Goal: Task Accomplishment & Management: Manage account settings

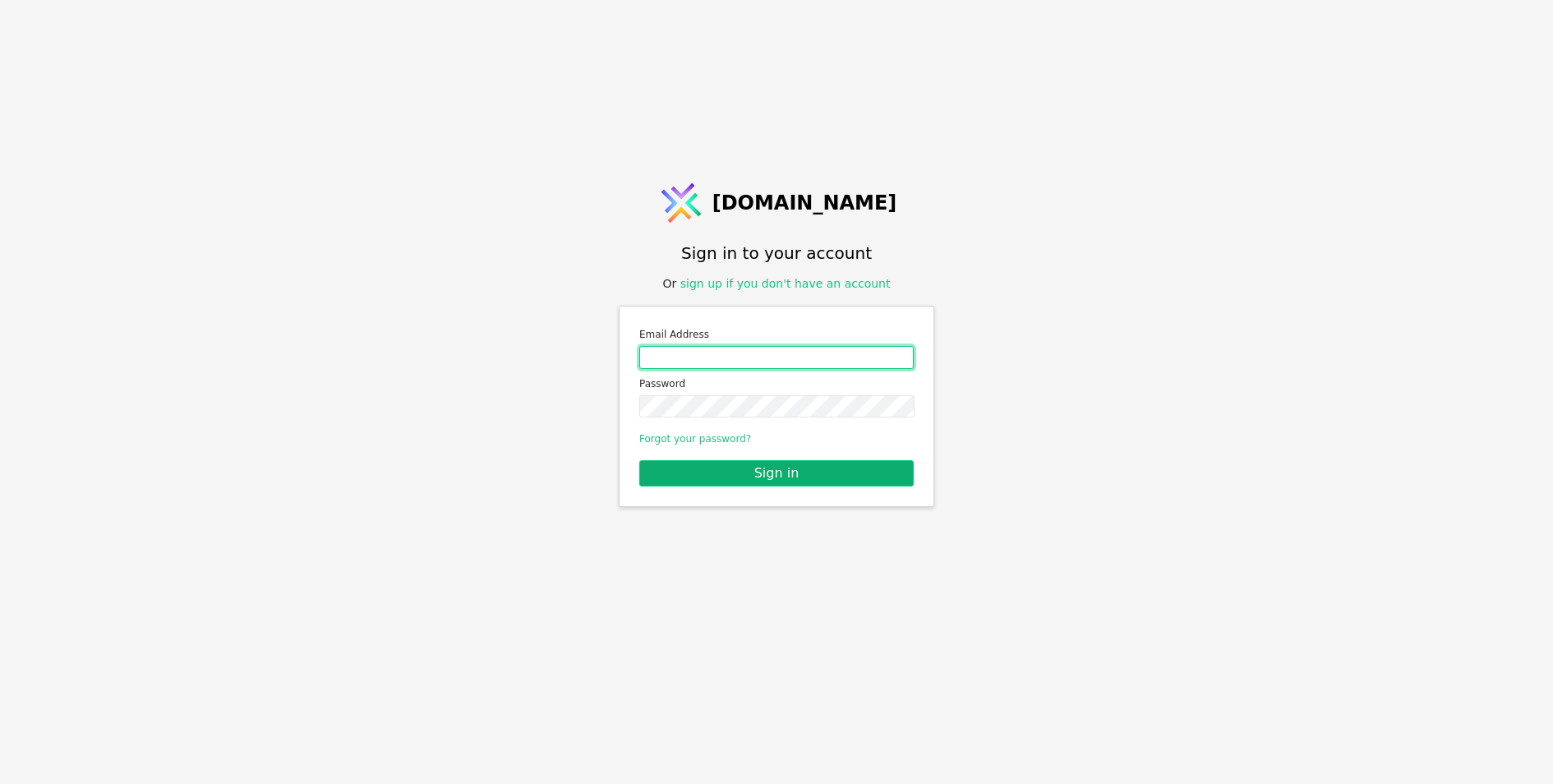
type input "[EMAIL_ADDRESS][DOMAIN_NAME]"
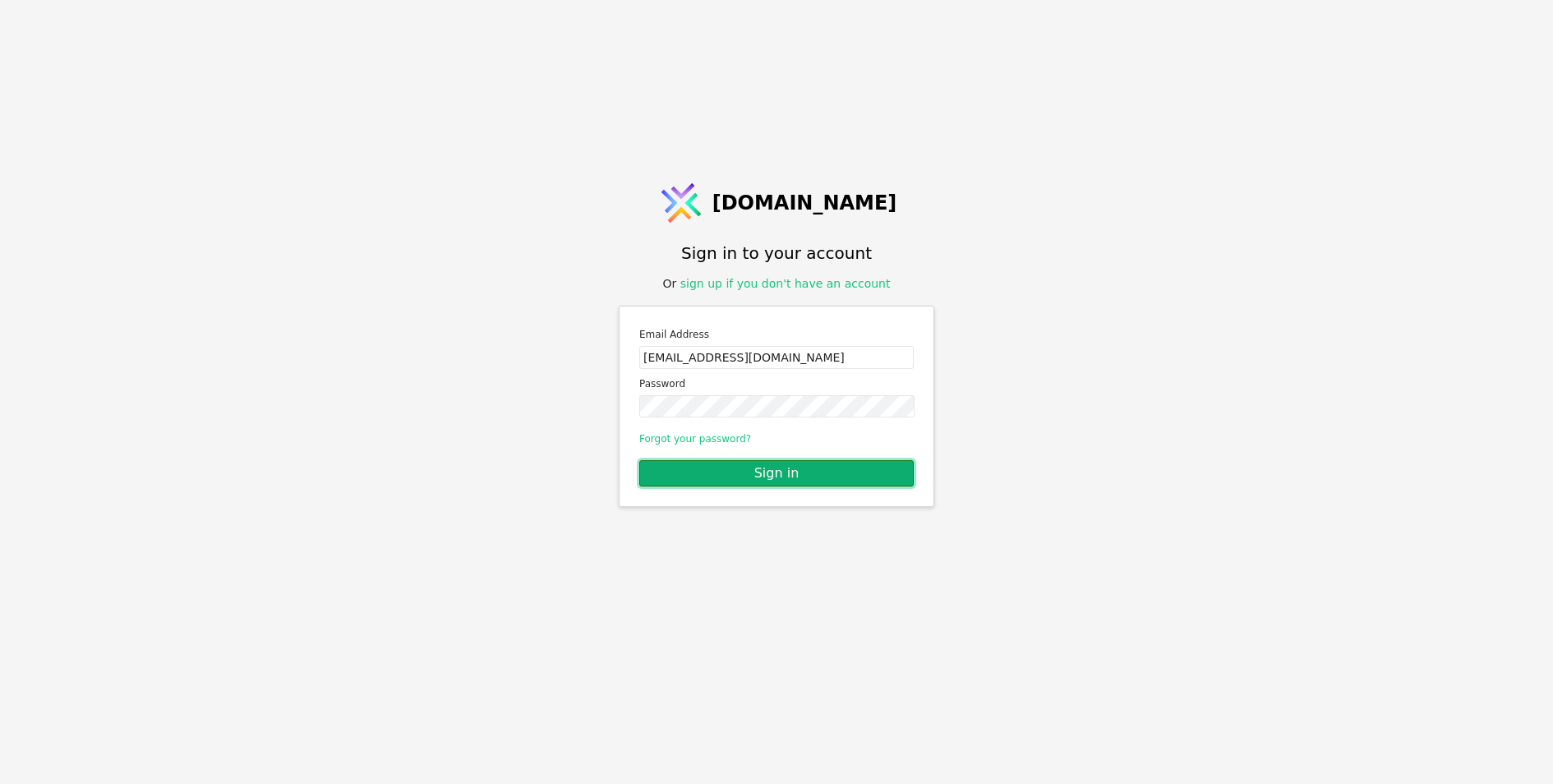
click at [825, 479] on button "Sign in" at bounding box center [776, 472] width 274 height 26
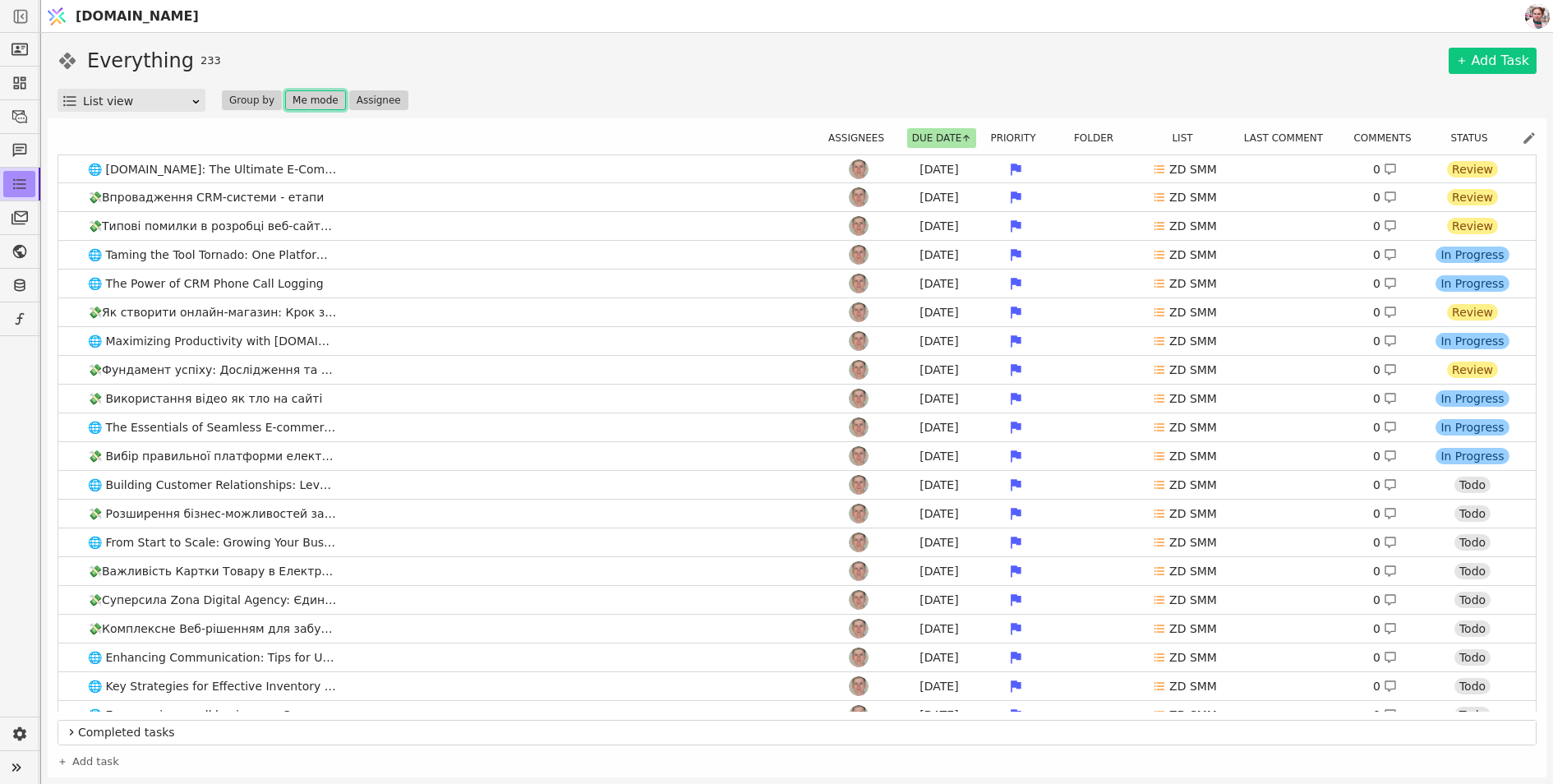
click at [318, 103] on button "Me mode" at bounding box center [315, 100] width 61 height 19
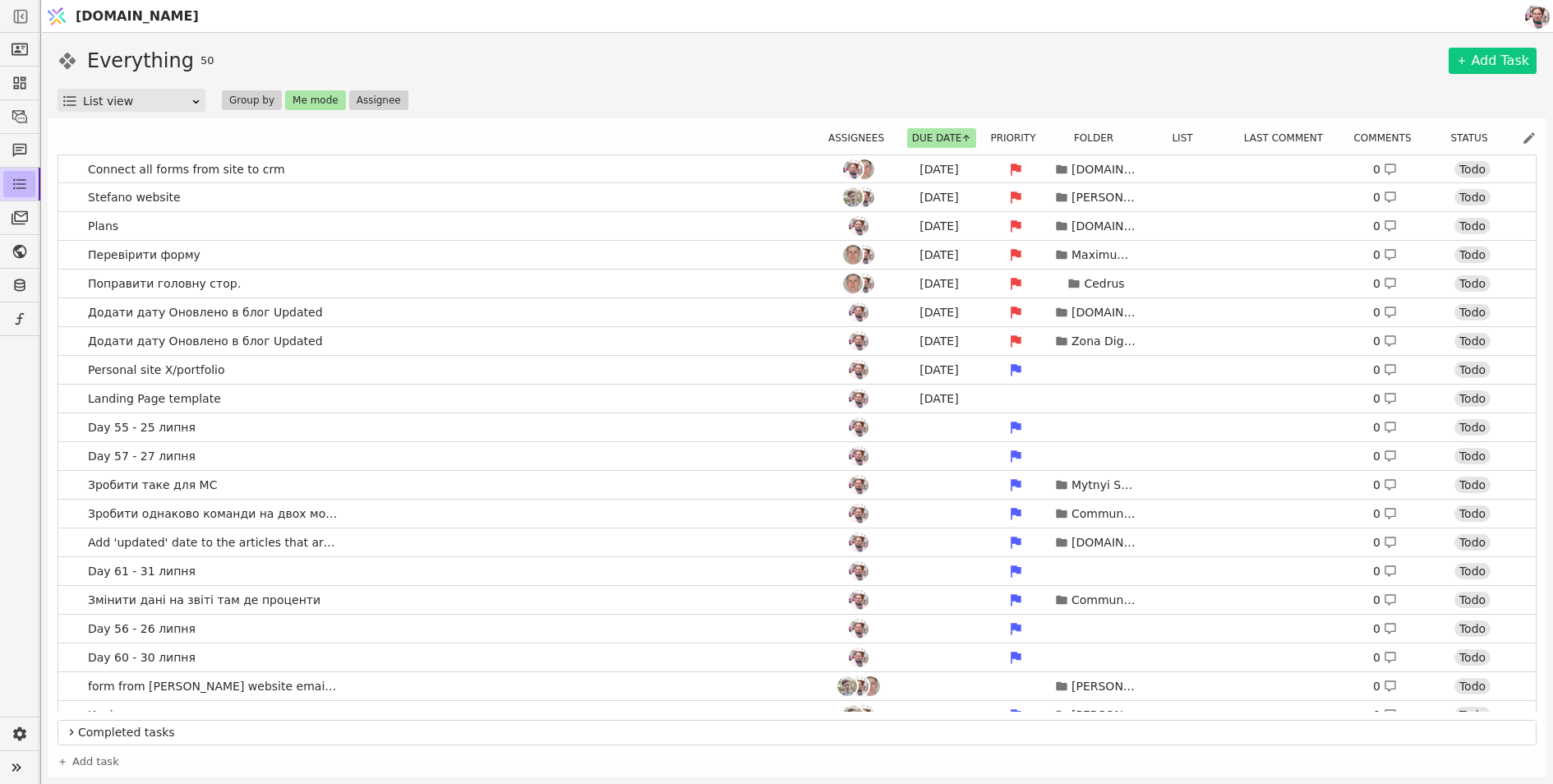
click at [12, 180] on icon at bounding box center [19, 184] width 16 height 16
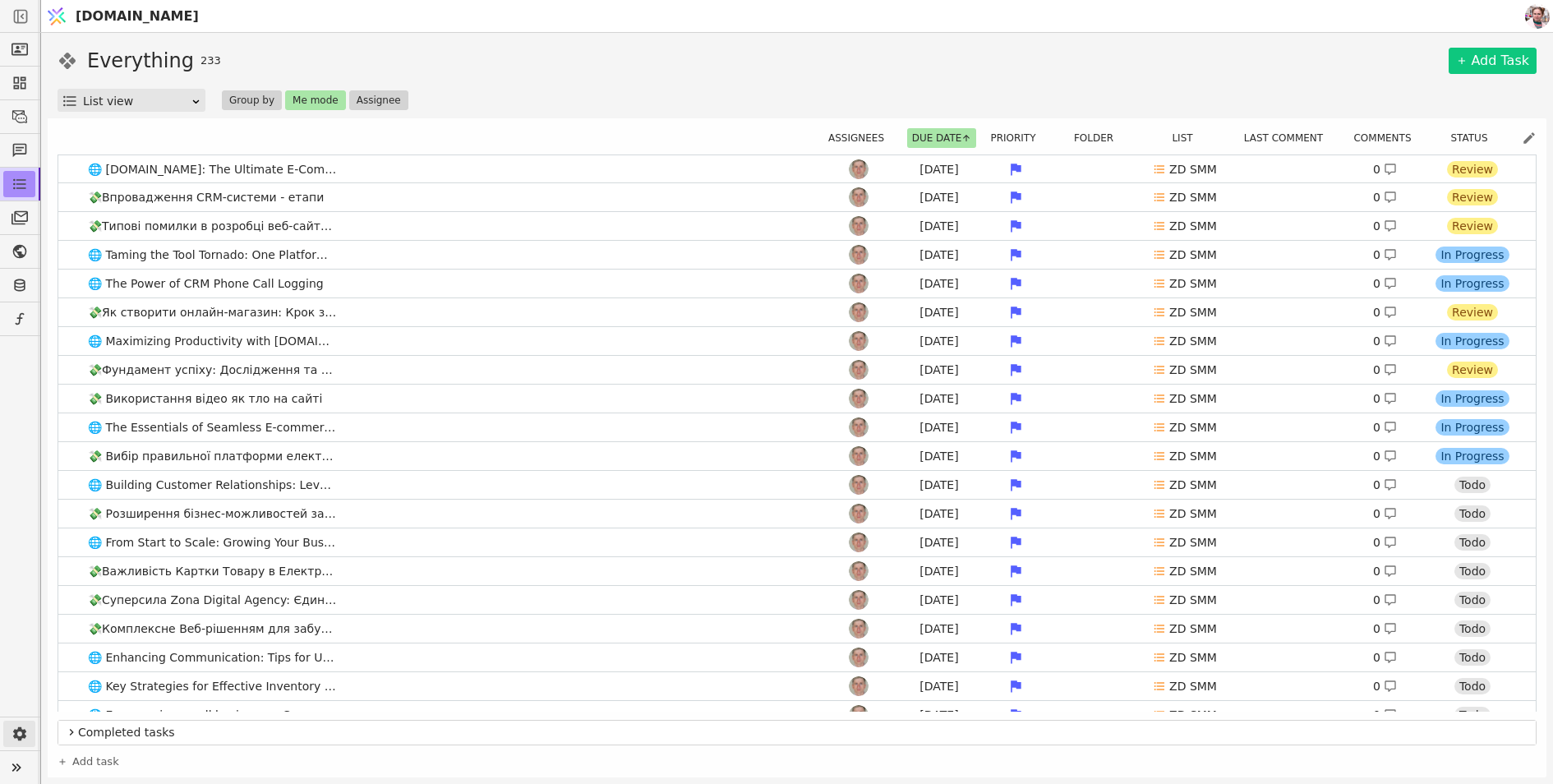
click at [9, 735] on link at bounding box center [18, 733] width 32 height 26
click at [16, 764] on icon at bounding box center [16, 767] width 9 height 9
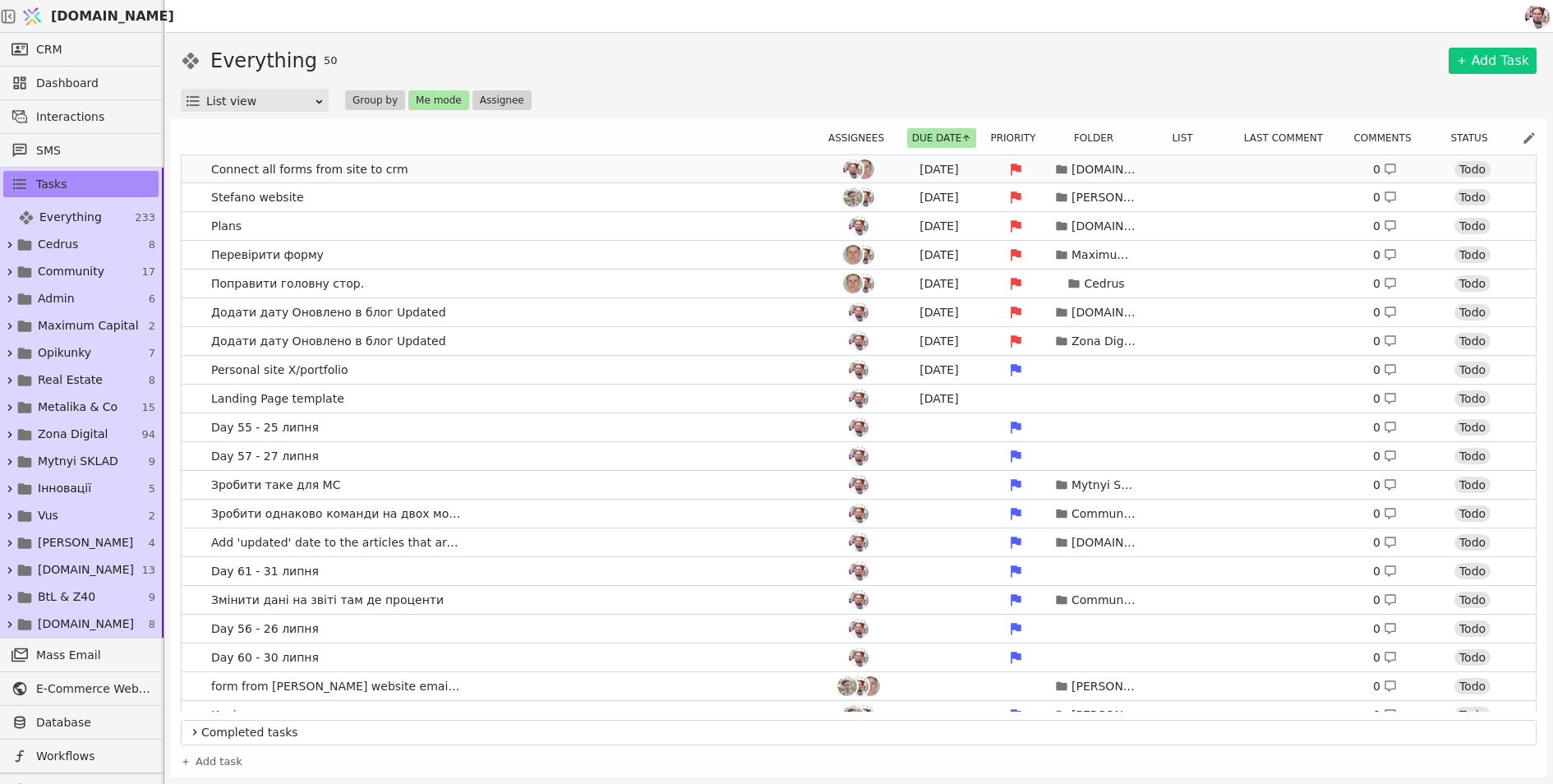
click at [951, 173] on div "Aug 21" at bounding box center [939, 169] width 74 height 17
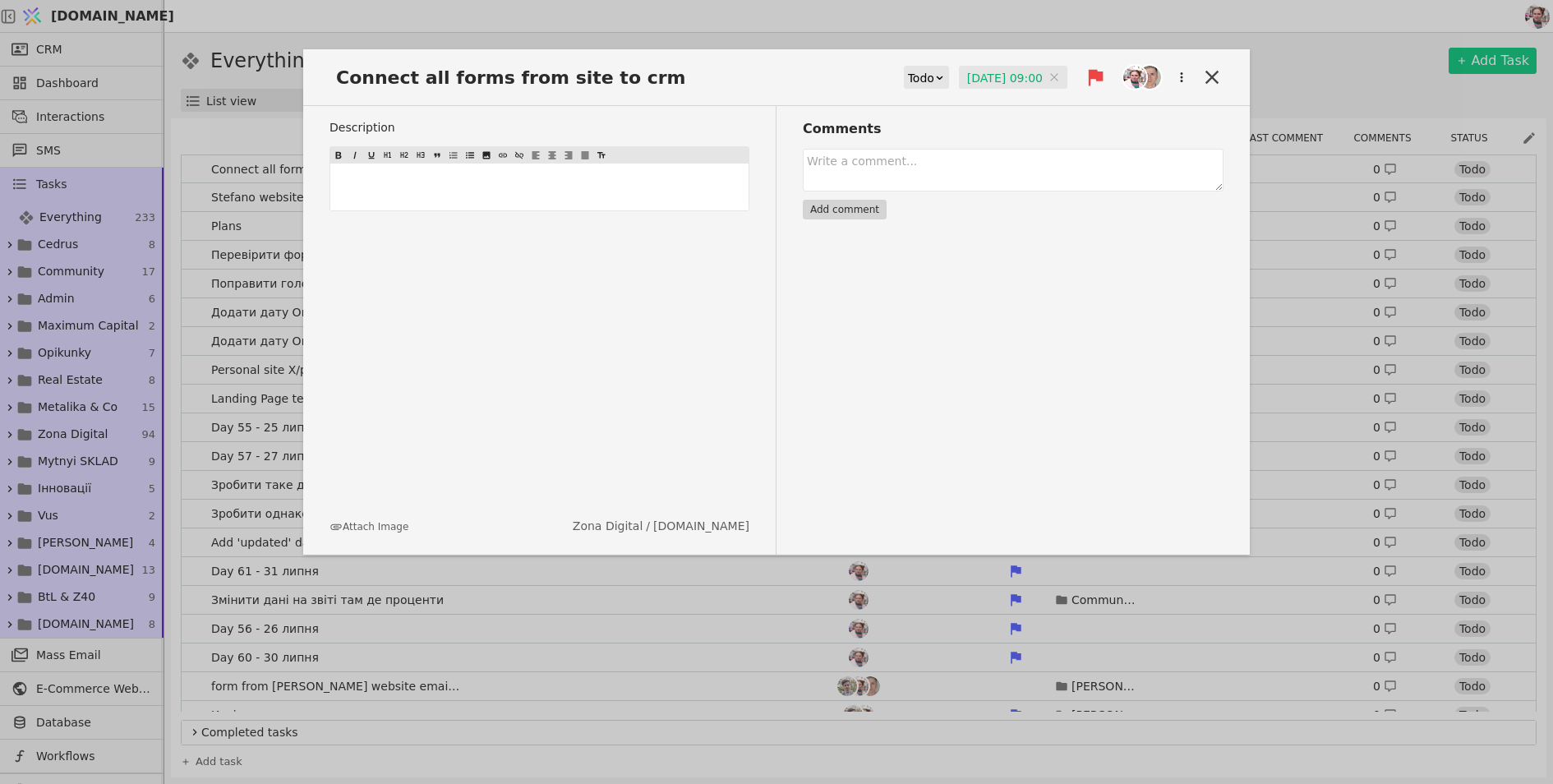
click at [964, 77] on input "21.08.2025 09:00" at bounding box center [1013, 78] width 109 height 25
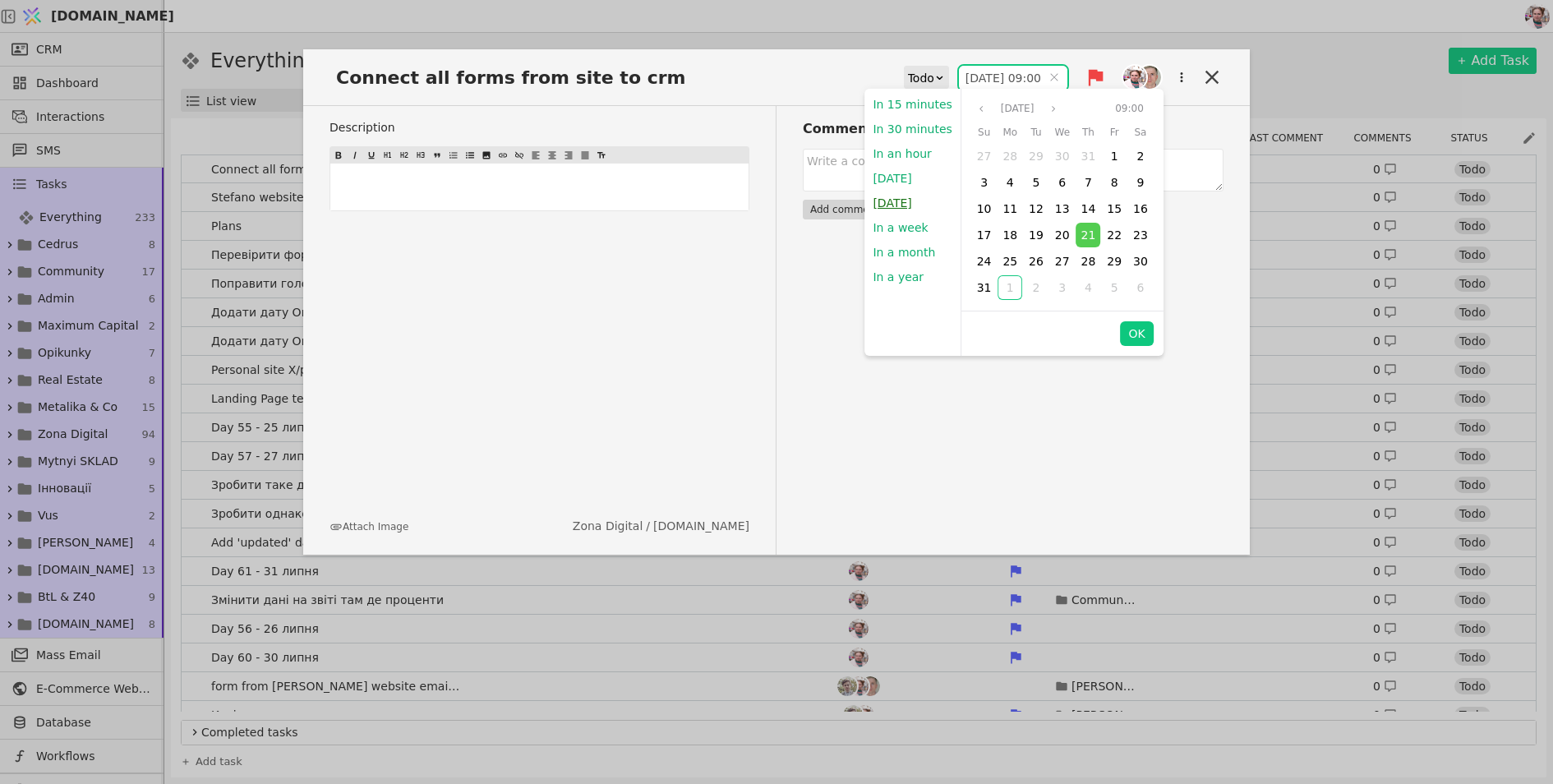
click at [900, 211] on button "[DATE]" at bounding box center [891, 203] width 55 height 25
type input "[DATE] 09:00"
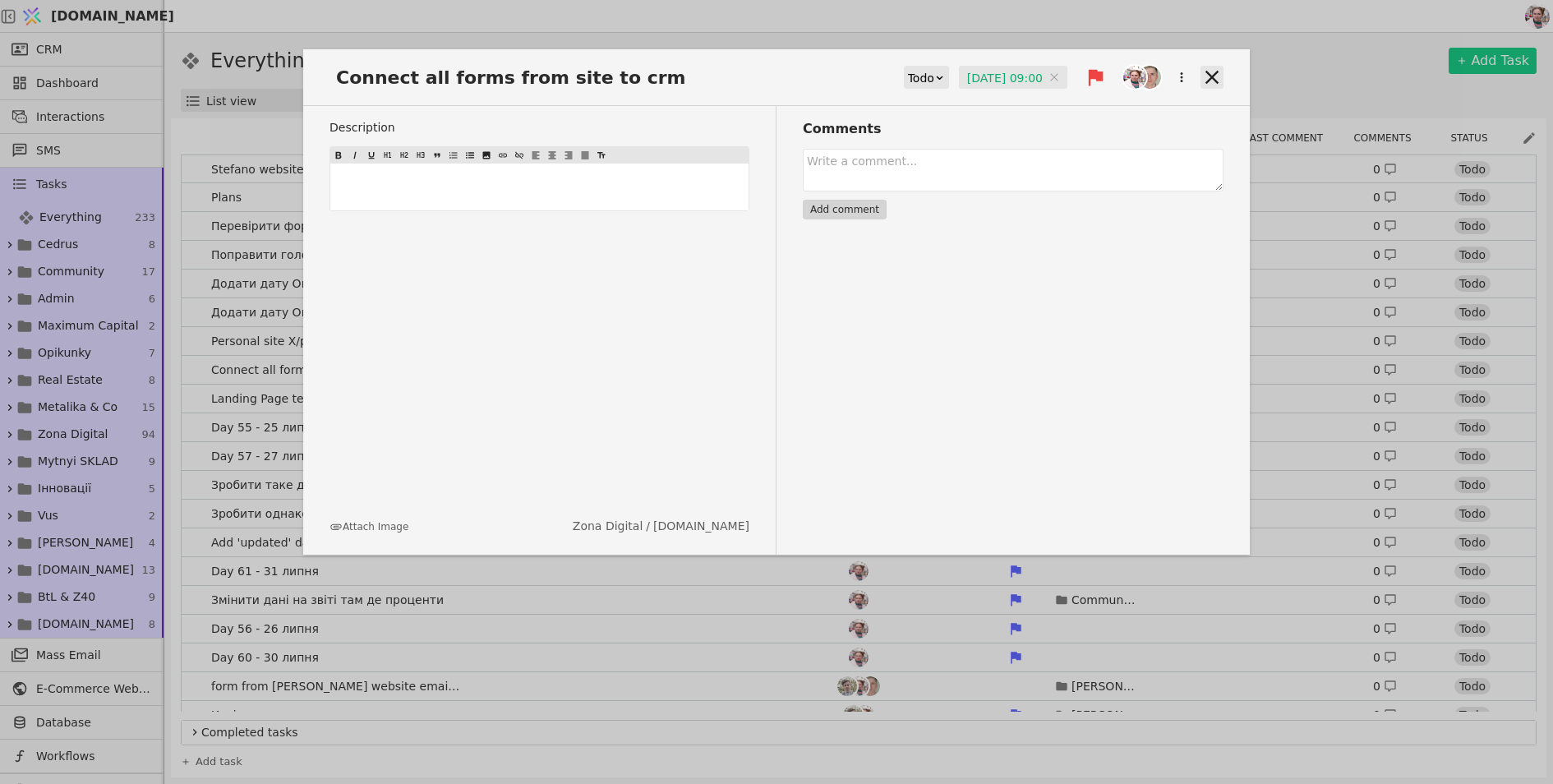
click at [1210, 73] on icon at bounding box center [1212, 77] width 23 height 23
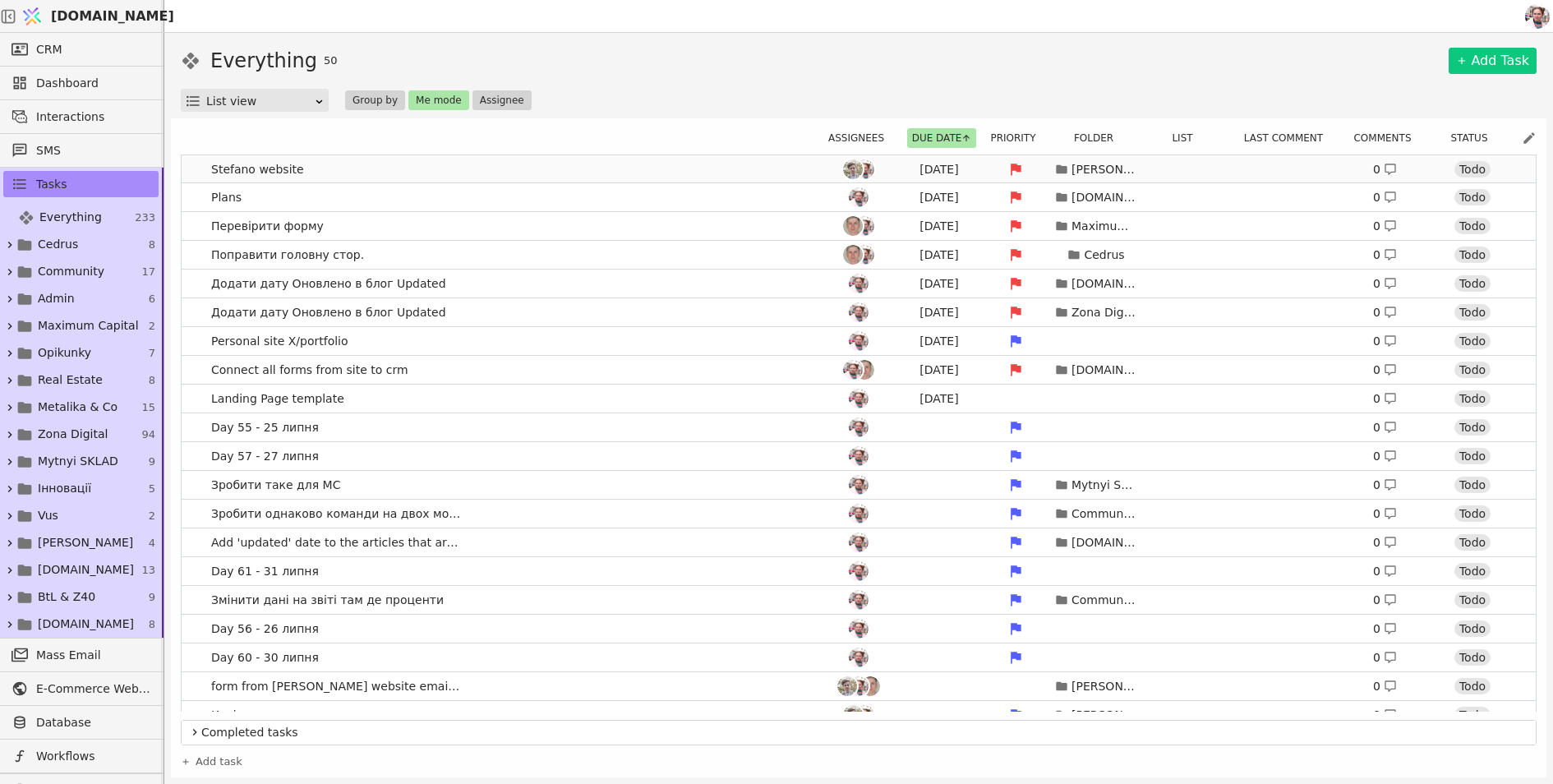
click at [605, 170] on link "Stefano website Aug 21 Francesca 0 Todo" at bounding box center [858, 168] width 1354 height 28
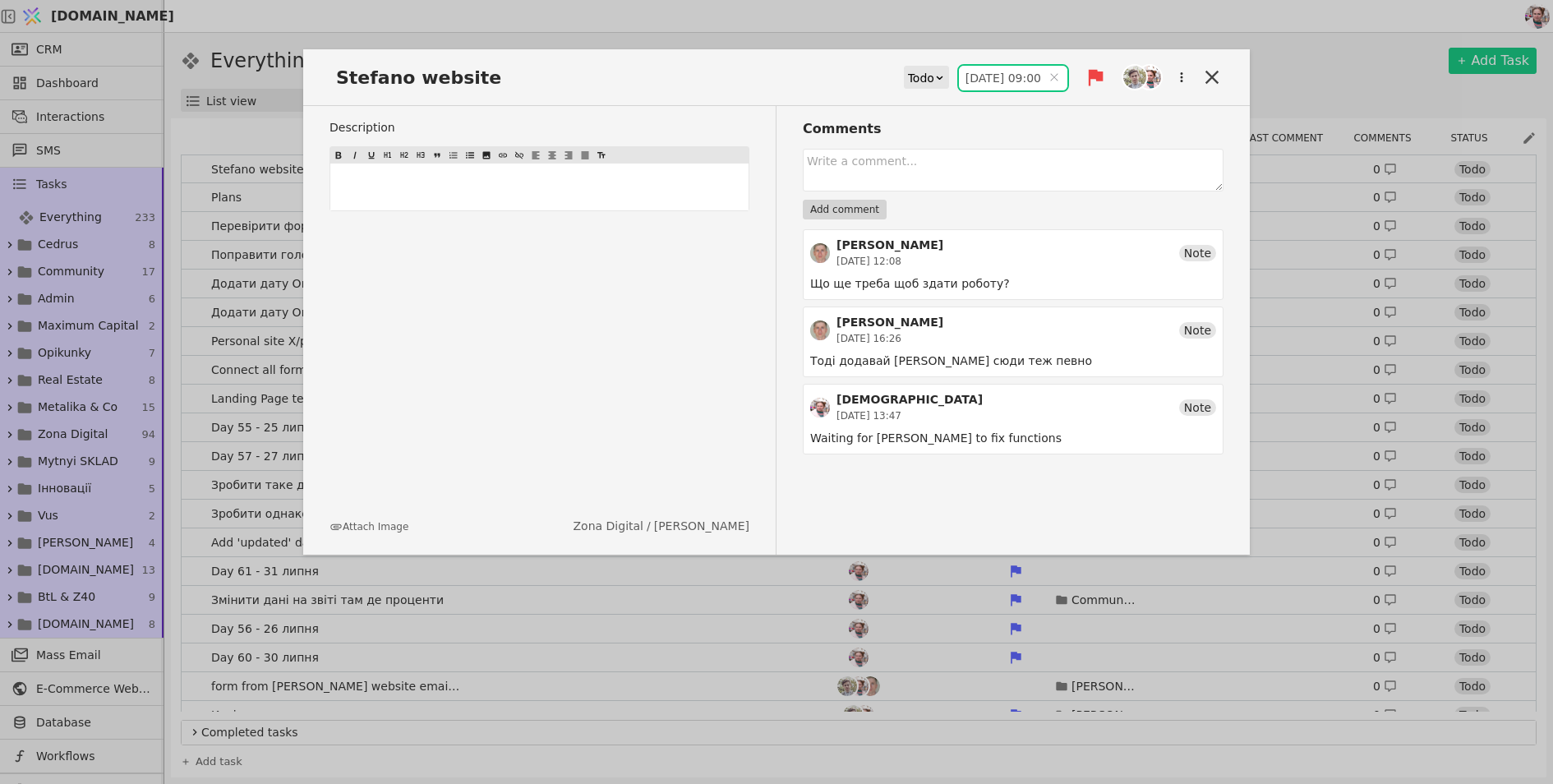
click at [968, 70] on input "21.08.2025 09:00" at bounding box center [1013, 78] width 109 height 25
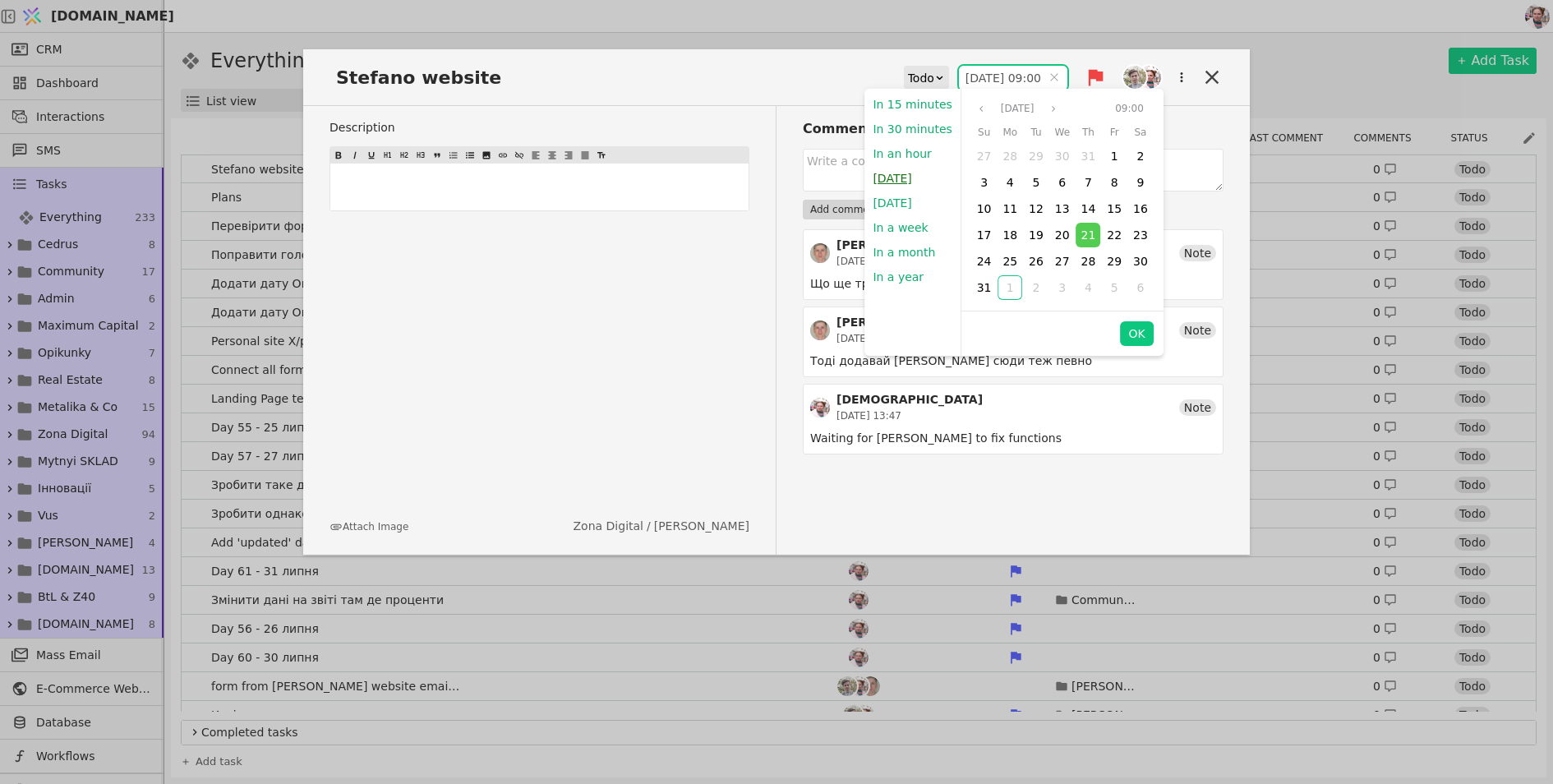
click at [904, 178] on button "[DATE]" at bounding box center [891, 179] width 55 height 25
type input "01.09.2025 15:30"
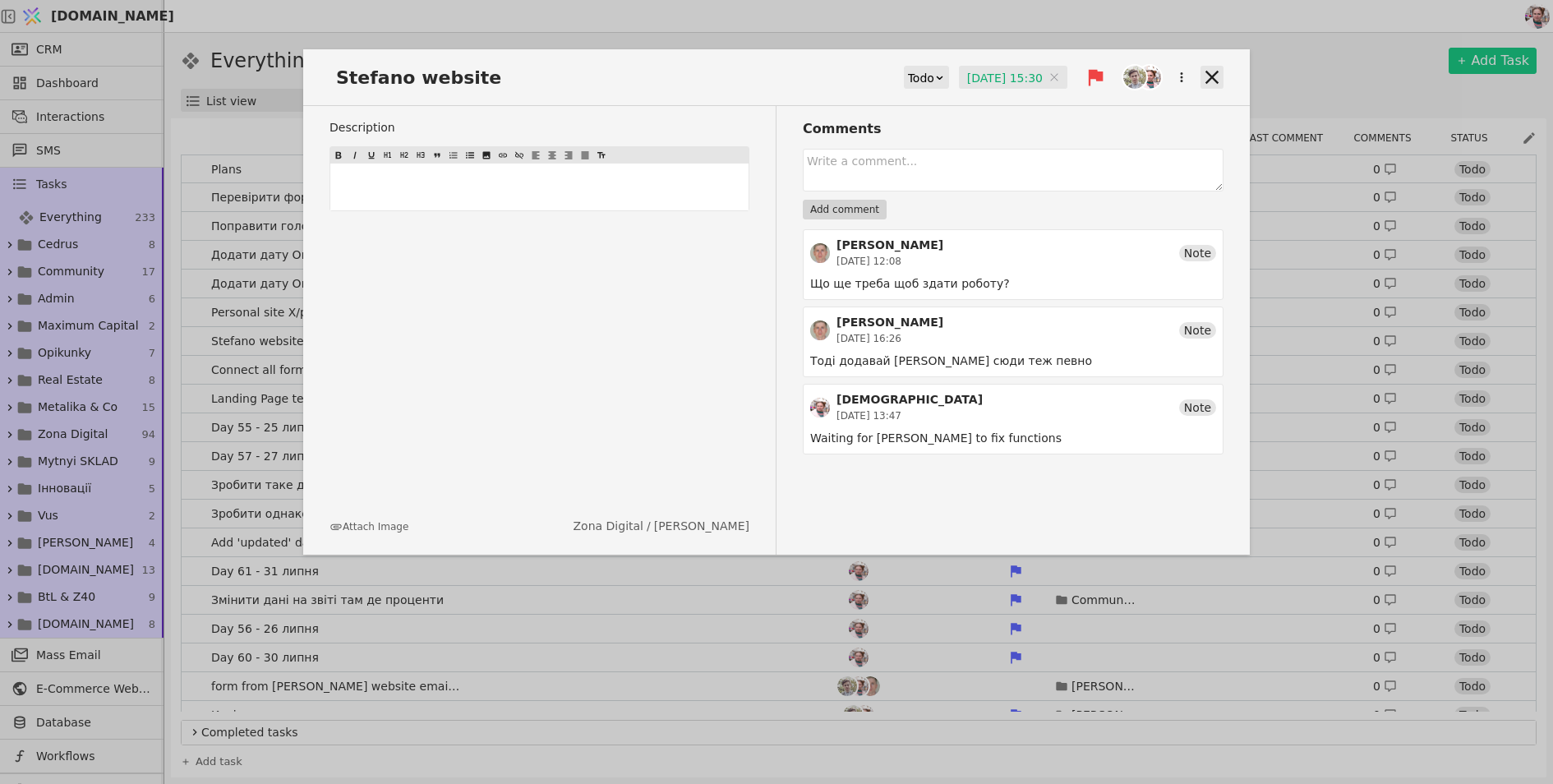
click at [1212, 70] on icon at bounding box center [1212, 77] width 23 height 23
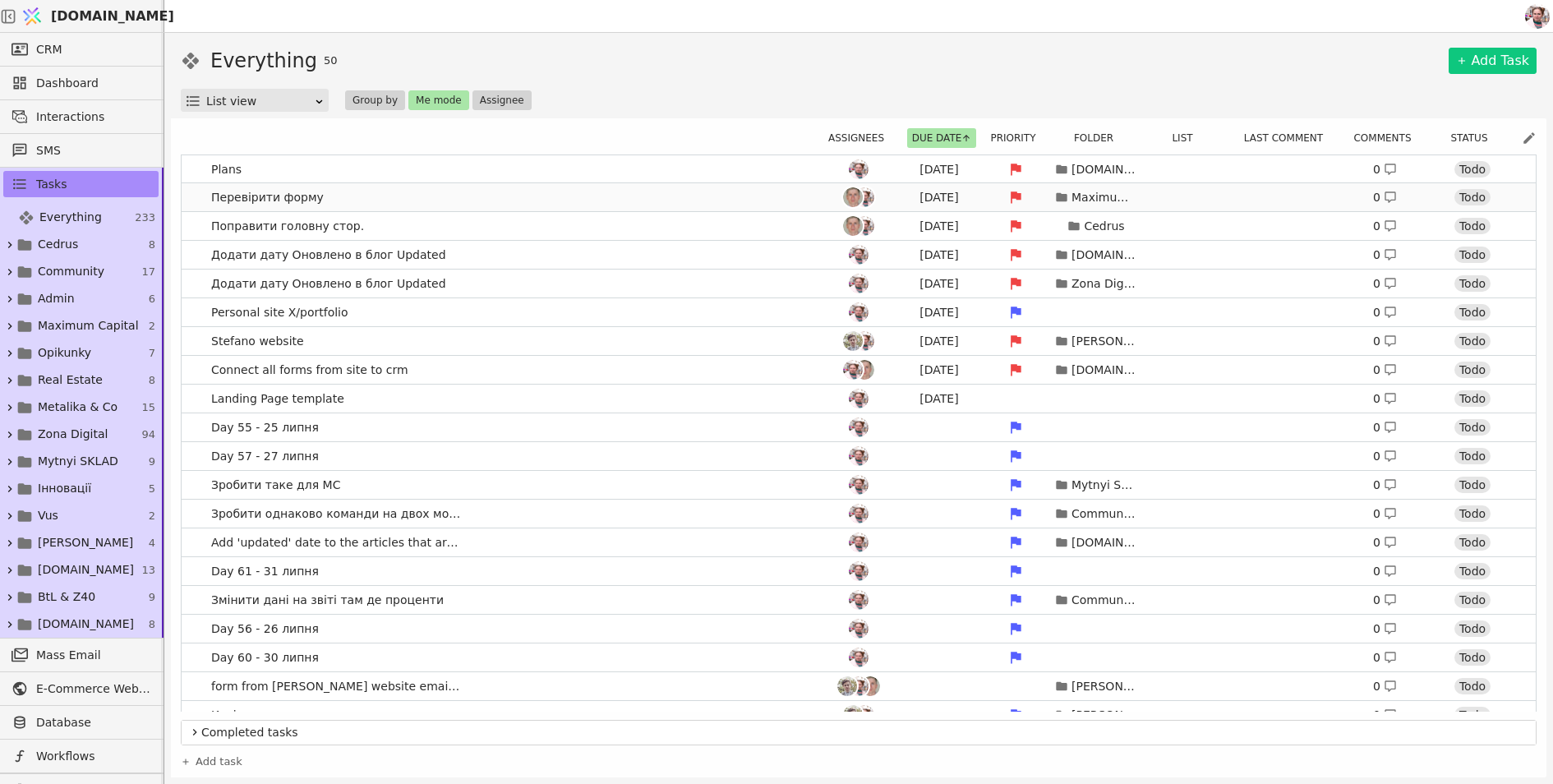
click at [447, 186] on link "Перевірити форму Aug 21 Maximum Capital 0 Todo" at bounding box center [858, 196] width 1354 height 28
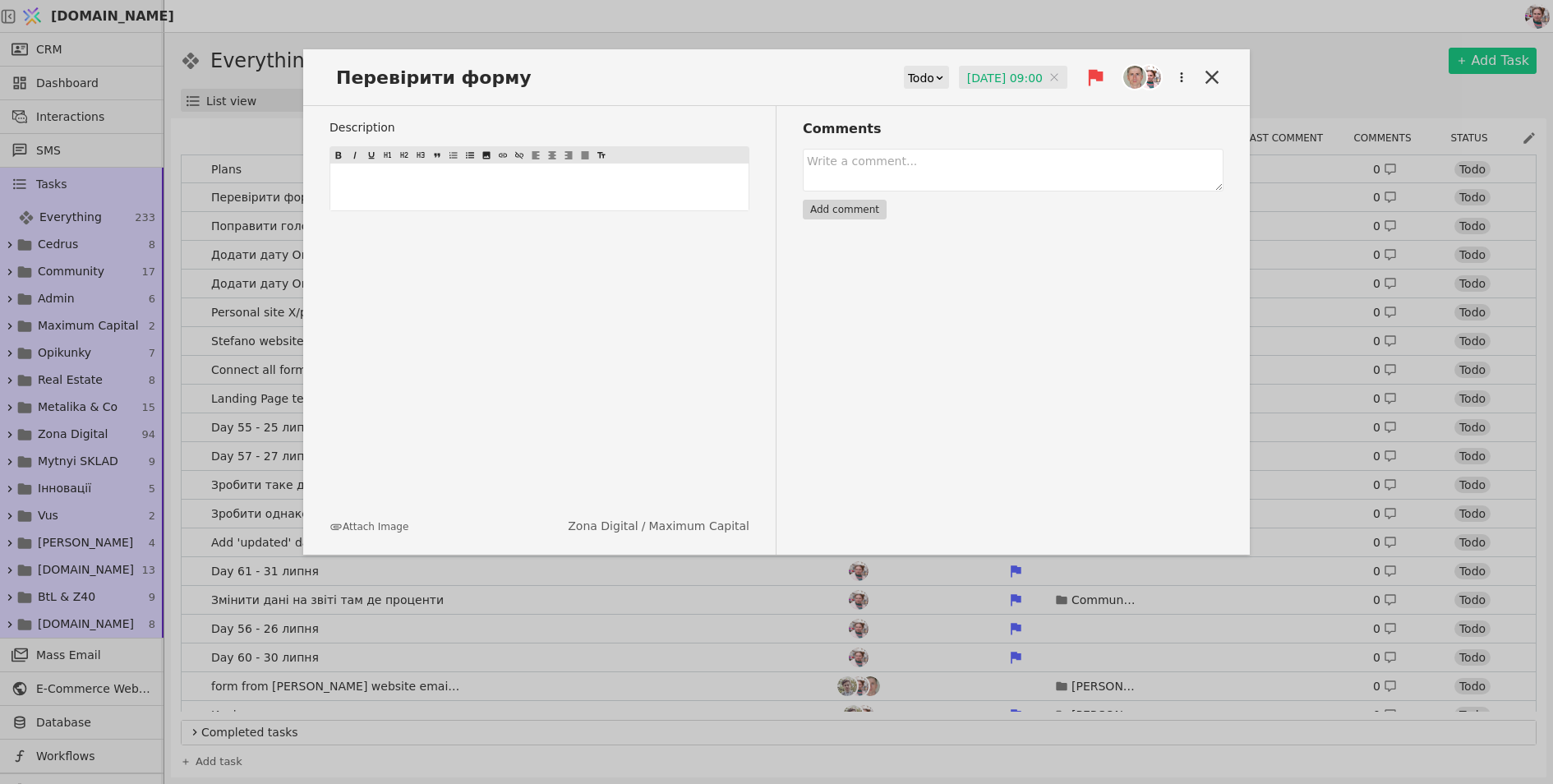
click at [982, 73] on input "21.08.2025 09:00" at bounding box center [1013, 78] width 109 height 25
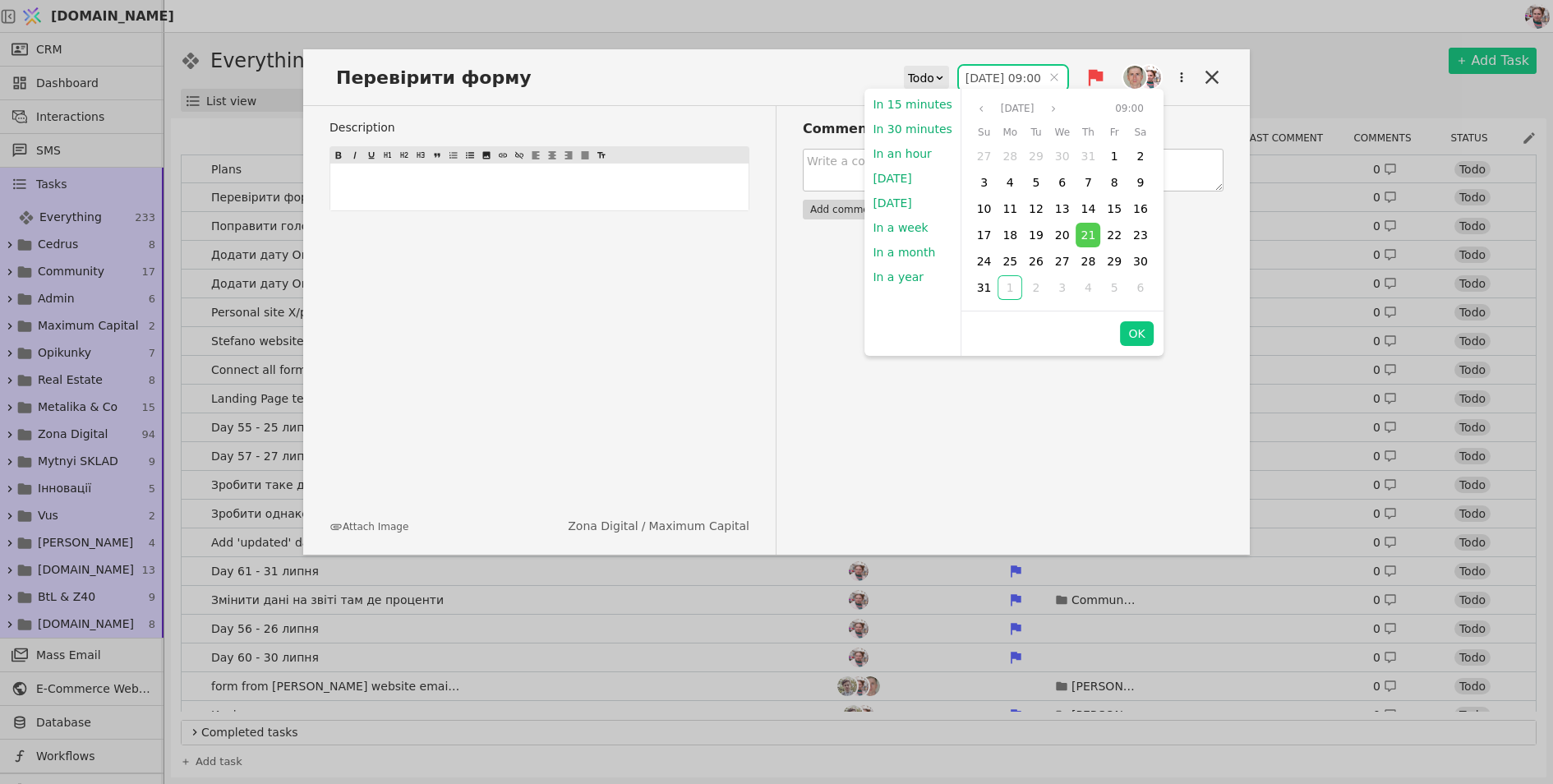
click at [891, 170] on button "[DATE]" at bounding box center [891, 179] width 55 height 25
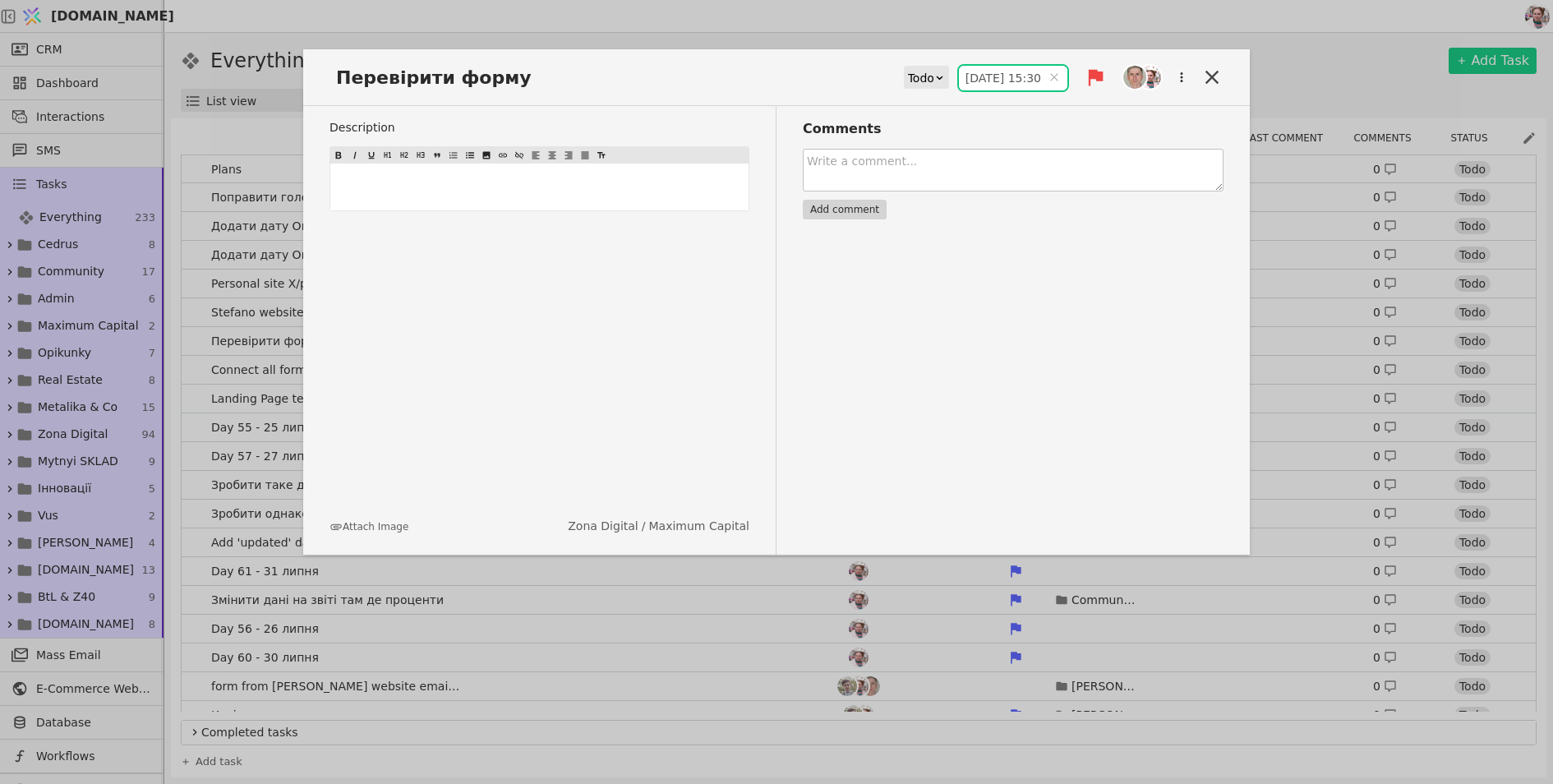
type input "01.09.2025 15:30"
click at [889, 175] on textarea at bounding box center [1012, 170] width 420 height 42
click at [956, 31] on div "Перевірити форму Todo 01.09.2025 15:30 01.09.2025 15:30 Description ﻿ Attach Im…" at bounding box center [776, 392] width 1553 height 784
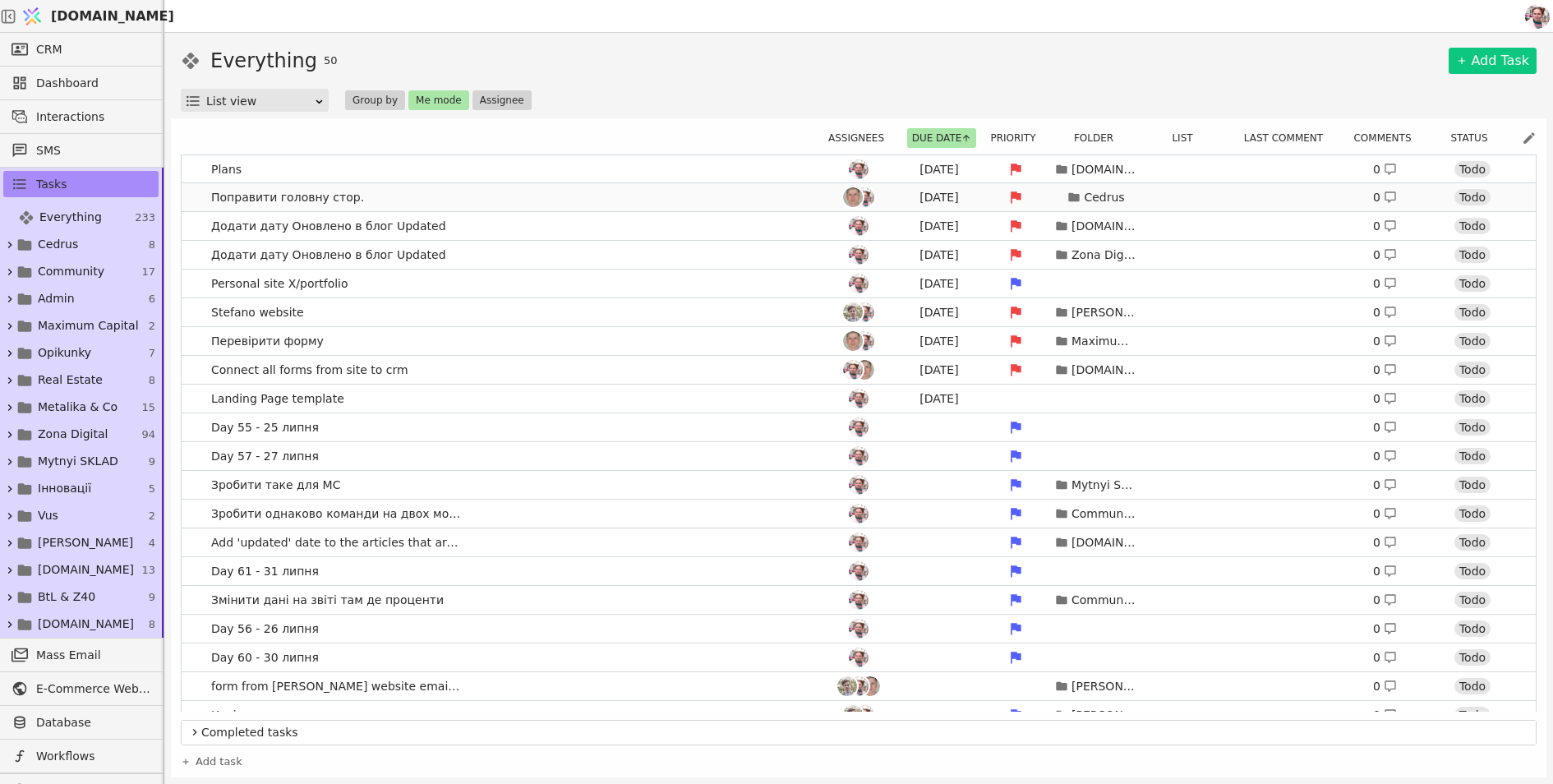
click at [453, 193] on link "Поправити головну стор. Aug 27 Cedrus 0 Todo" at bounding box center [858, 196] width 1354 height 28
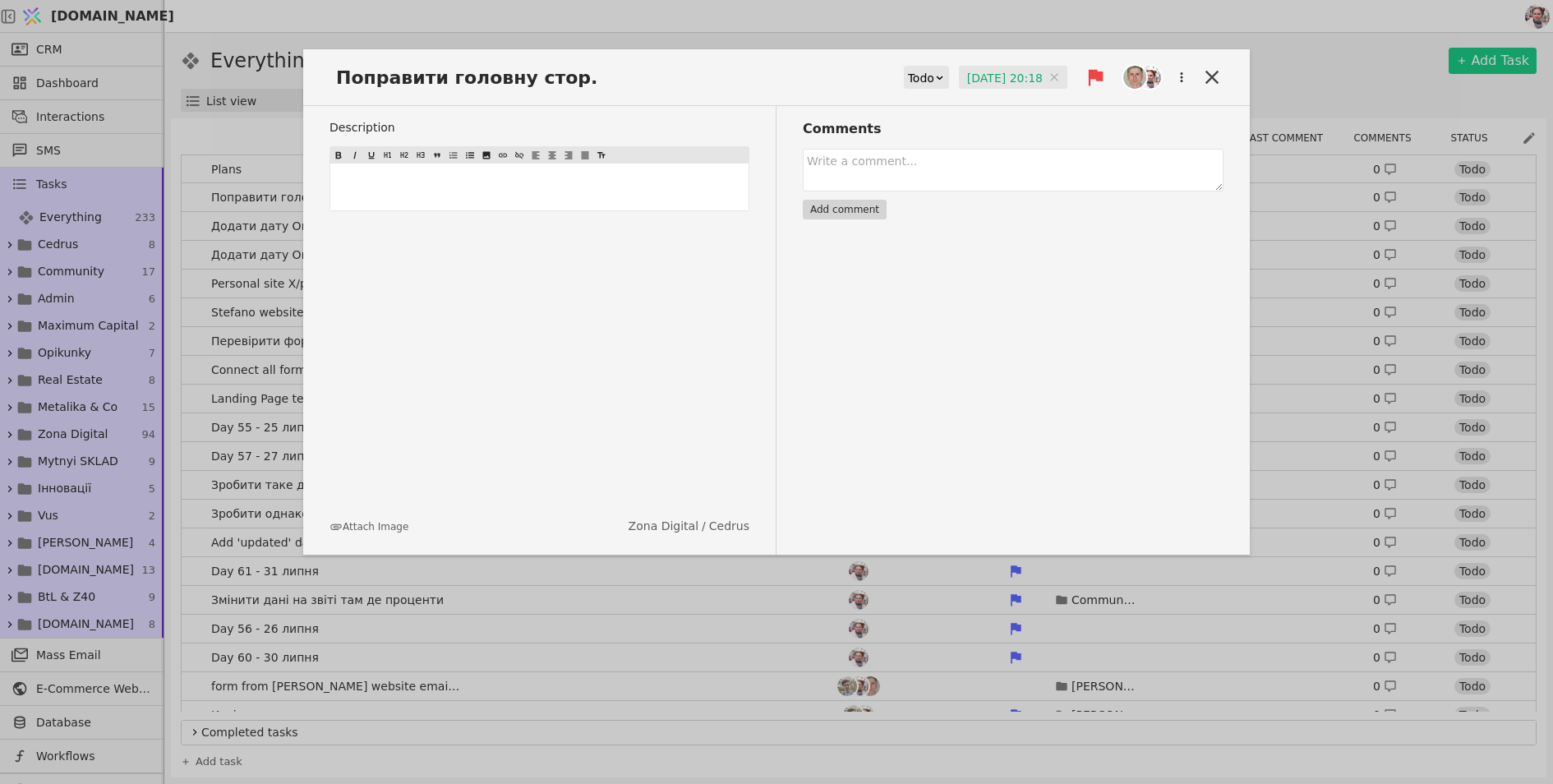
click at [962, 79] on input "27.08.2025 20:18" at bounding box center [1013, 78] width 109 height 25
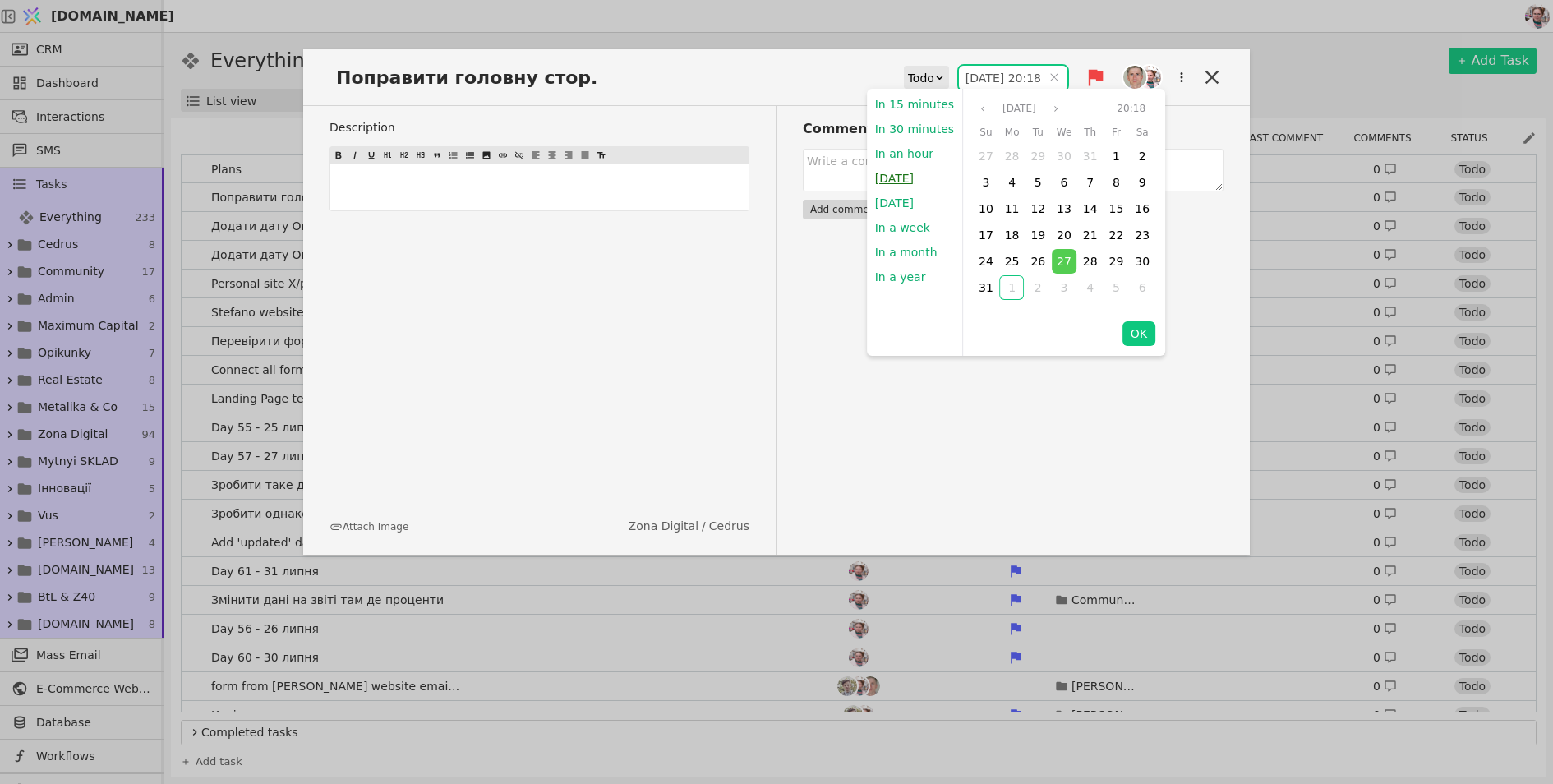
click at [894, 183] on button "[DATE]" at bounding box center [894, 179] width 55 height 25
type input "01.09.2025 15:30"
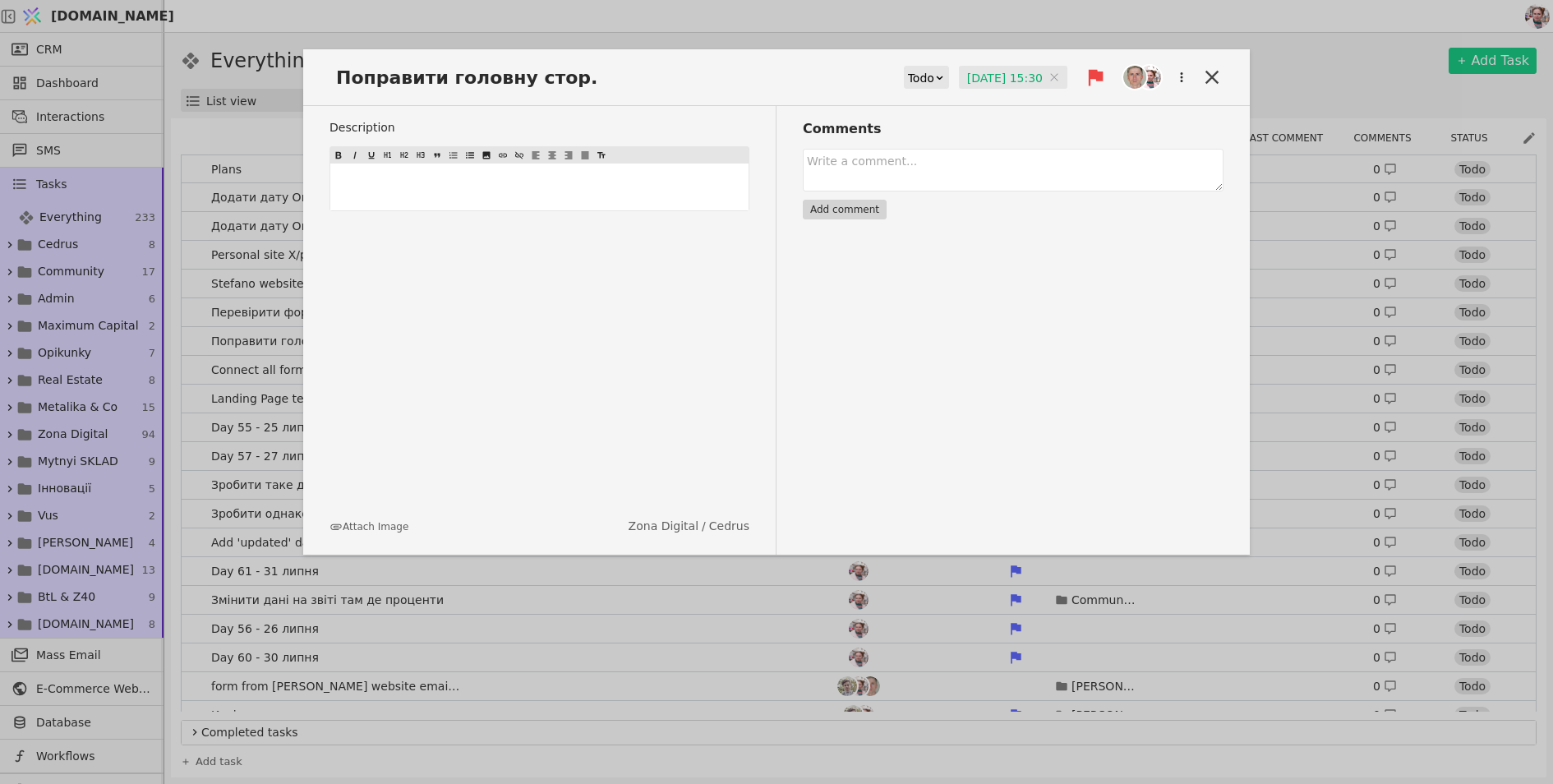
click at [1053, 26] on div "Поправити головну стор. Todo 01.09.2025 15:30 01.09.2025 15:30 Description ﻿ At…" at bounding box center [776, 392] width 1553 height 784
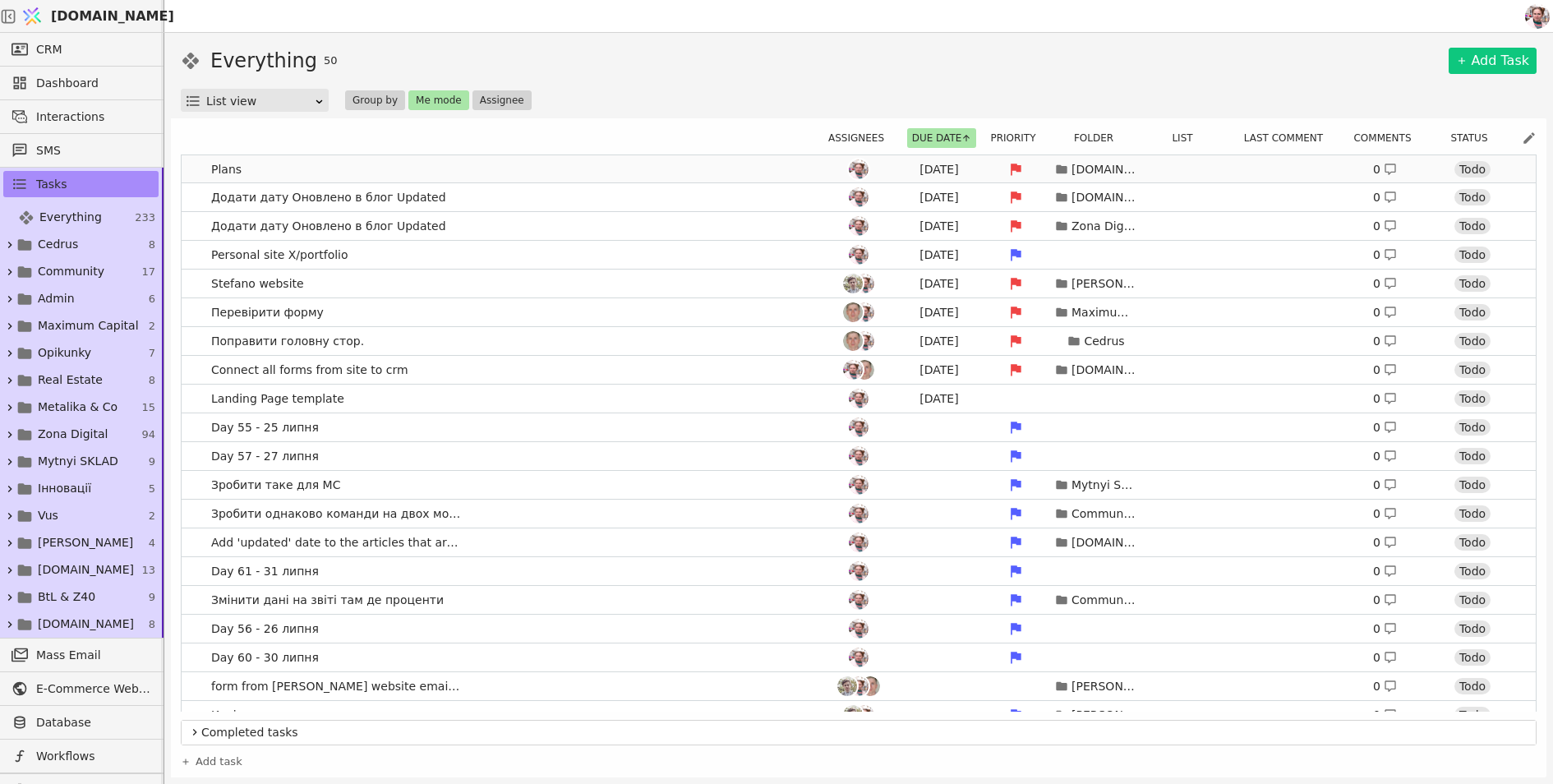
click at [615, 171] on link "Plans Aug 21 Svit.One 0 Todo" at bounding box center [858, 168] width 1354 height 28
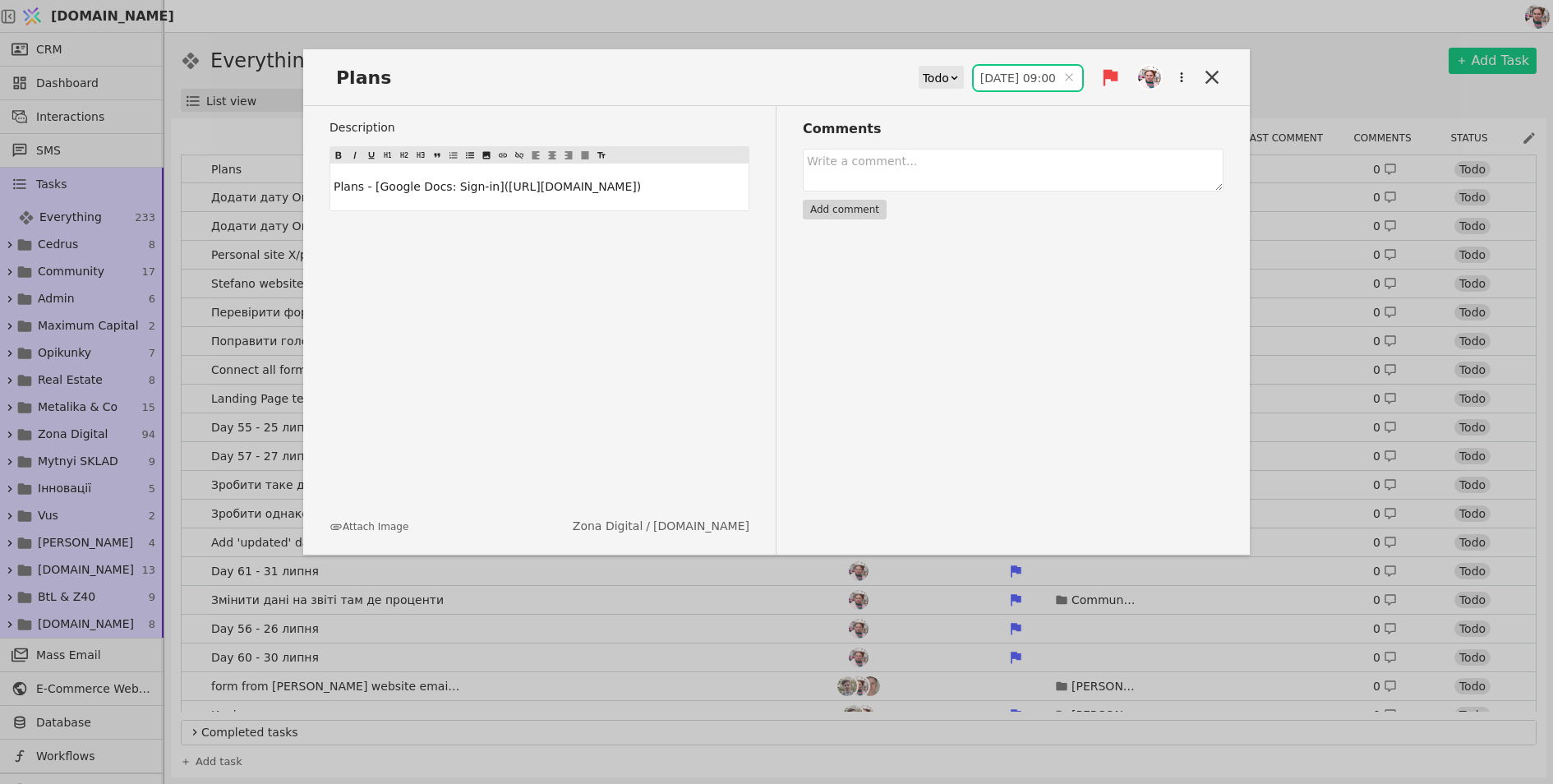
click at [1006, 75] on input "21.08.2025 09:00" at bounding box center [1028, 78] width 109 height 25
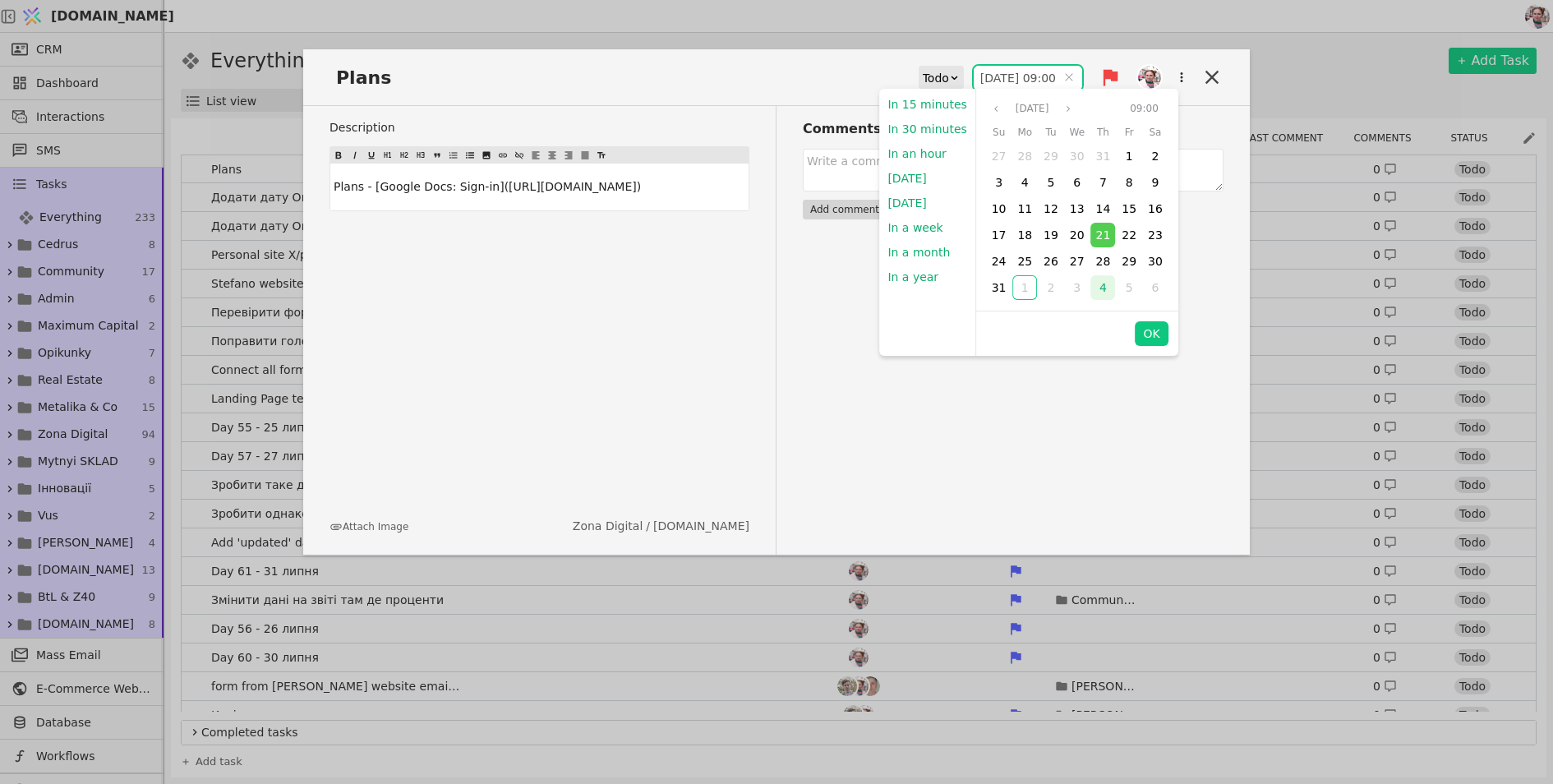
click at [1090, 283] on div "4" at bounding box center [1103, 288] width 25 height 25
click at [1144, 334] on button "OK" at bounding box center [1152, 334] width 33 height 25
type input "04.09.2025 09:00"
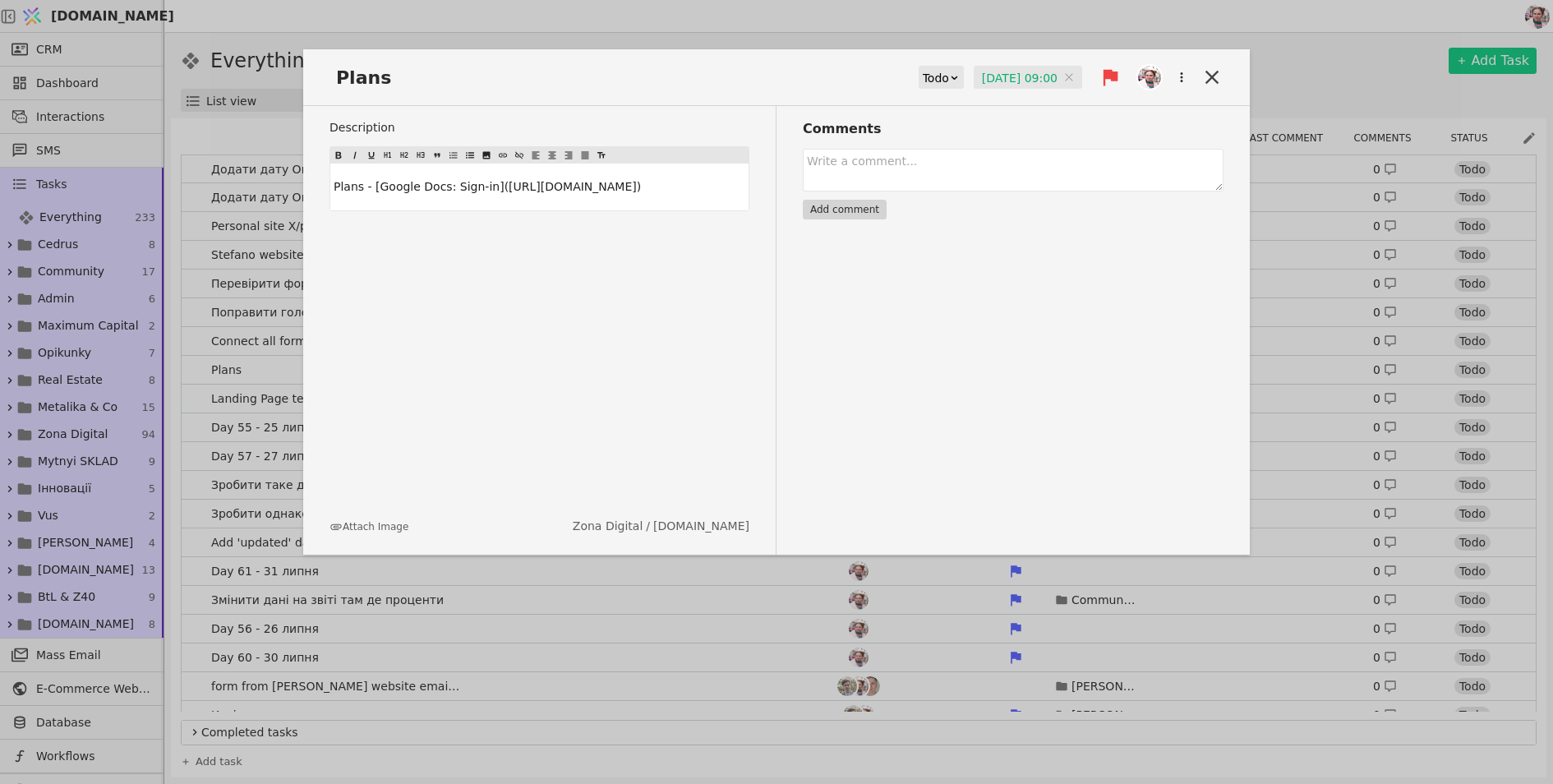
click at [534, 17] on div "Plans Todo 04.09.2025 09:00 04.09.2025 09:00 Description Plans - [Google Docs: …" at bounding box center [776, 392] width 1553 height 784
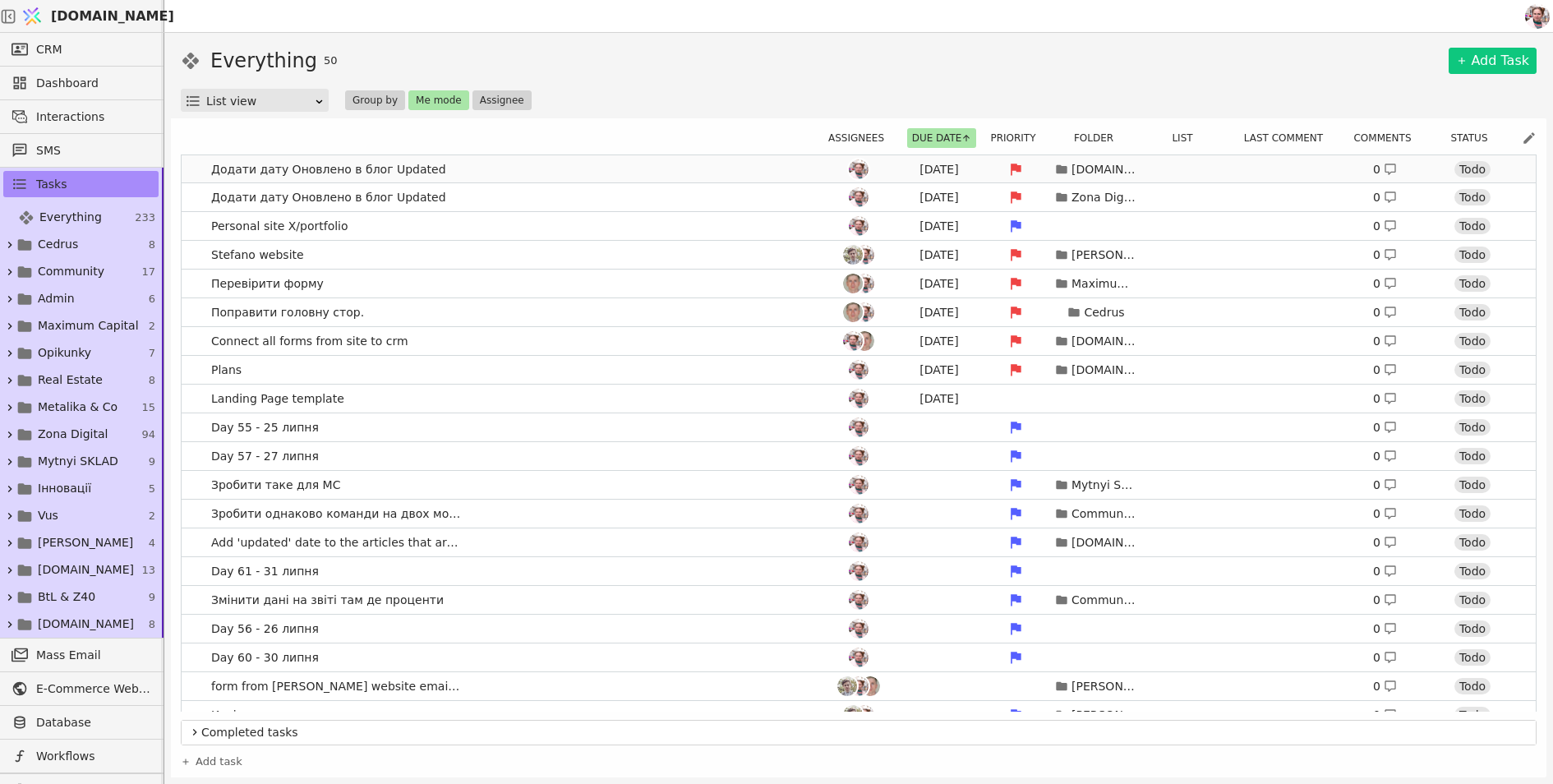
click at [506, 172] on link "Додати дату Оновлено в блог Updated Aug 27 Svit.One 0 Todo" at bounding box center [858, 168] width 1354 height 28
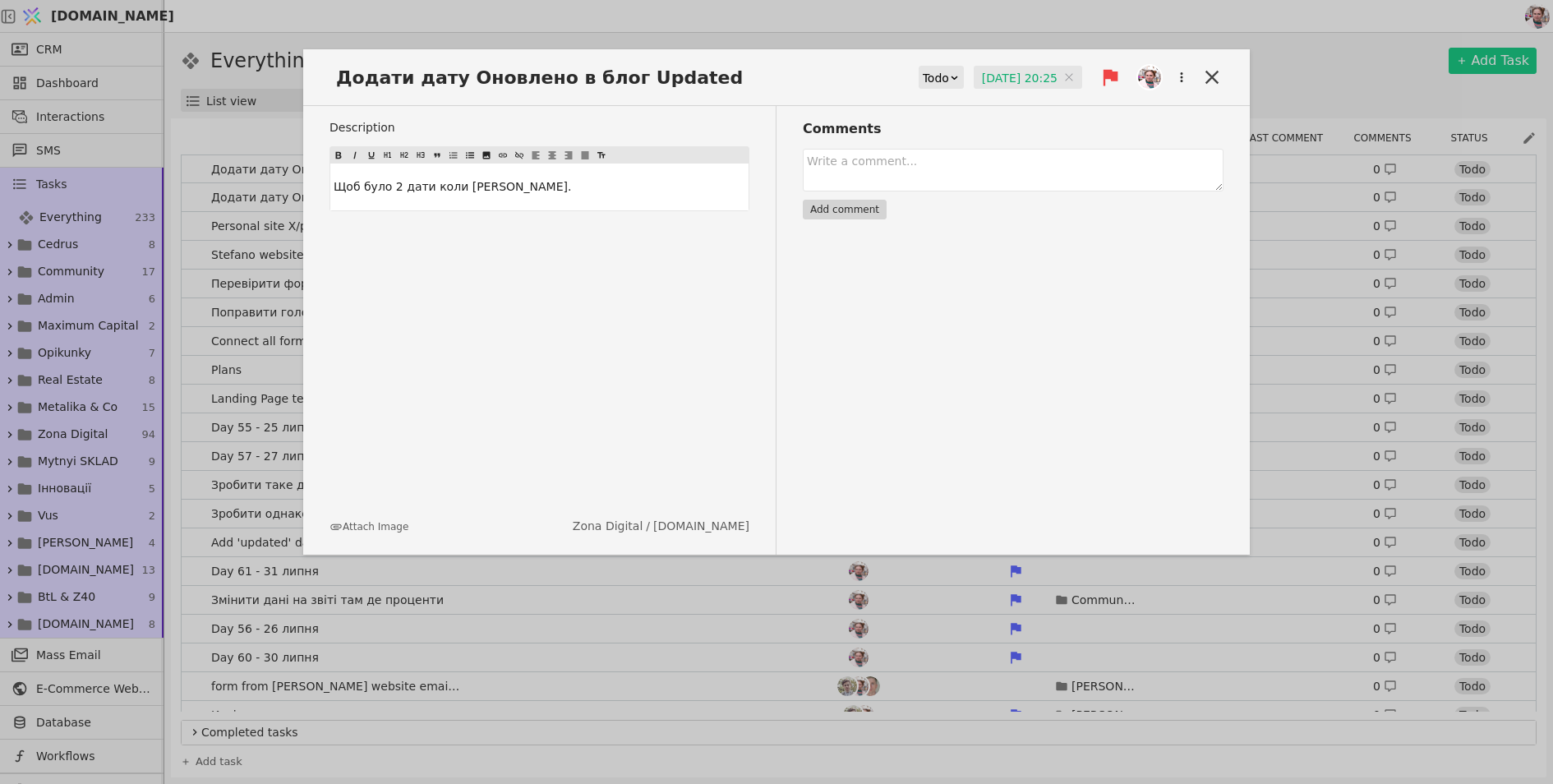
click at [981, 79] on input "27.08.2025 20:25" at bounding box center [1028, 78] width 109 height 25
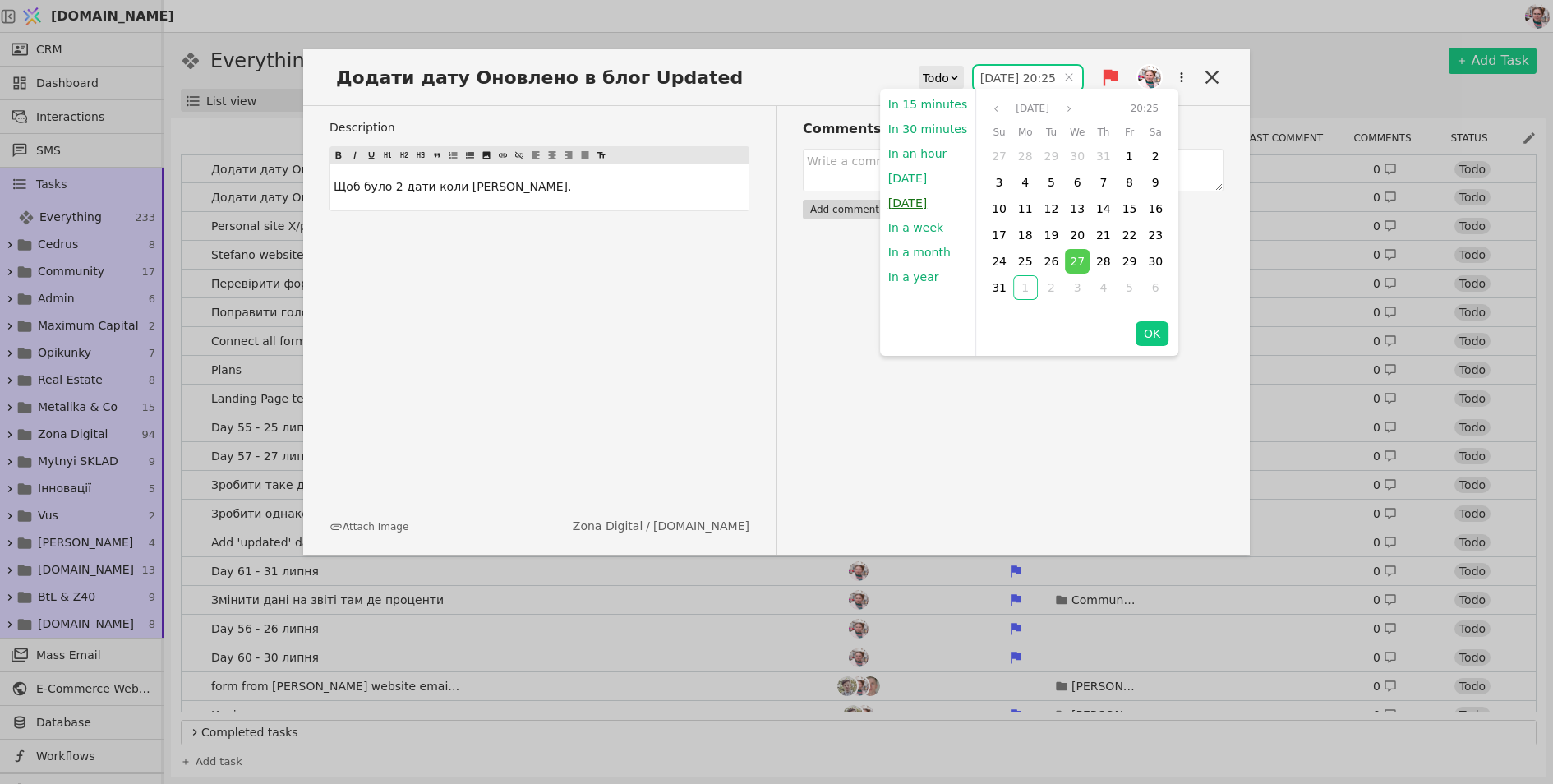
click at [915, 203] on button "[DATE]" at bounding box center [907, 203] width 55 height 25
type input "[DATE] 09:00"
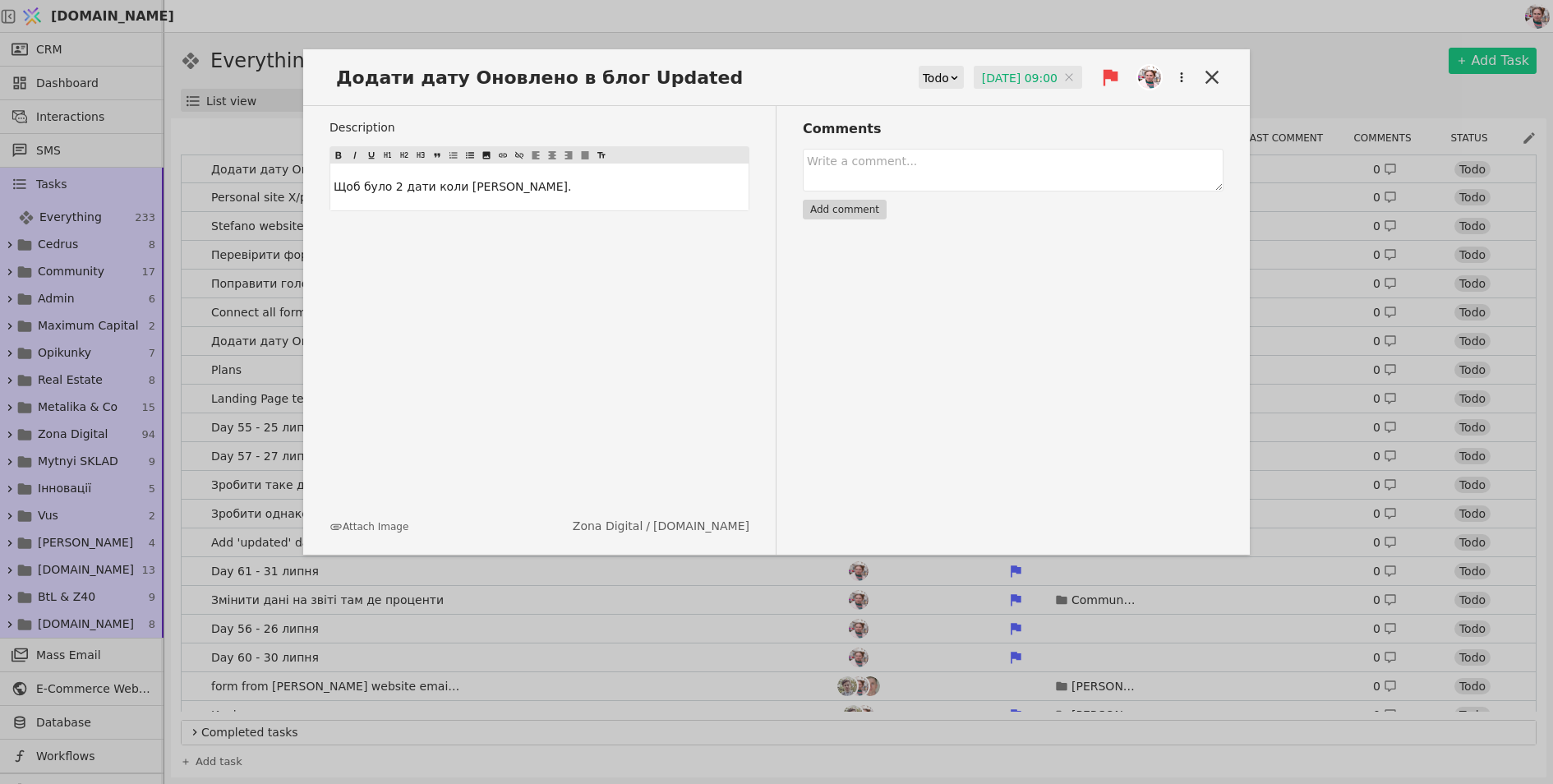
click at [943, 43] on div "Додати дату Оновлено в блог Updated Todo 02.09.2025 09:00 02.09.2025 09:00 Desc…" at bounding box center [776, 392] width 1553 height 784
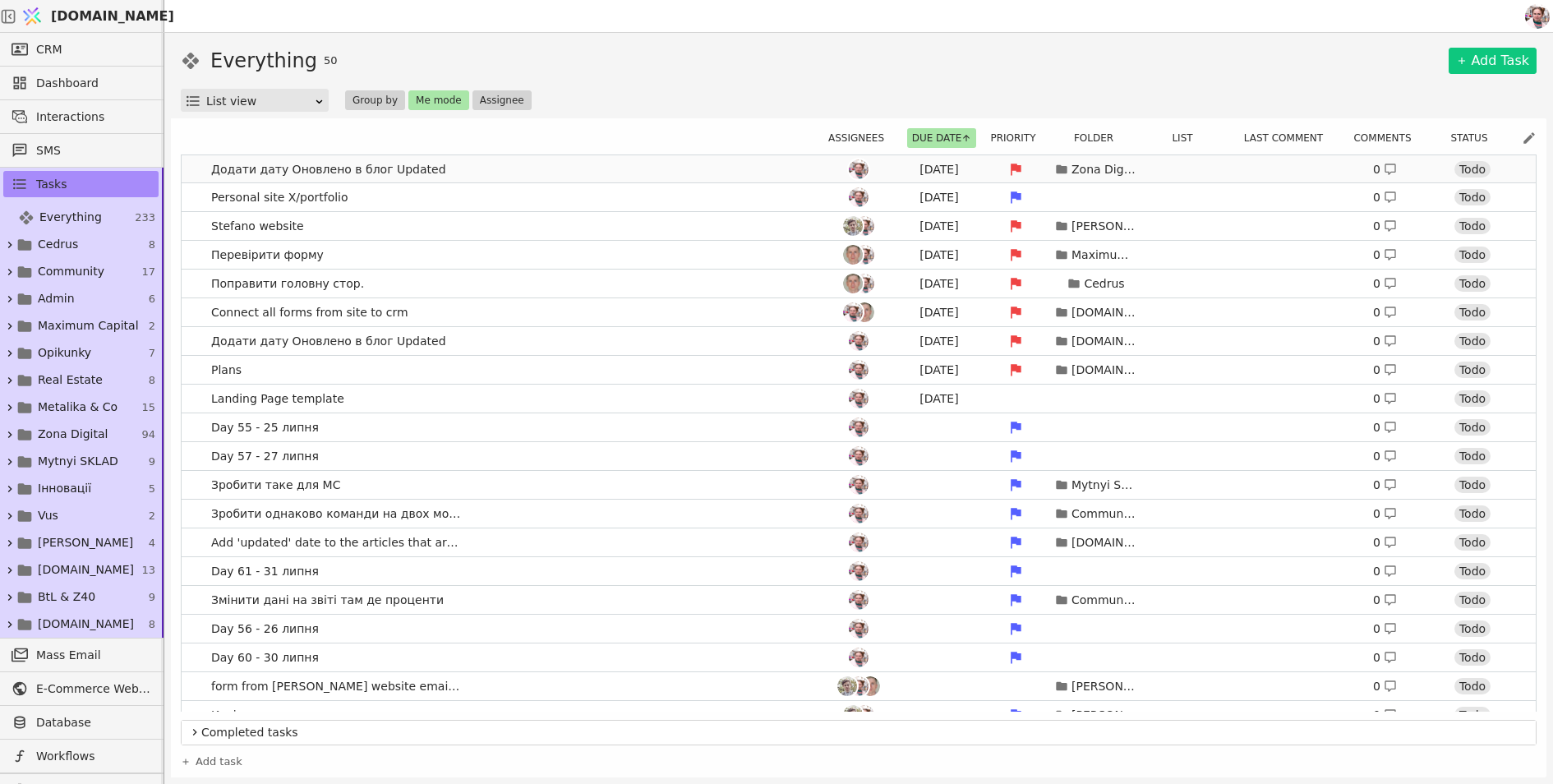
click at [687, 163] on link "Додати дату Оновлено в блог Updated Aug 27 Zona Digital 0 Todo" at bounding box center [858, 168] width 1354 height 28
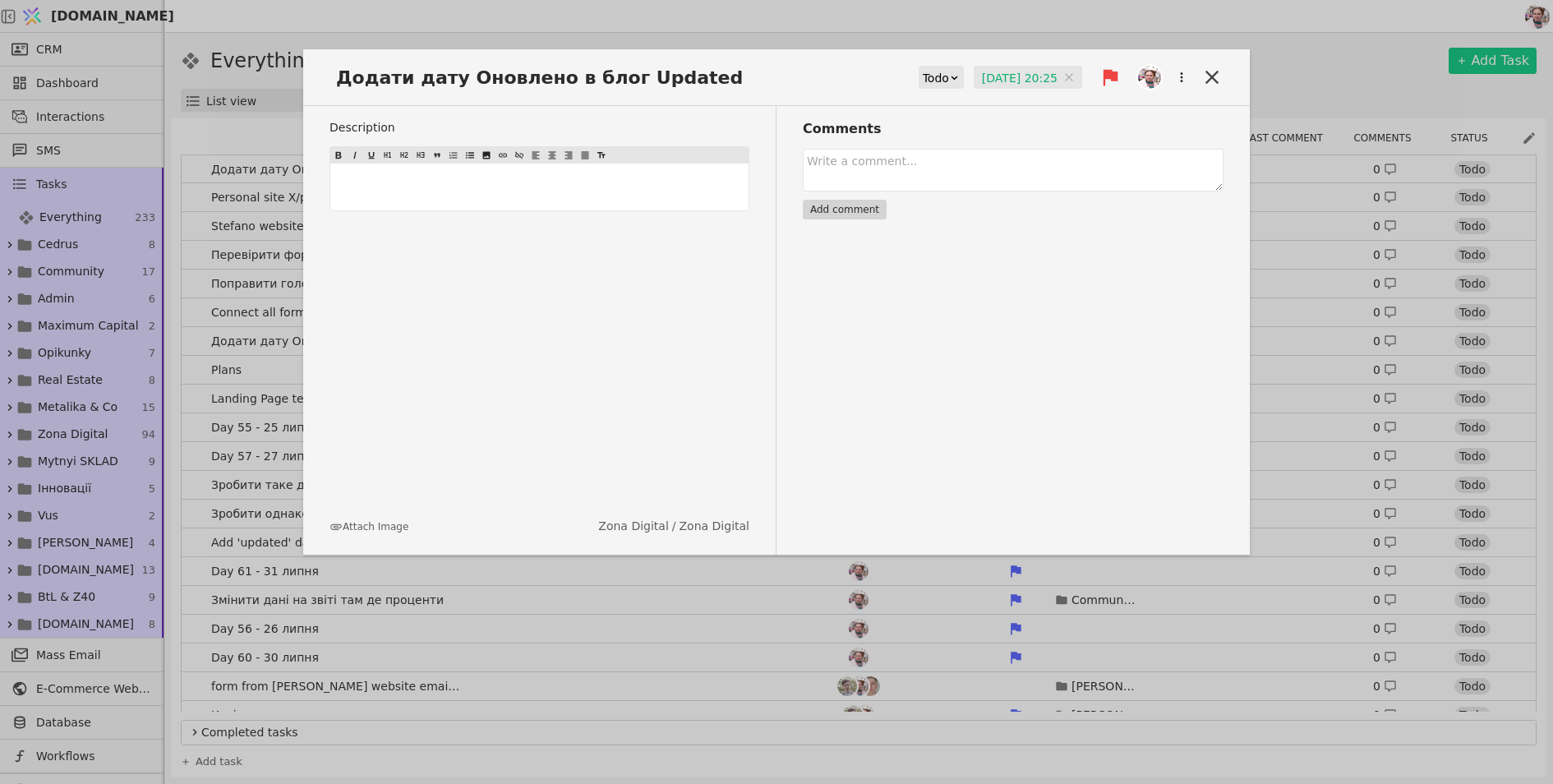
click at [1006, 74] on input "27.08.2025 20:25" at bounding box center [1028, 78] width 109 height 25
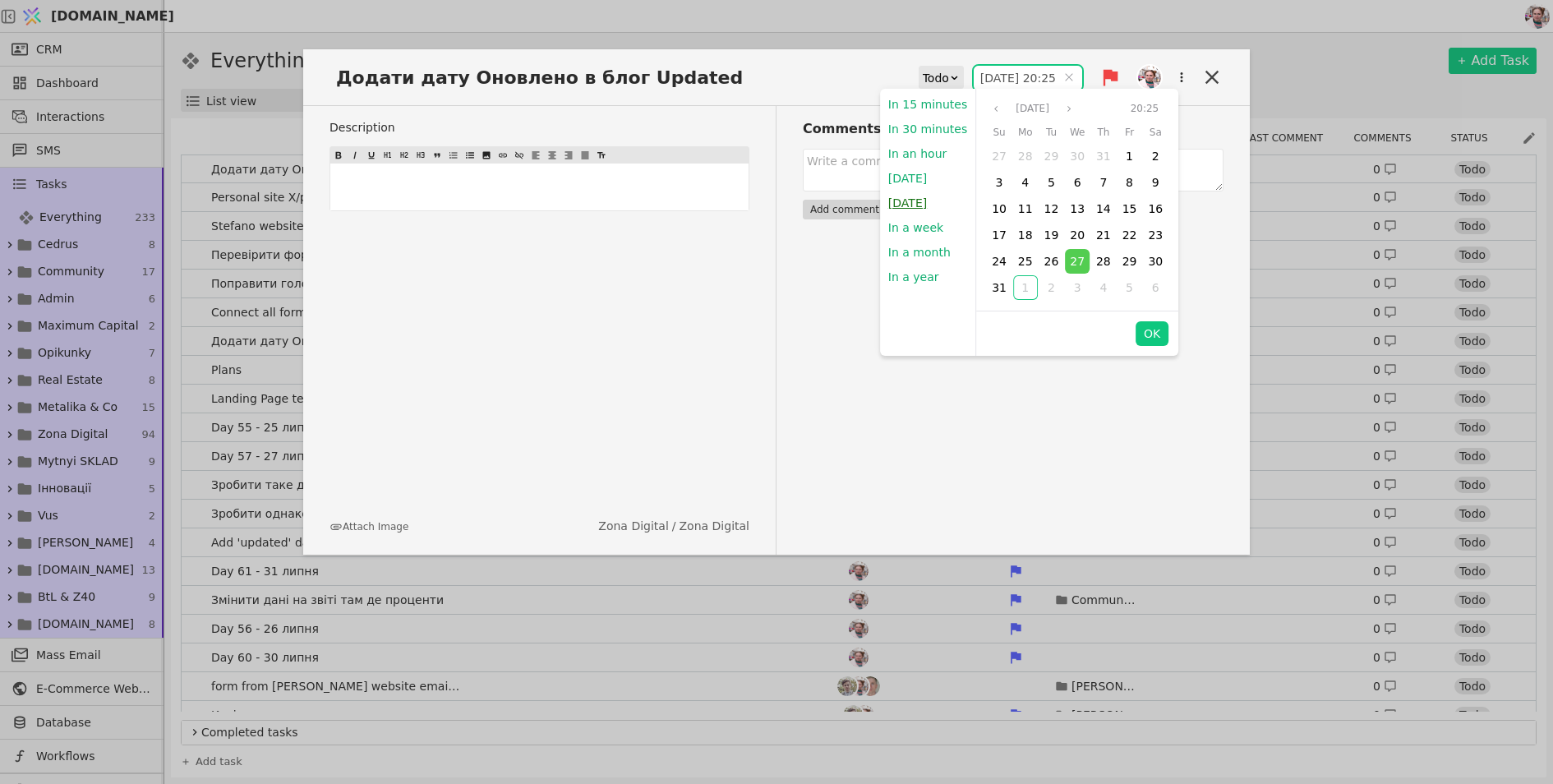
click at [913, 211] on button "[DATE]" at bounding box center [907, 203] width 55 height 25
type input "[DATE] 09:00"
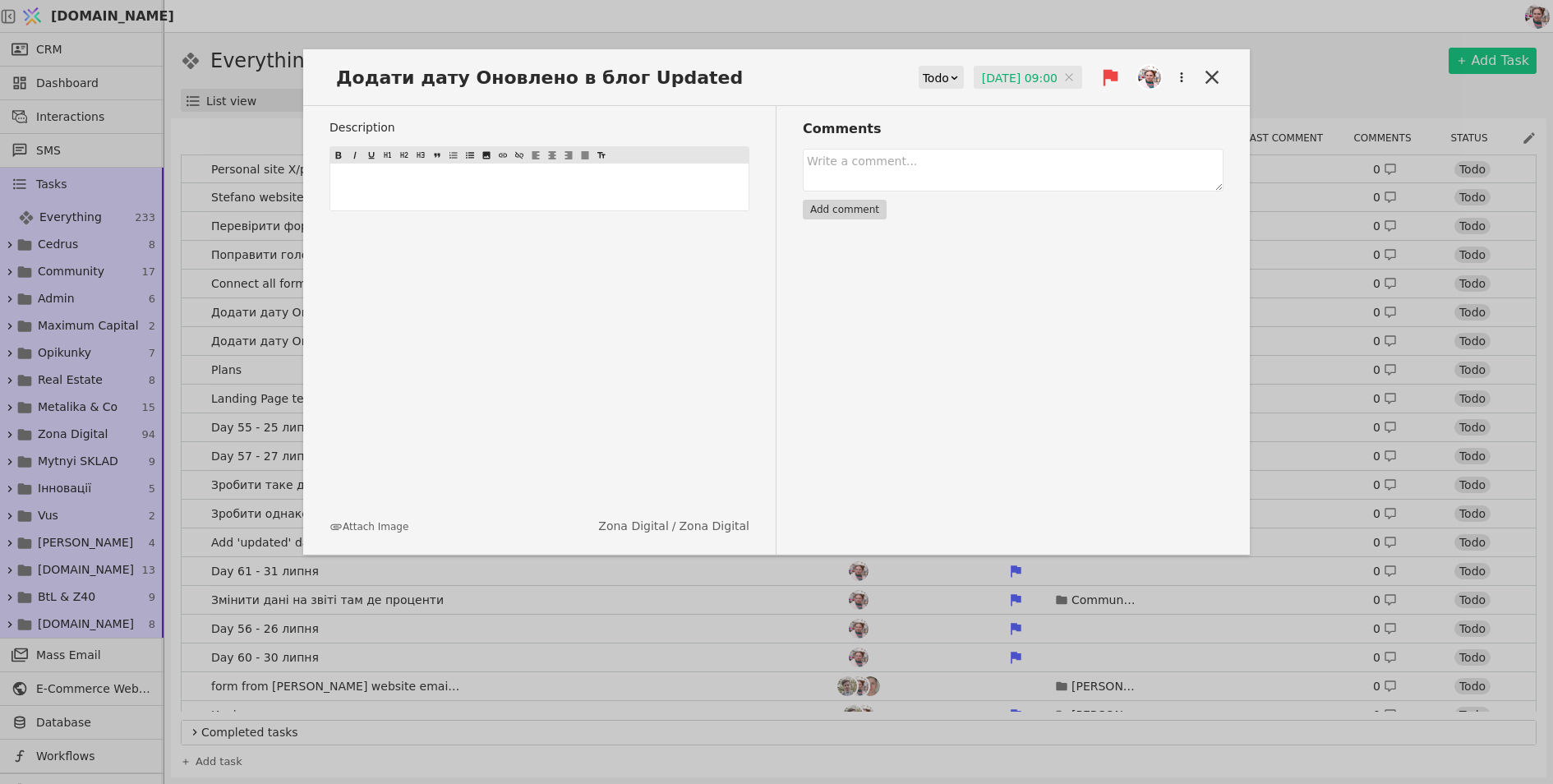
click at [900, 37] on div "Додати дату Оновлено в блог Updated Todo 02.09.2025 09:00 02.09.2025 09:00 Desc…" at bounding box center [776, 392] width 1553 height 784
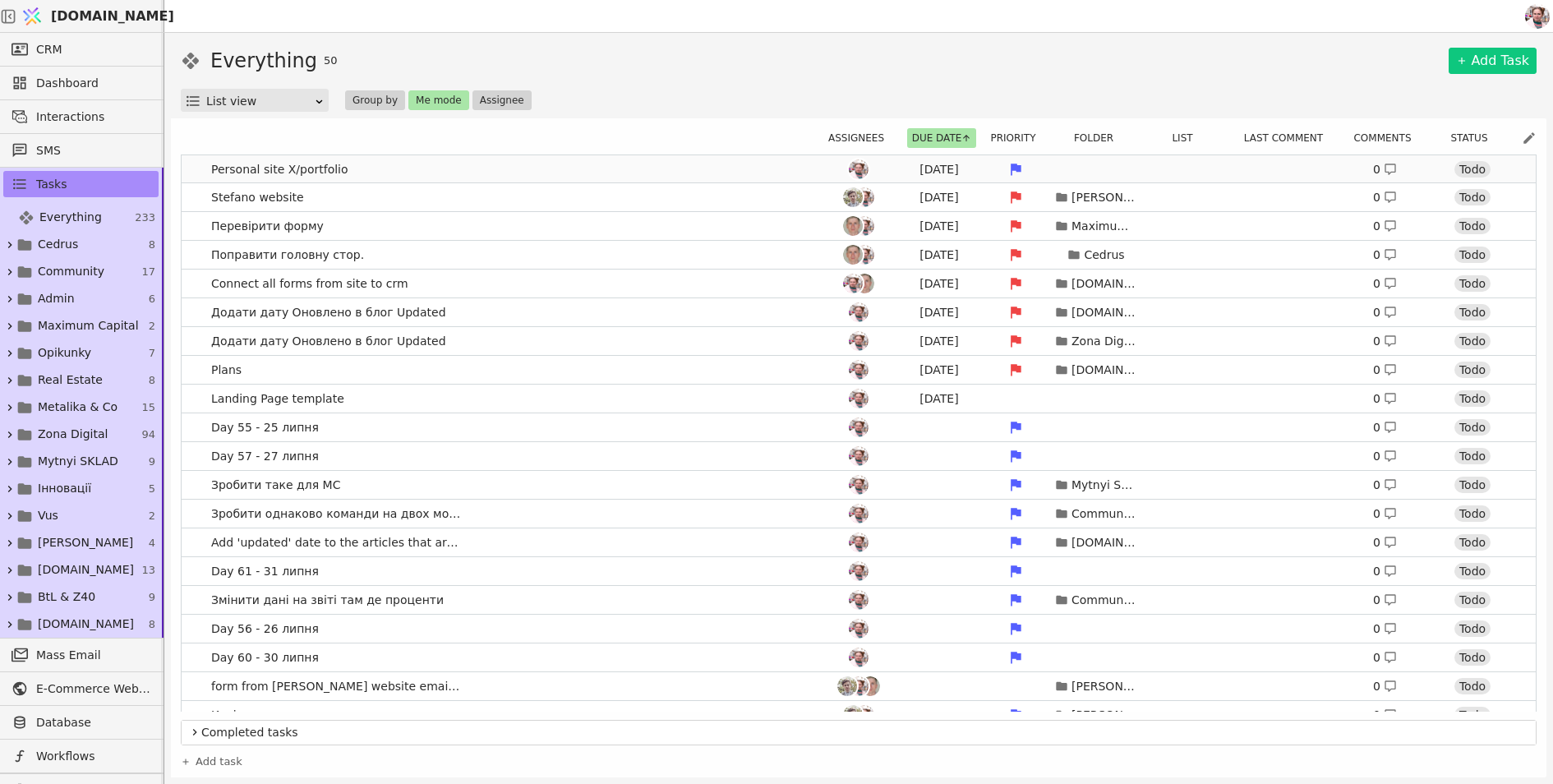
click at [808, 160] on link "Personal site X/portfolio Aug 29 0 Todo" at bounding box center [858, 168] width 1354 height 28
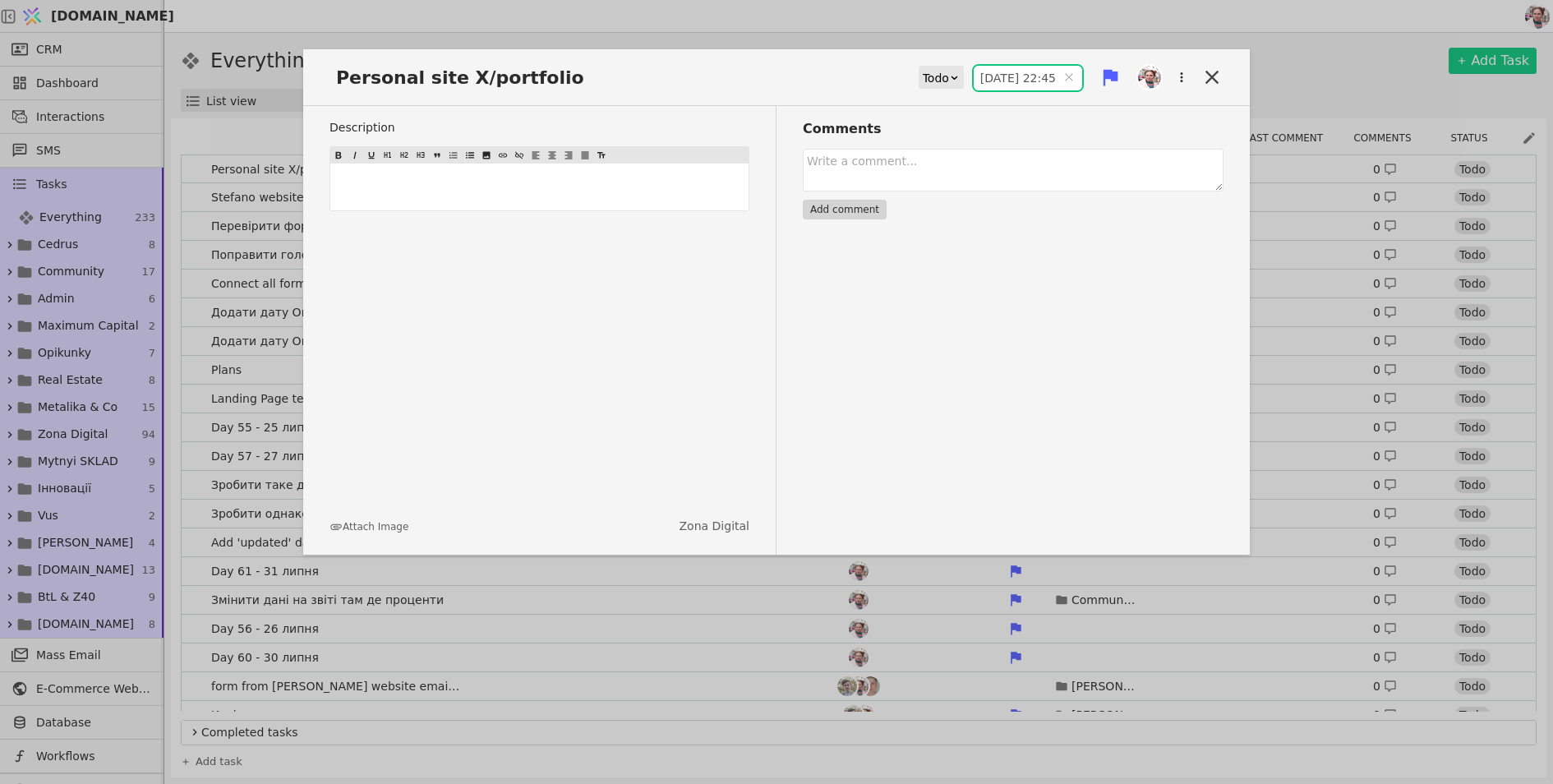
click at [974, 82] on input "29.08.2025 22:45" at bounding box center [1028, 78] width 109 height 25
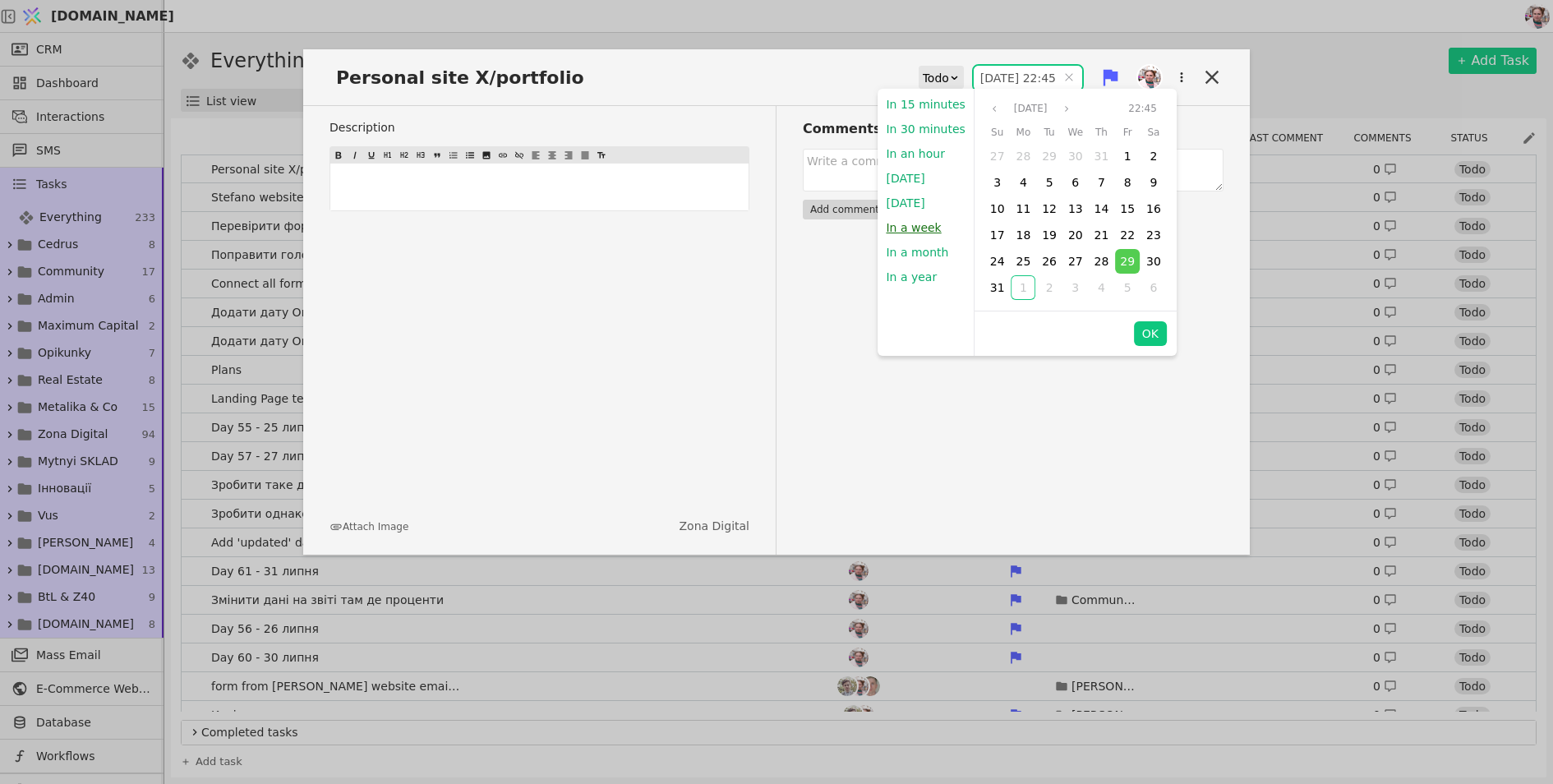
click at [923, 228] on button "In a week" at bounding box center [913, 228] width 71 height 25
type input "08.09.2025 15:31"
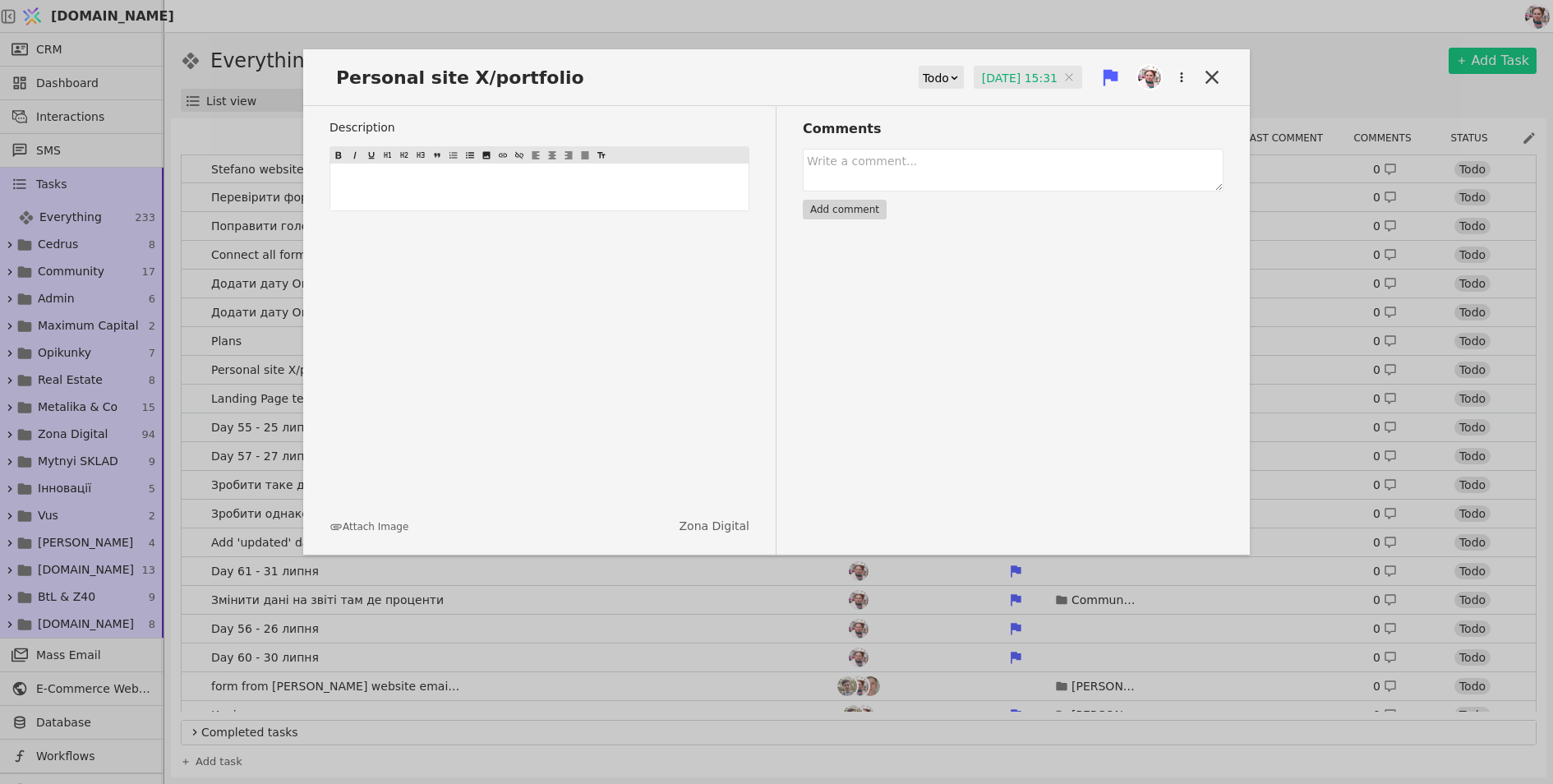
click at [1036, 30] on div "Personal site X/portfolio Todo 08.09.2025 15:31 08.09.2025 15:31 Description ﻿ …" at bounding box center [776, 392] width 1553 height 784
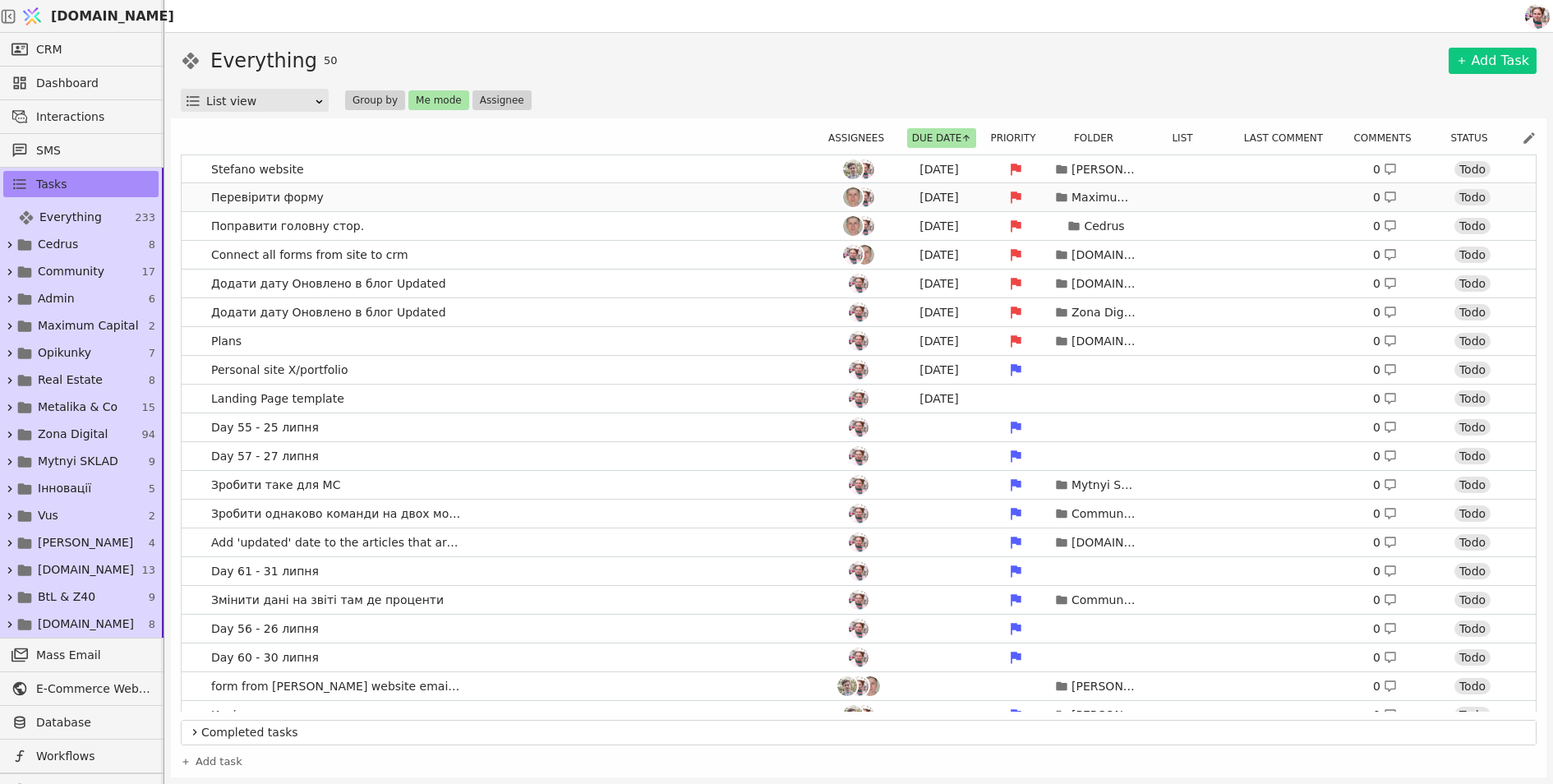
click at [1253, 203] on div "Today Maximum Capital 0 Todo" at bounding box center [1167, 197] width 691 height 23
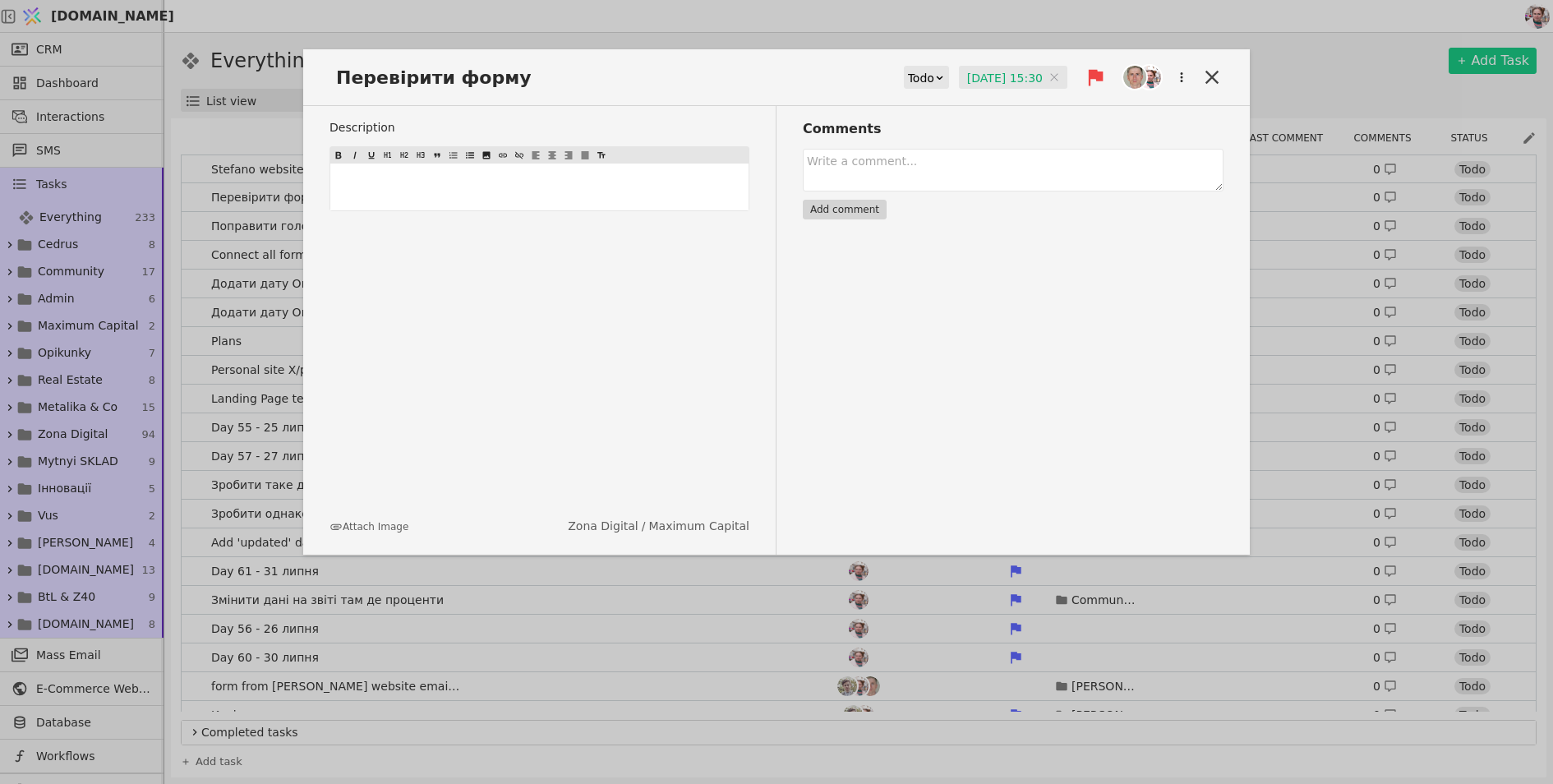
click at [1307, 65] on div "Перевірити форму Todo 01.09.2025 15:30 01.09.2025 15:30 Description ﻿ Attach Im…" at bounding box center [776, 392] width 1553 height 784
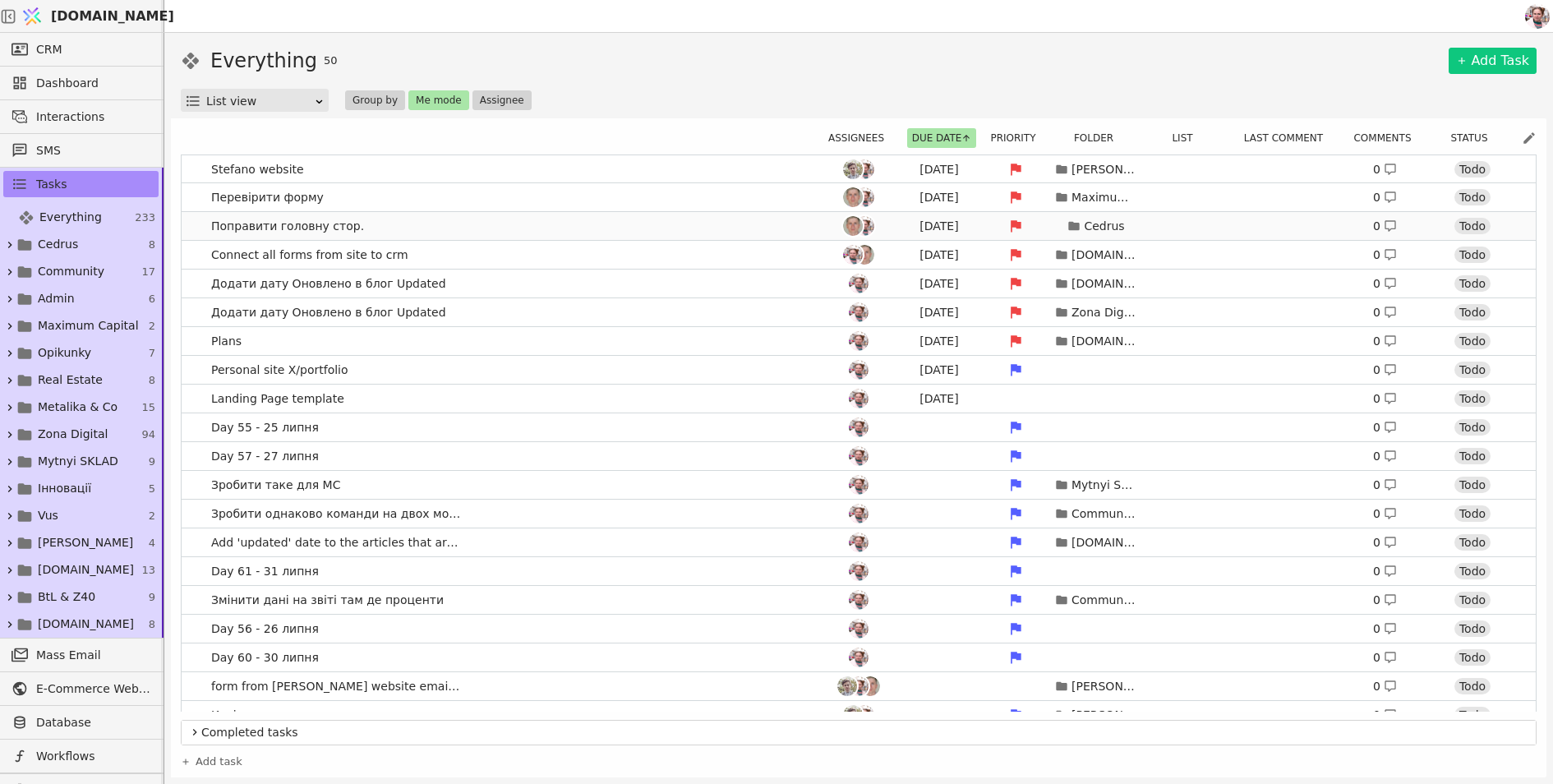
click at [724, 232] on link "Поправити головну стор. Today Cedrus 0 Todo" at bounding box center [858, 225] width 1354 height 28
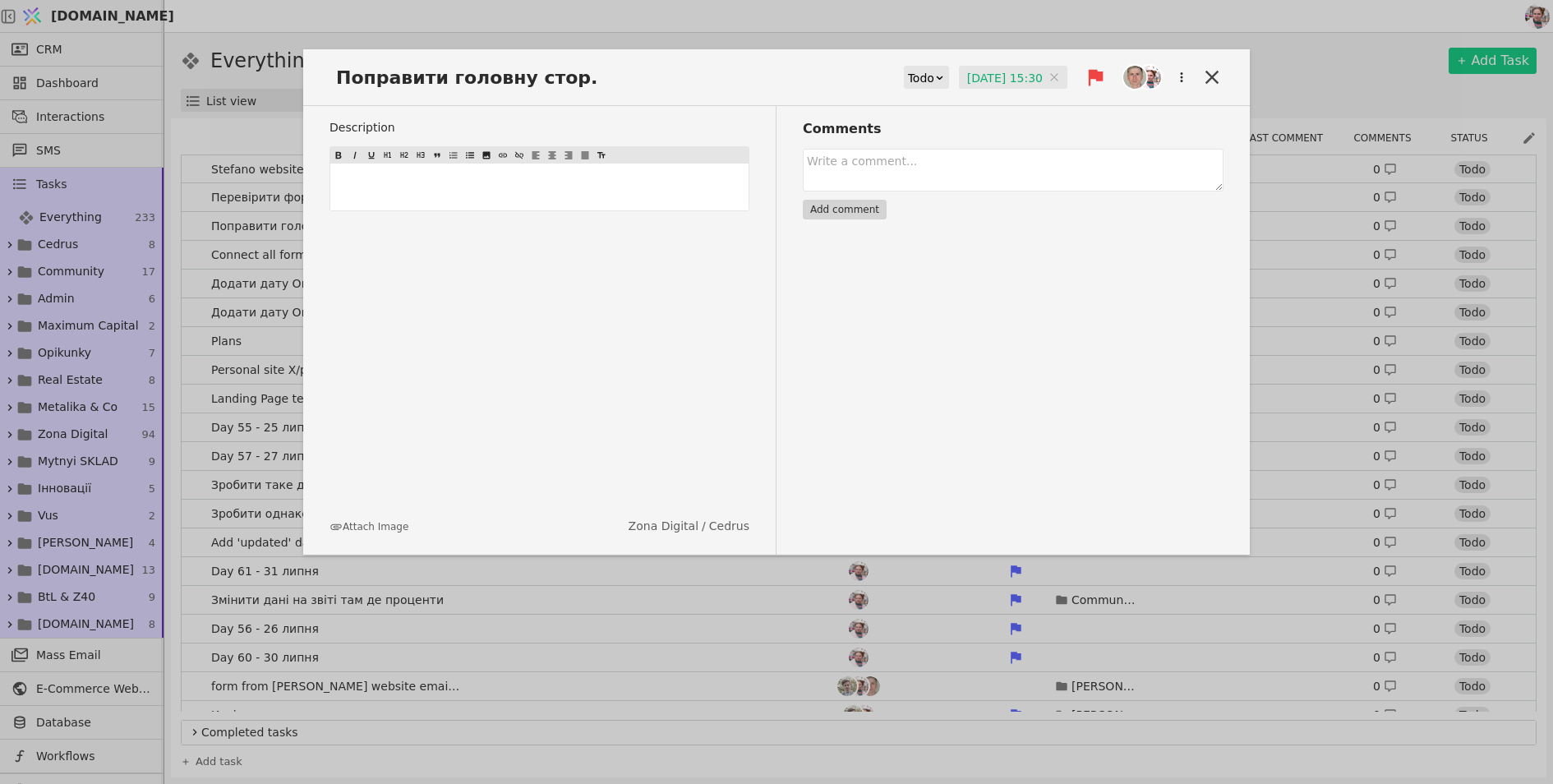
click at [791, 37] on div "Поправити головну стор. Todo 01.09.2025 15:30 01.09.2025 15:30 Description ﻿ At…" at bounding box center [776, 392] width 1553 height 784
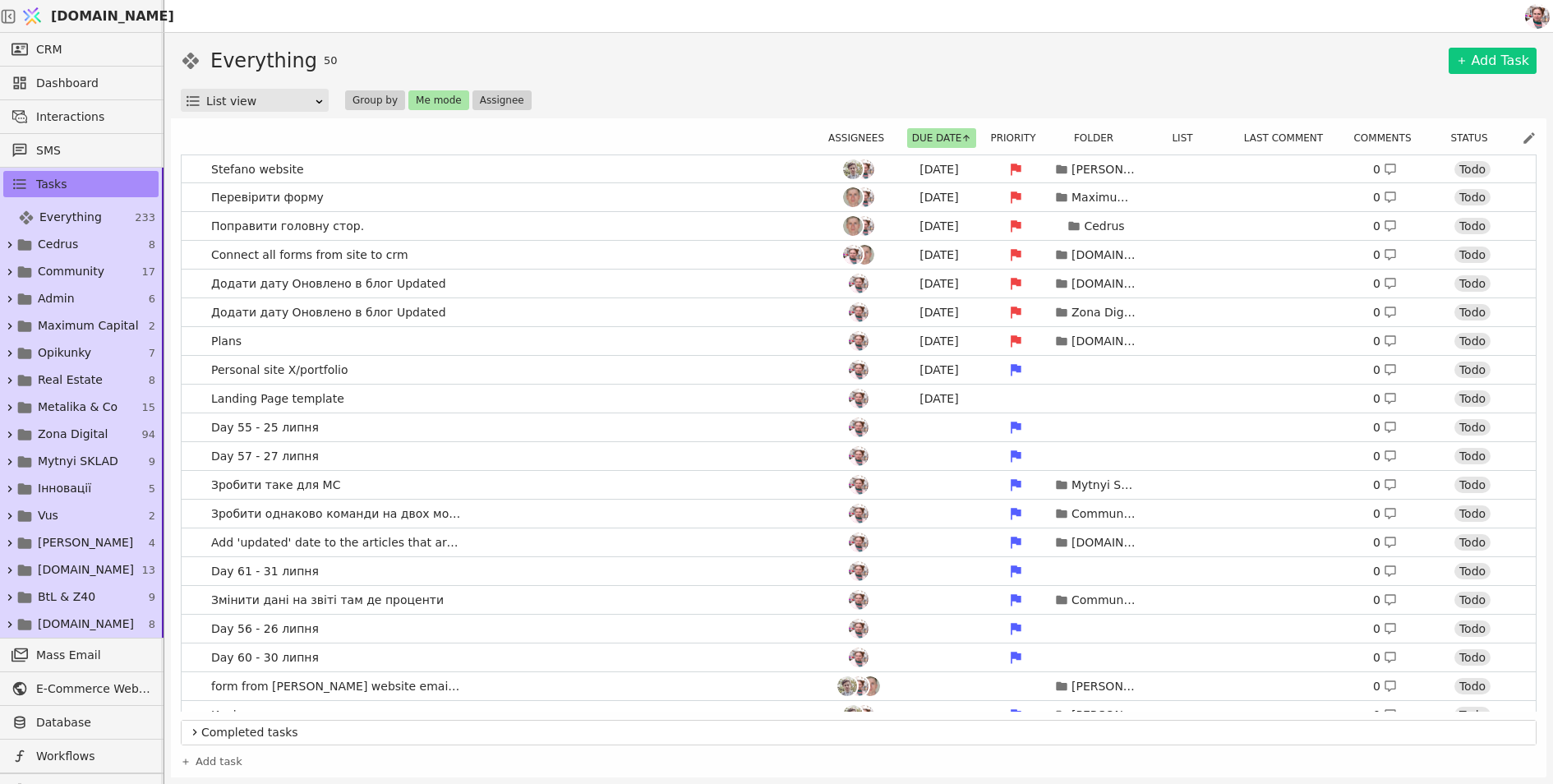
click at [813, 37] on div "Everything 50 Add Task List view Group by Me mode Assignee Assignees Due date P…" at bounding box center [858, 408] width 1388 height 751
click at [281, 95] on div "List view" at bounding box center [260, 101] width 108 height 23
click at [267, 143] on div "Kanban view" at bounding box center [255, 149] width 142 height 25
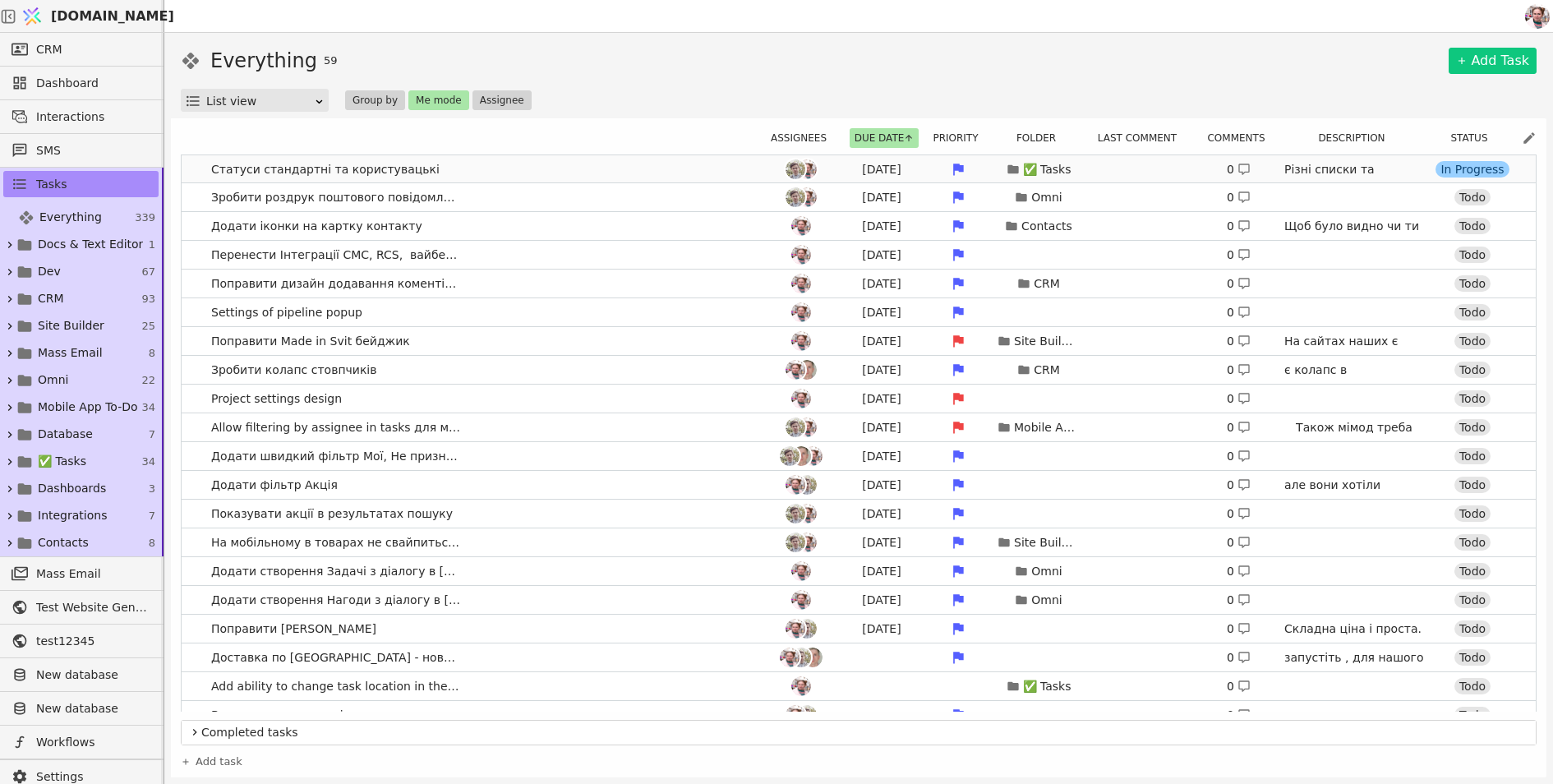
click at [667, 161] on link "Статуси стандартні та користувацькі [DATE] ✅ Tasks 0 Різні списки та фолдери ма…" at bounding box center [858, 168] width 1354 height 28
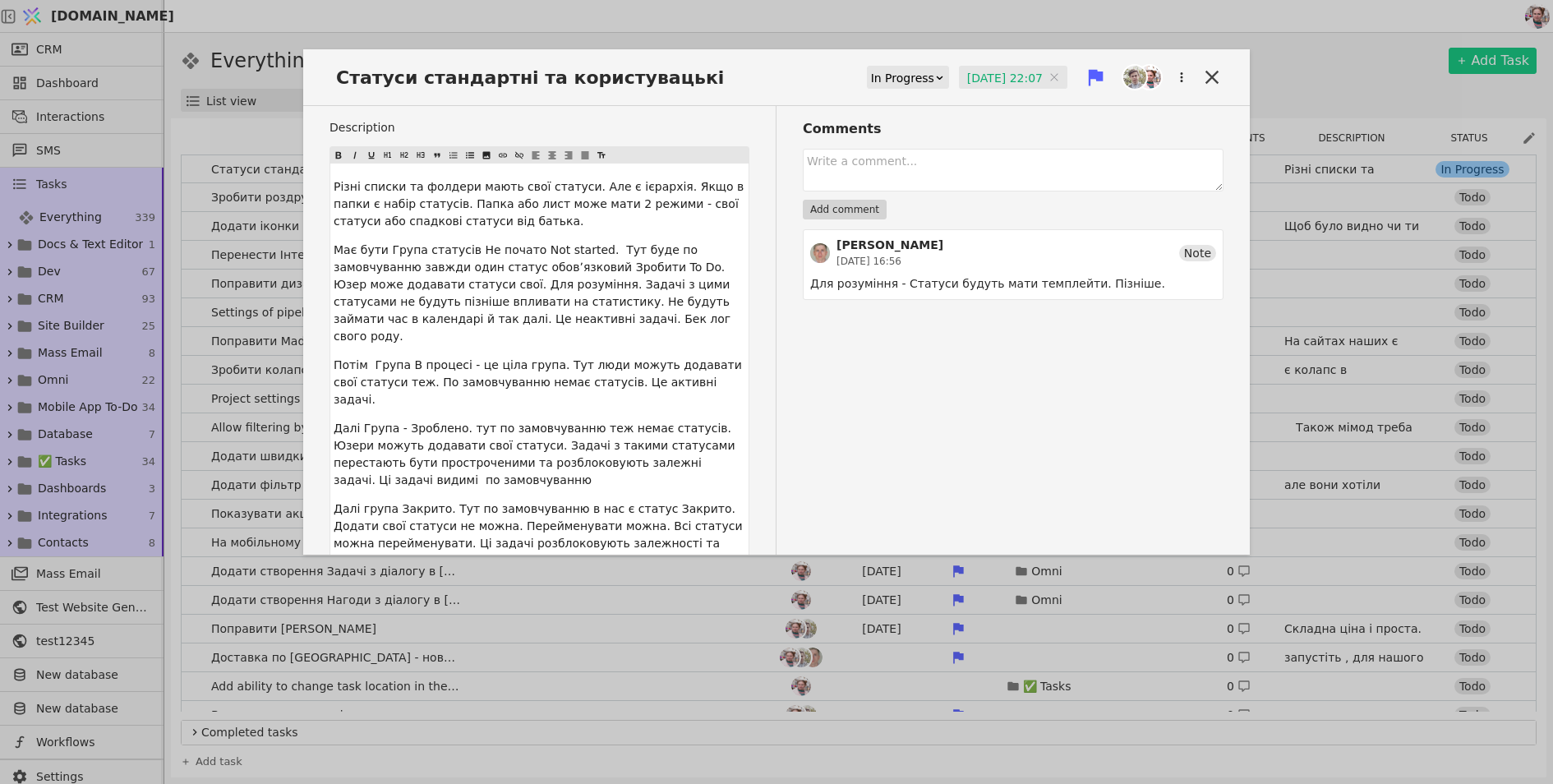
click at [972, 75] on input "[DATE] 22:07" at bounding box center [1013, 78] width 109 height 25
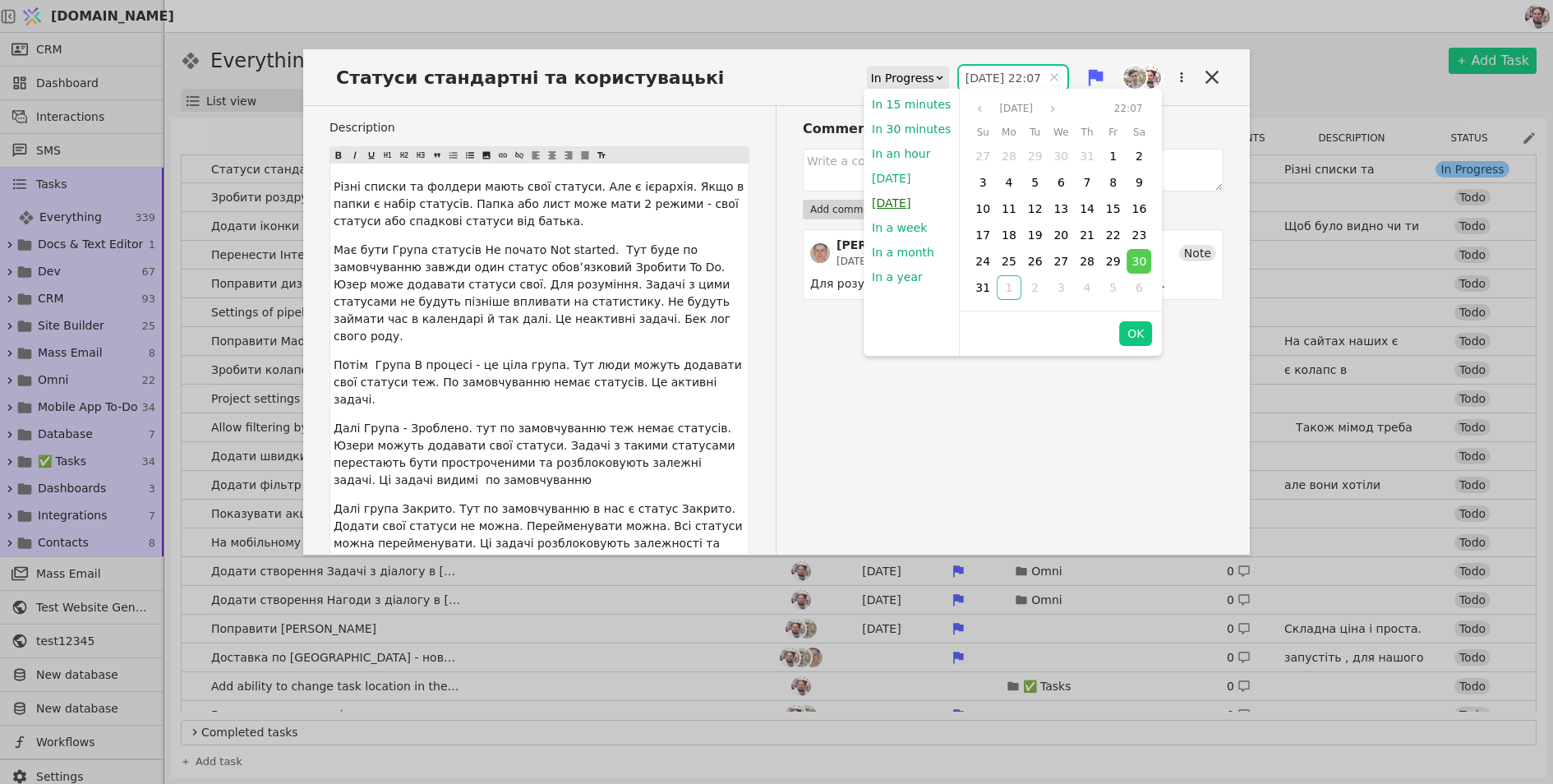
click at [892, 196] on button "[DATE]" at bounding box center [891, 203] width 55 height 25
type input "[DATE] 09:00"
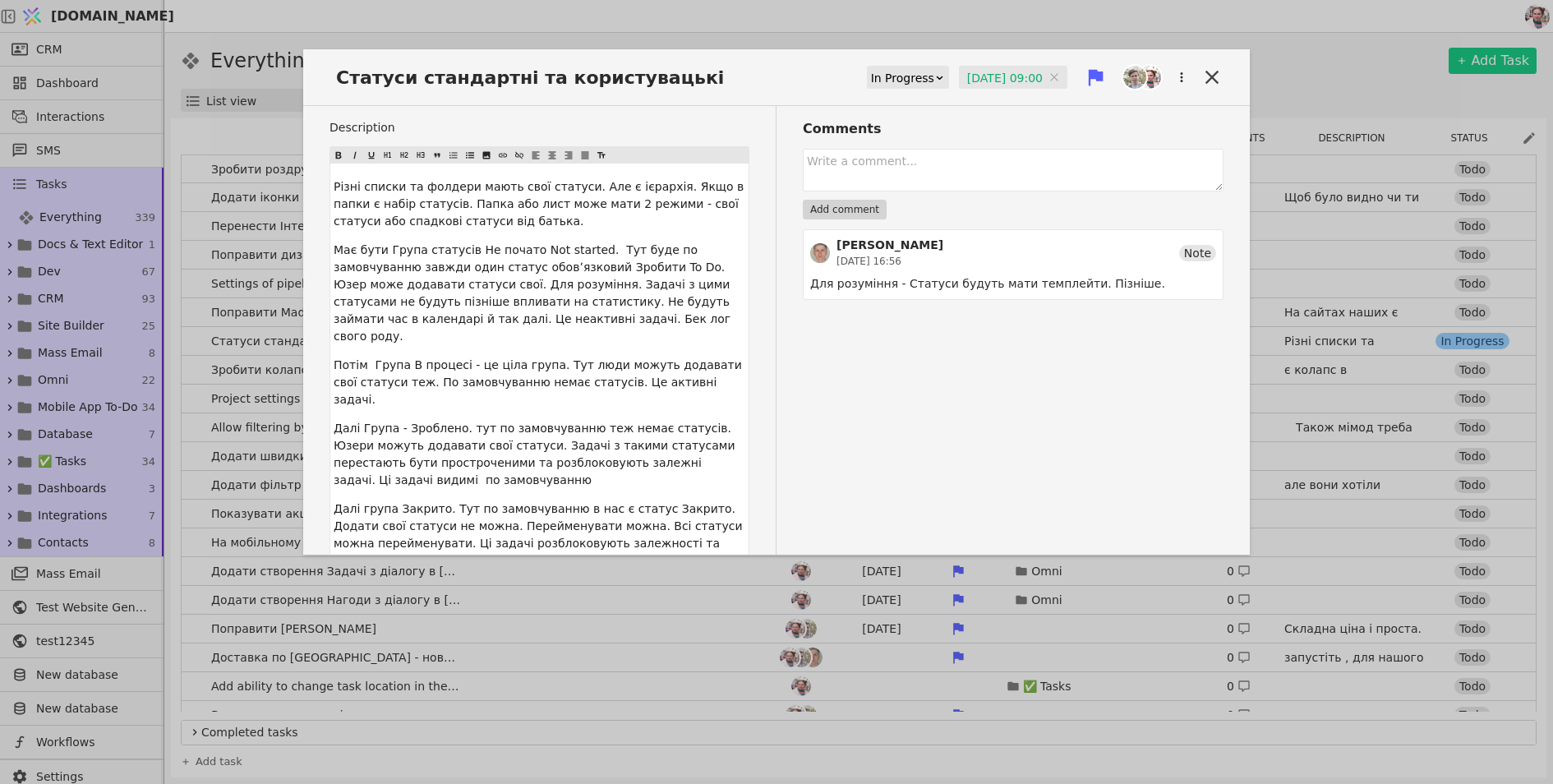
click at [1083, 25] on div "Статуси стандартні та користувацькі In Progress [DATE] 09:00 [DATE] 09:00 Descr…" at bounding box center [776, 392] width 1553 height 784
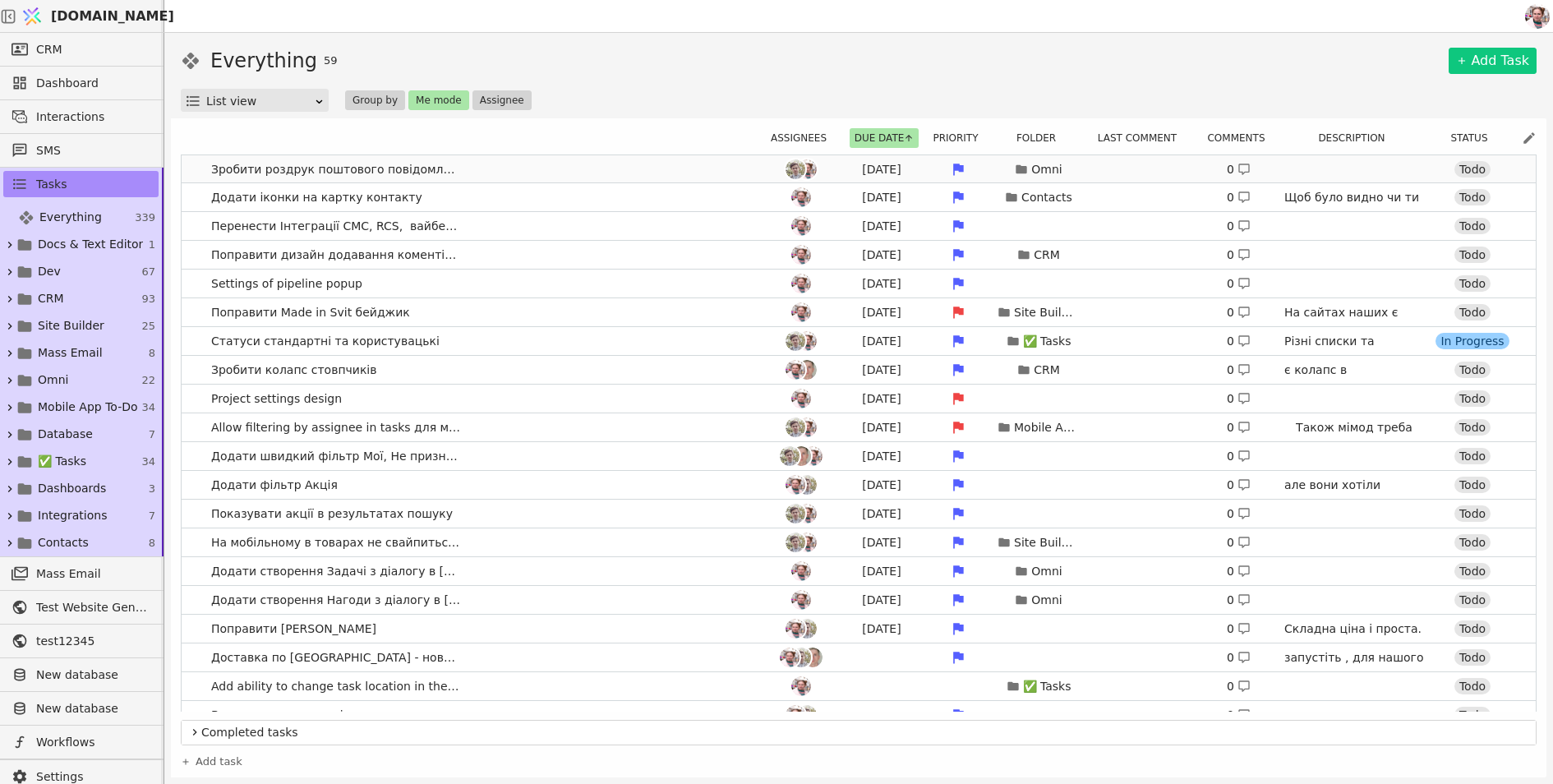
click at [538, 174] on link "Зробити роздрук поштового повідомлення [DATE] Omni 0 Todo" at bounding box center [858, 168] width 1354 height 28
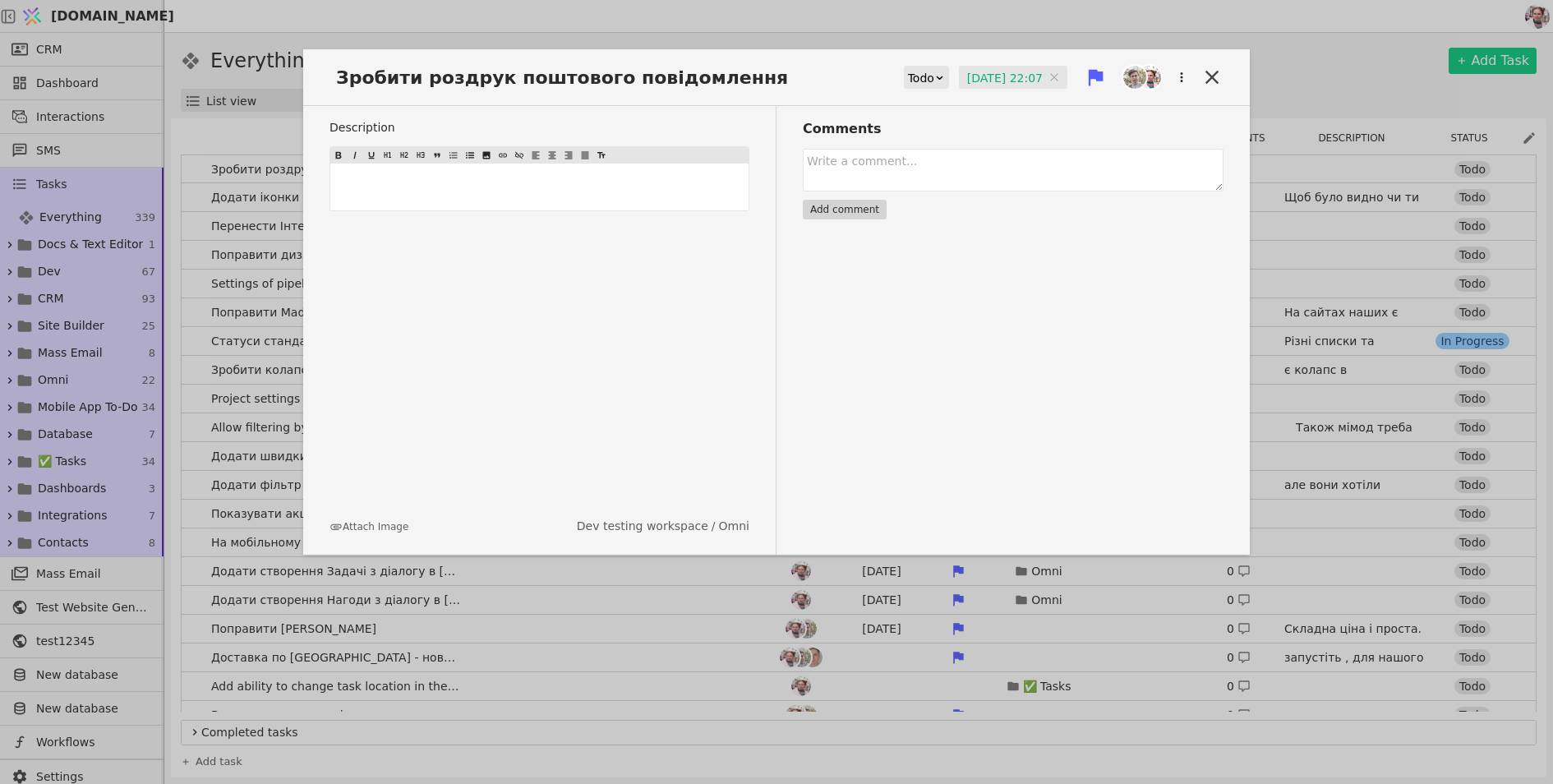
click at [975, 72] on input "[DATE] 22:07" at bounding box center [1013, 78] width 109 height 25
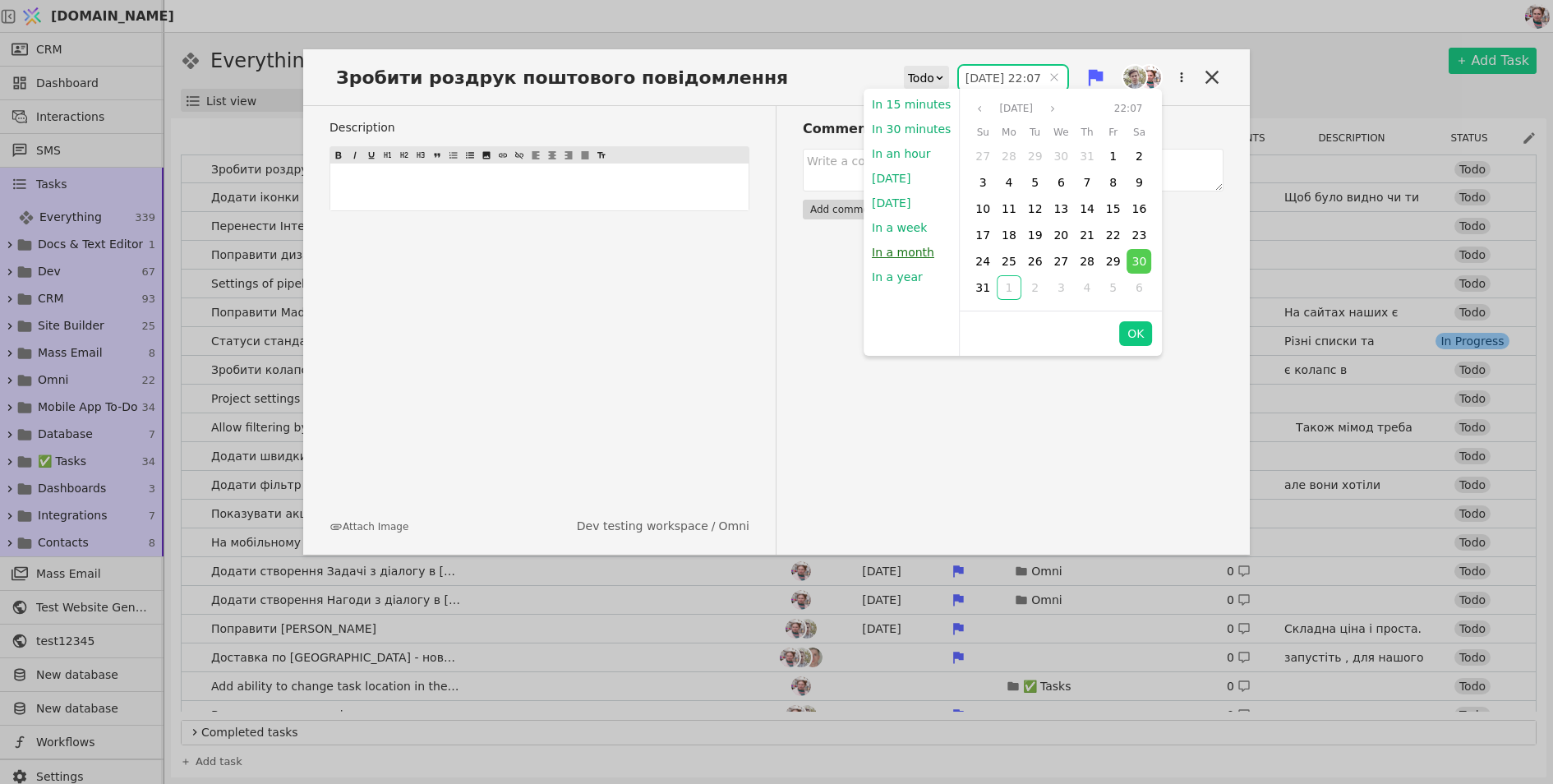
click at [902, 258] on button "In a month" at bounding box center [904, 252] width 79 height 25
type input "[DATE] 15:40"
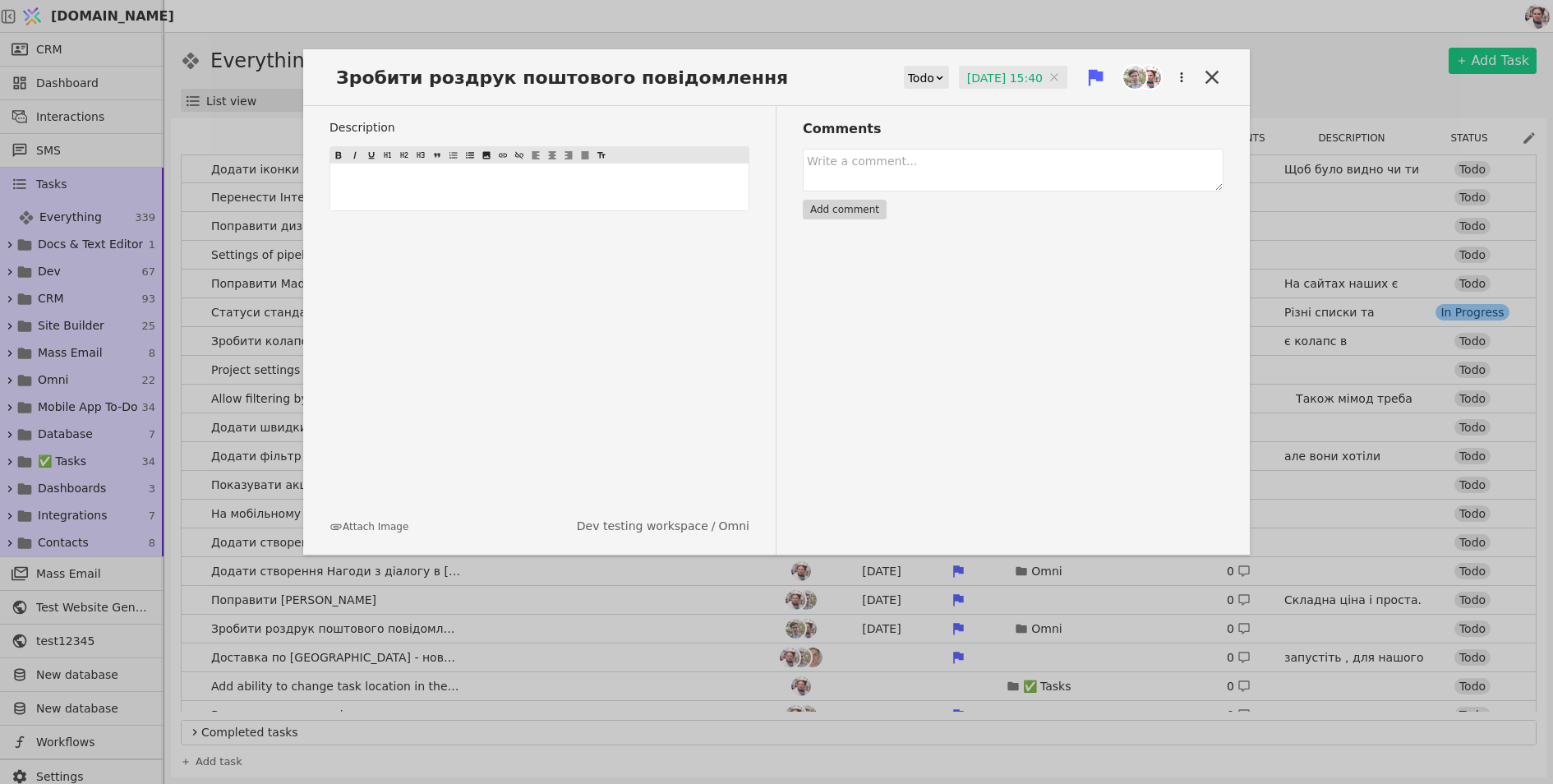
click at [941, 39] on div "Зробити роздрук поштового повідомлення Todo [DATE] 15:40 [DATE] 15:40 Descripti…" at bounding box center [776, 392] width 1553 height 784
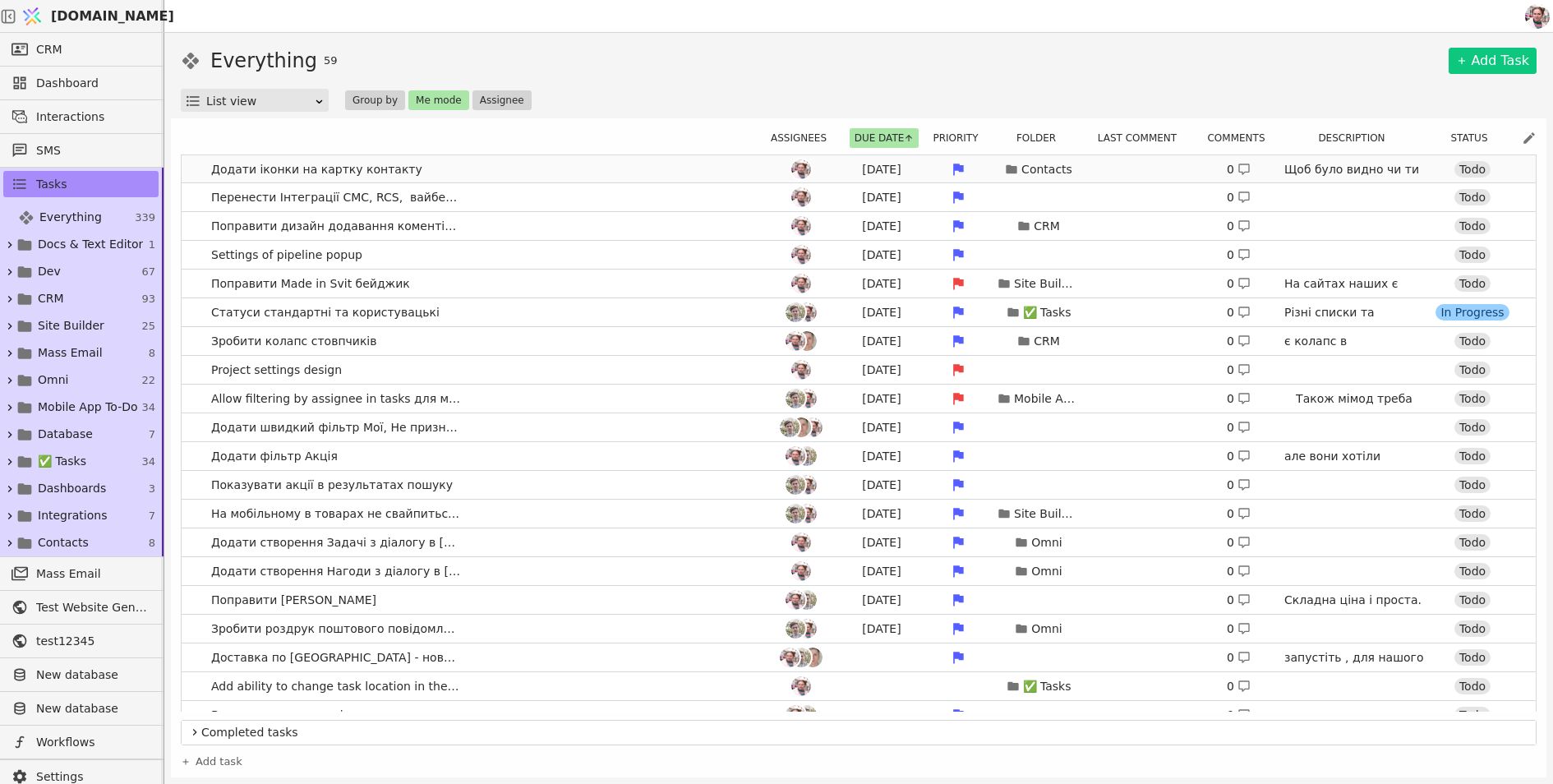
click at [606, 162] on link "Додати іконки на картку контакту [DATE] Contacts 0 Щоб було видно чи ти в орзі …" at bounding box center [858, 168] width 1354 height 28
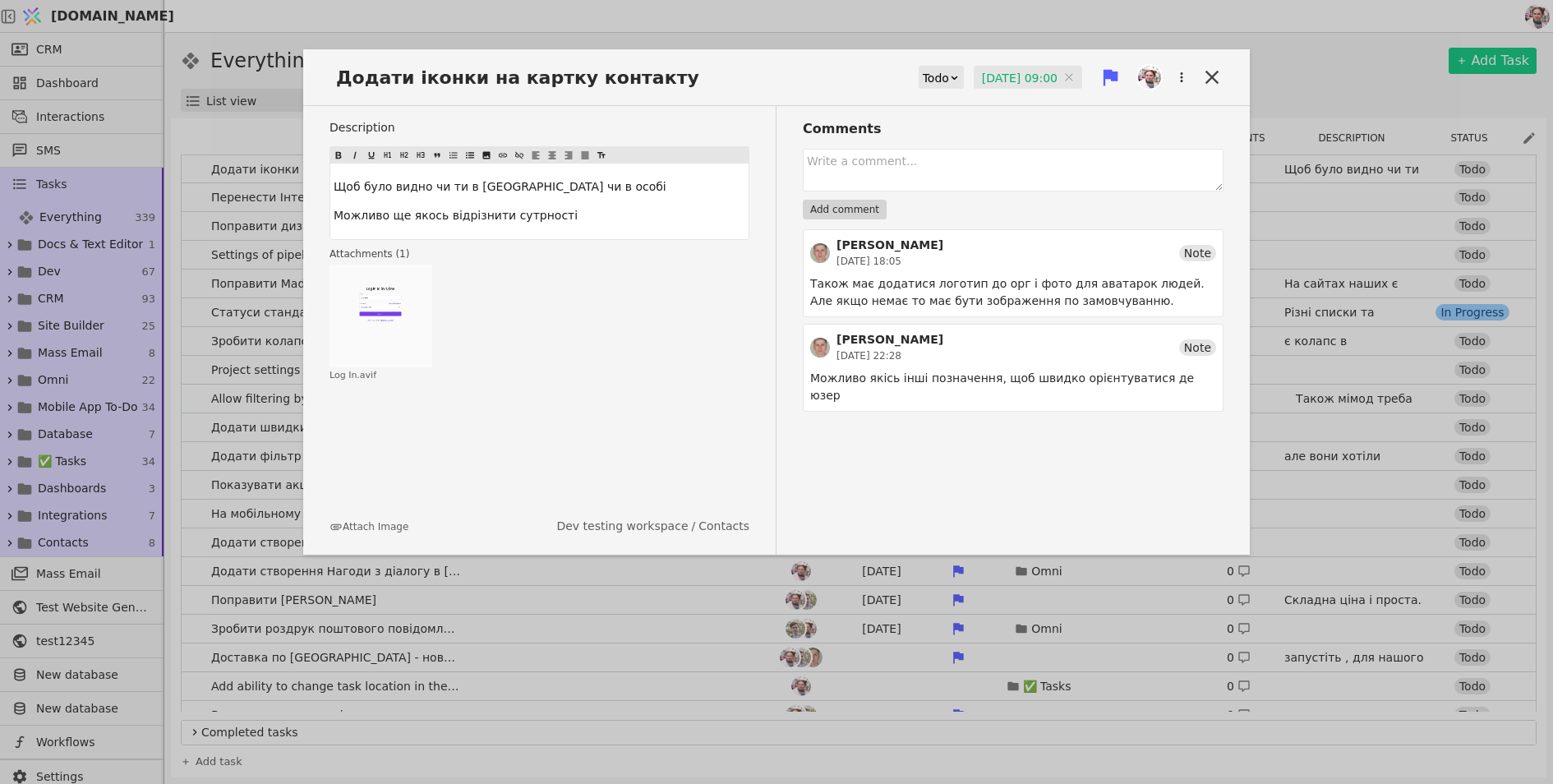
click at [1039, 82] on input "[DATE] 09:00" at bounding box center [1028, 78] width 109 height 25
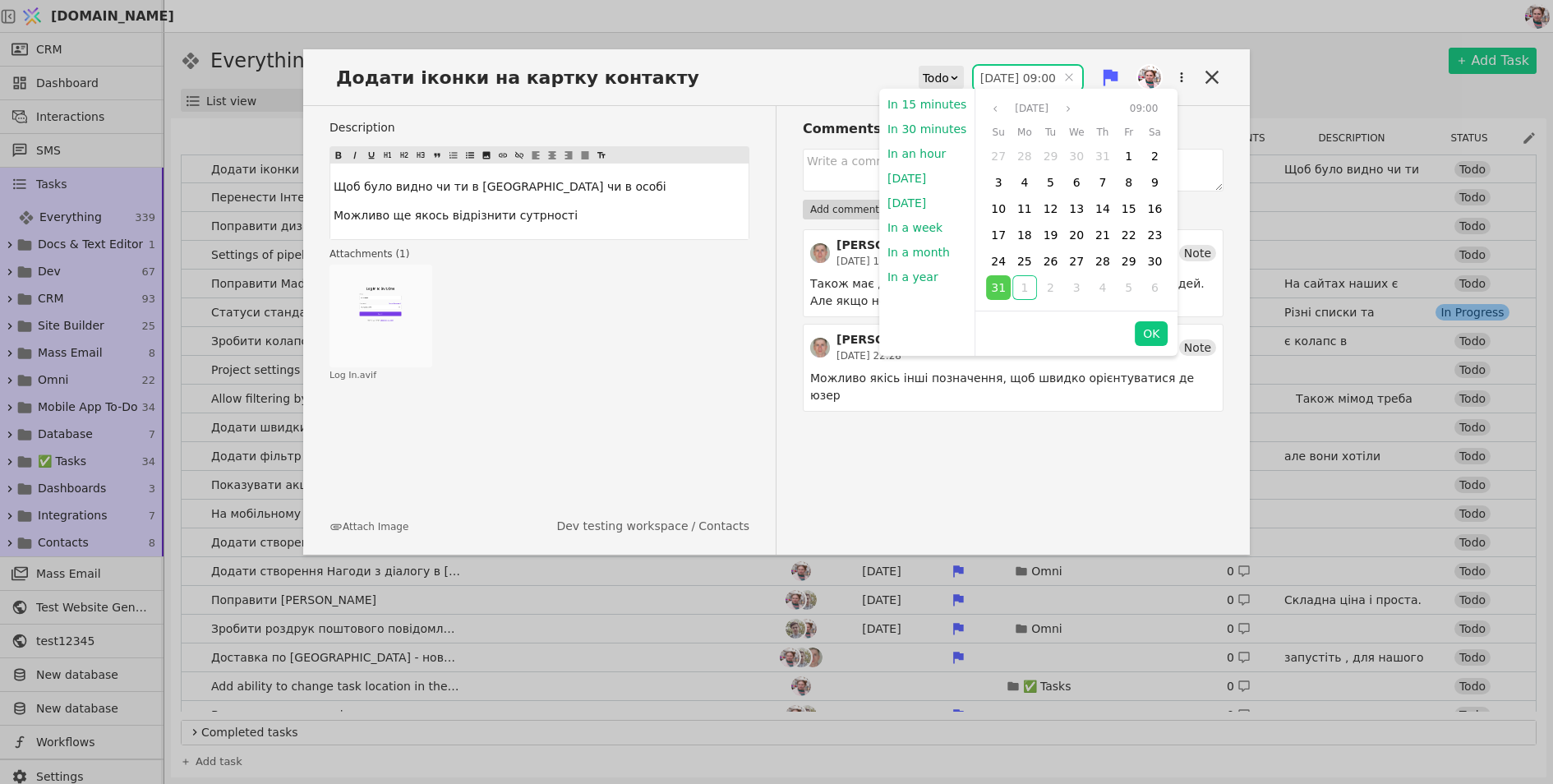
click at [749, 261] on div "Attachments ( 1 ) Click to zoom Log In.avif" at bounding box center [539, 314] width 420 height 136
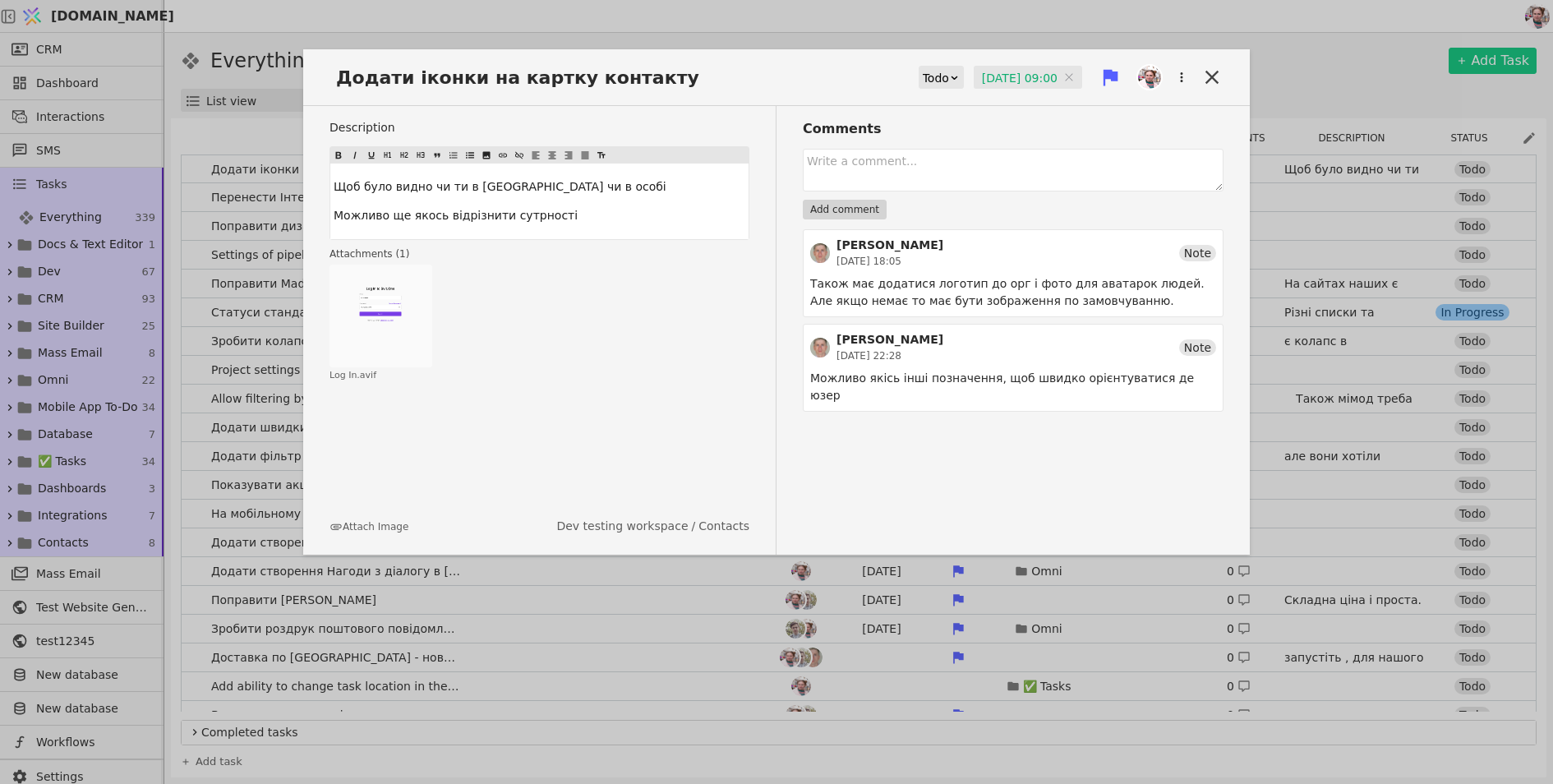
click at [1000, 70] on input "[DATE] 09:00" at bounding box center [1028, 78] width 109 height 25
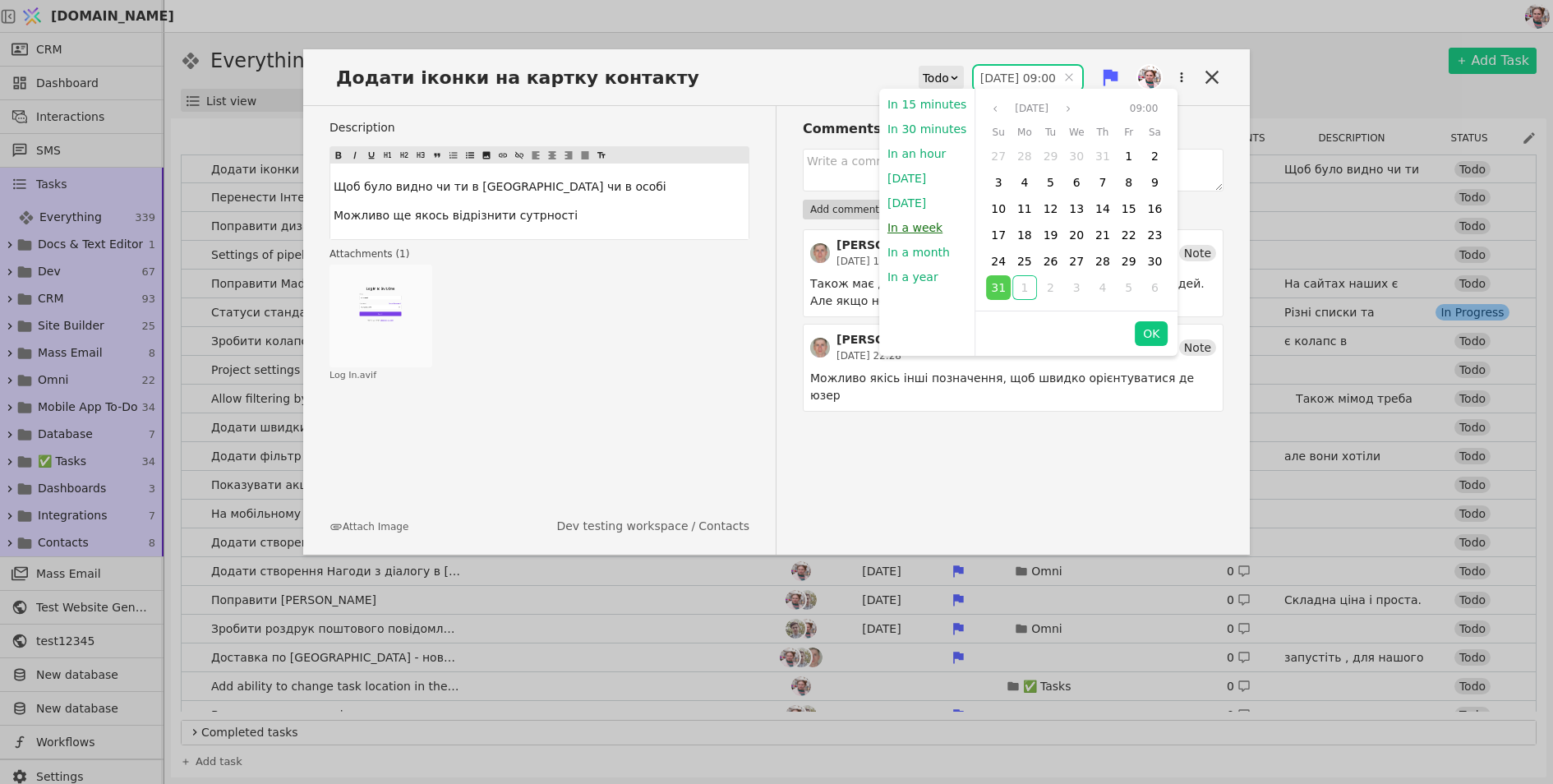
click at [916, 216] on button "In a week" at bounding box center [915, 228] width 71 height 25
type input "[DATE] 15:41"
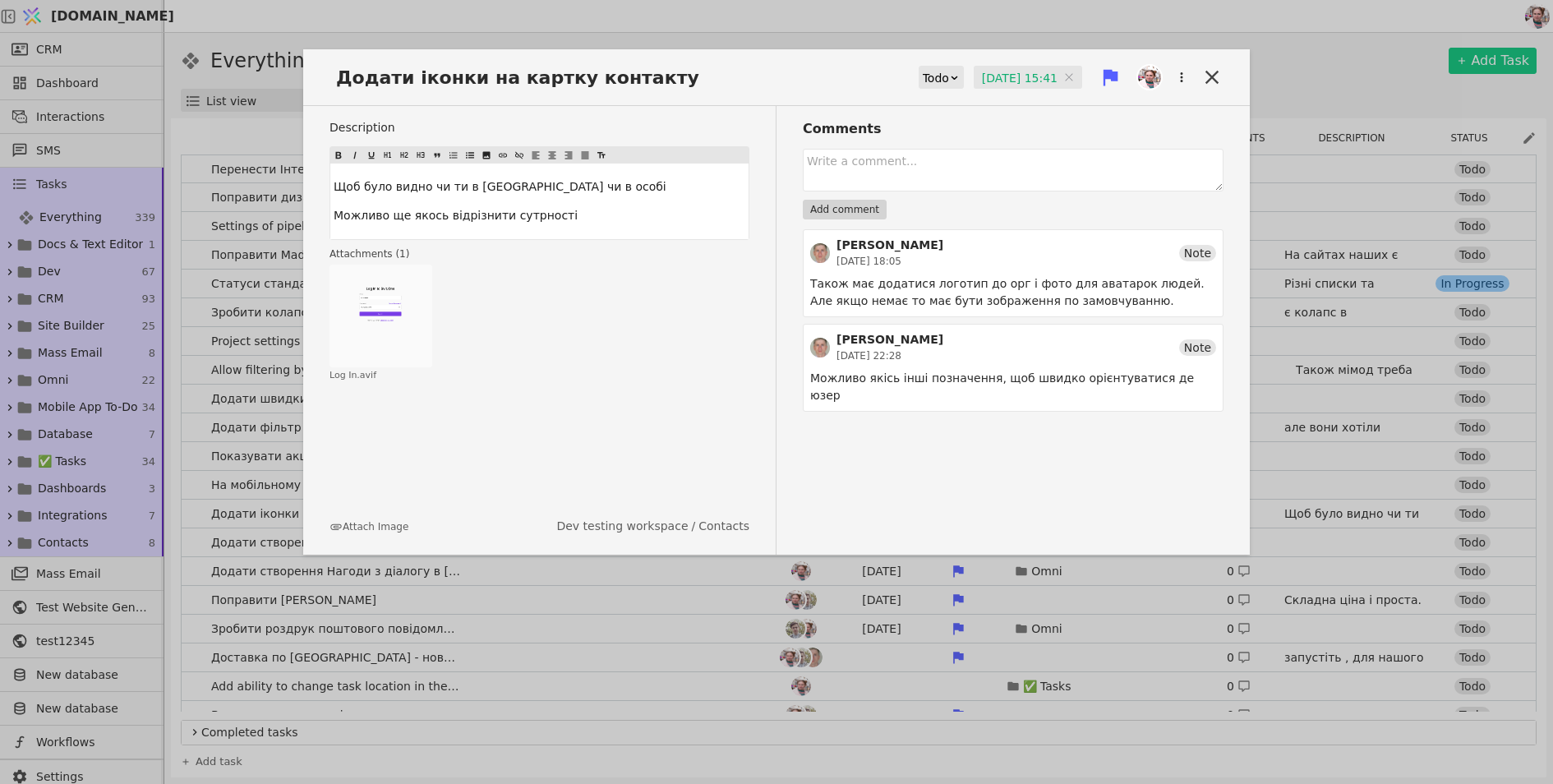
click at [1128, 19] on div "Додати іконки на картку контакту Todo [DATE] 15:41 [DATE] 15:41 Description Щоб…" at bounding box center [776, 392] width 1553 height 784
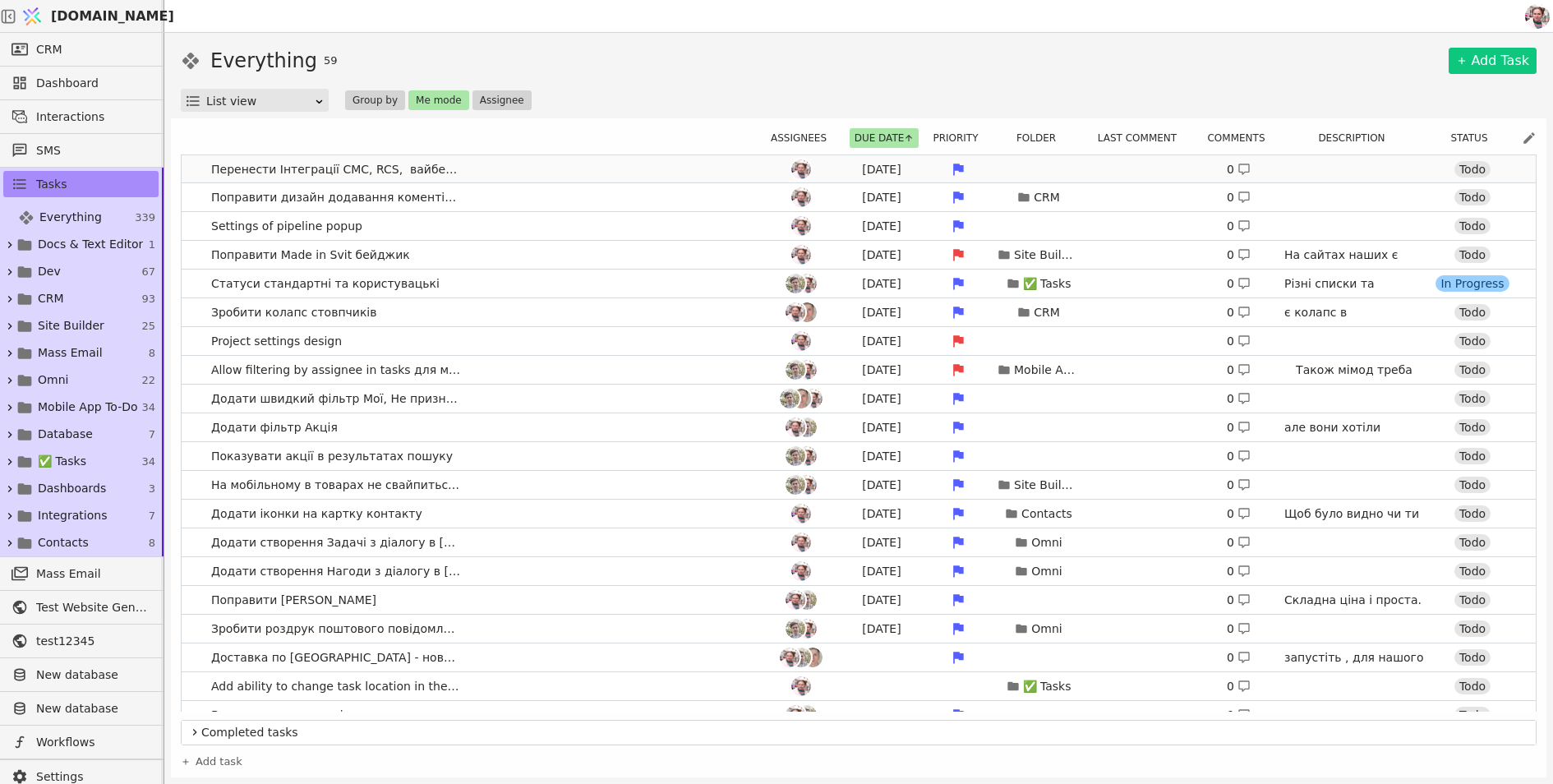
click at [625, 173] on link "Перенести Інтеграції СМС, RCS, вайбер до масових розсилок [DATE] 0 Todo" at bounding box center [858, 168] width 1354 height 28
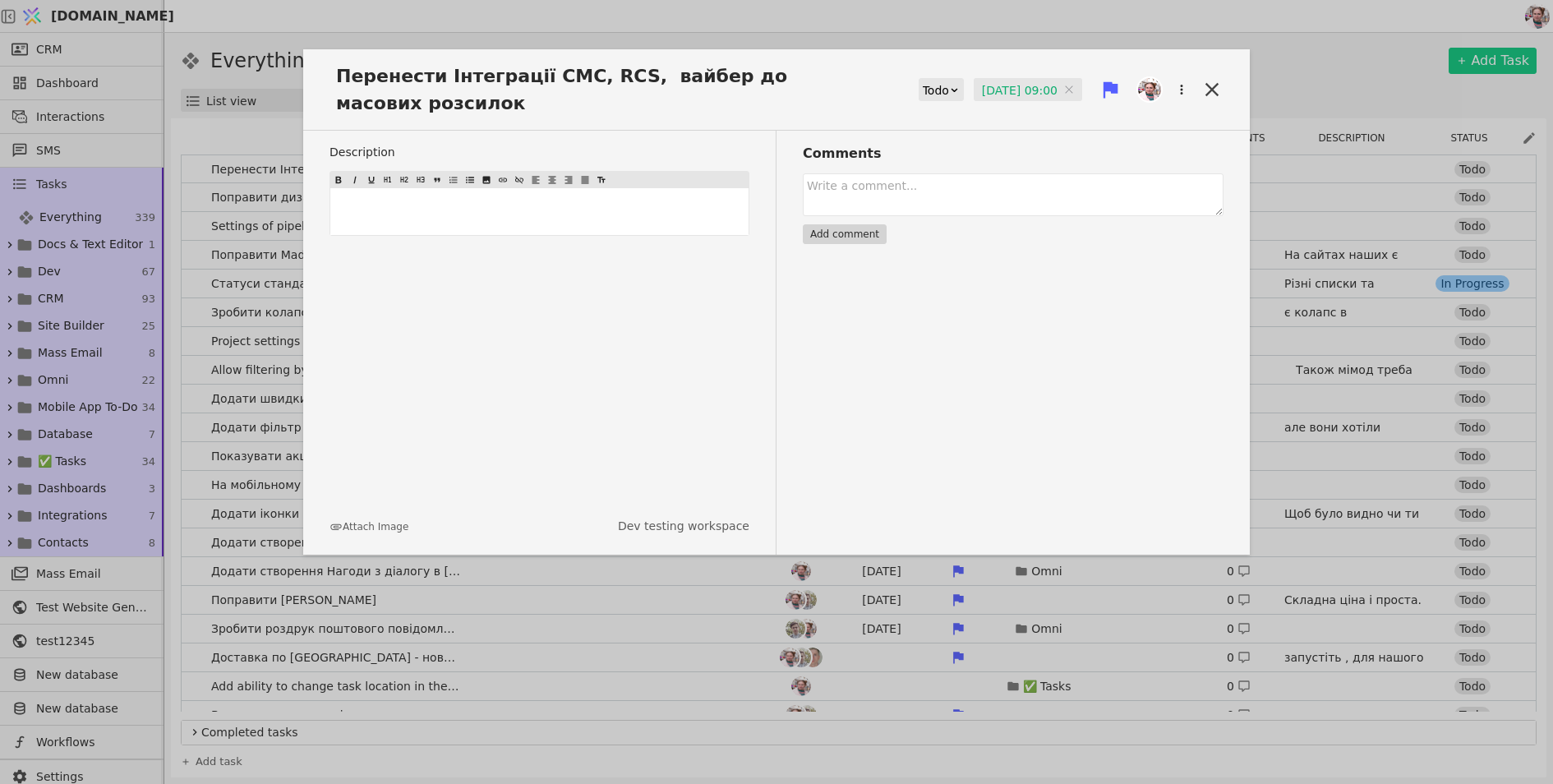
click at [978, 87] on input "[DATE] 09:00" at bounding box center [1028, 90] width 109 height 25
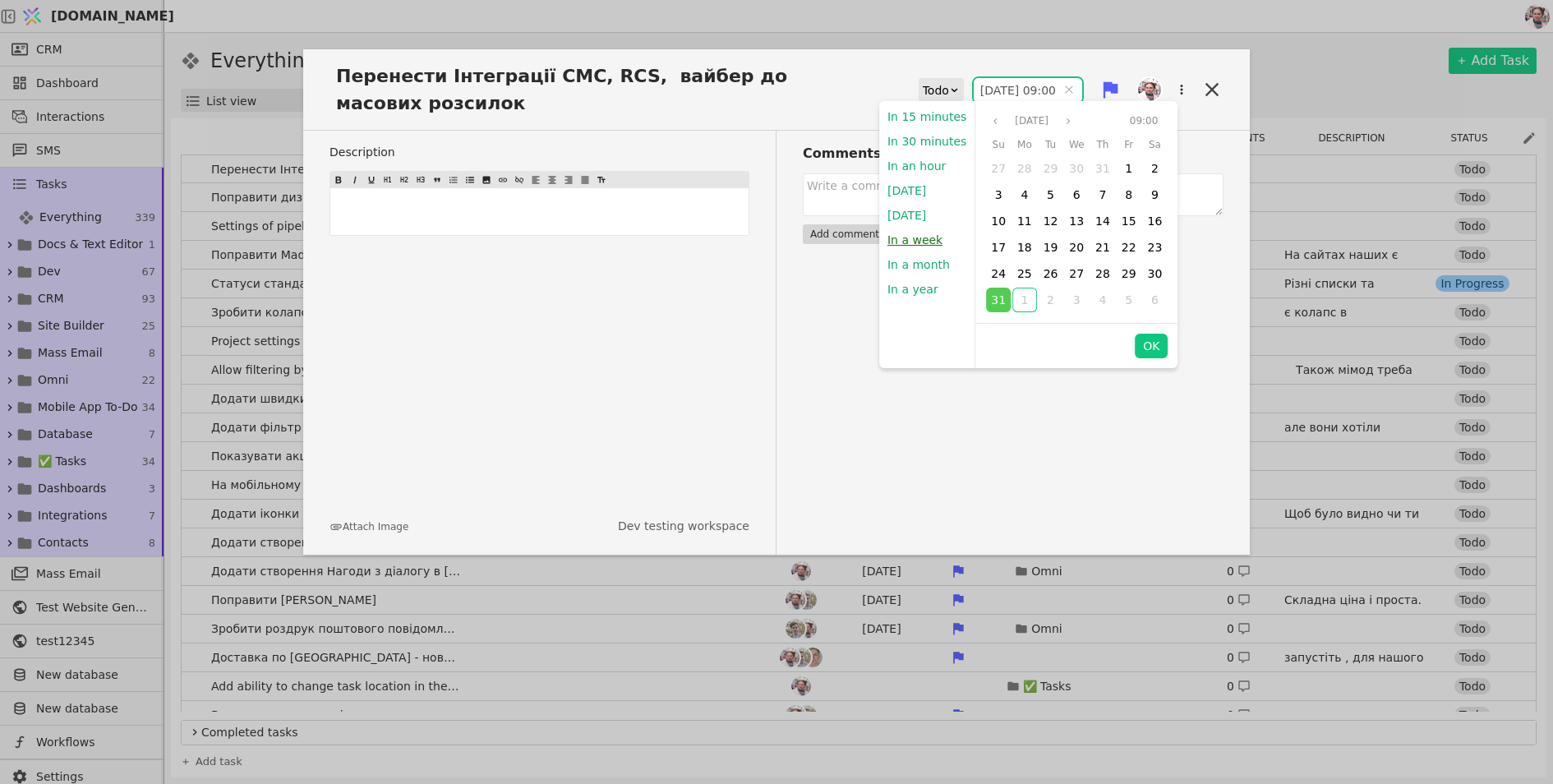
click at [904, 239] on button "In a week" at bounding box center [915, 240] width 71 height 25
type input "[DATE] 15:41"
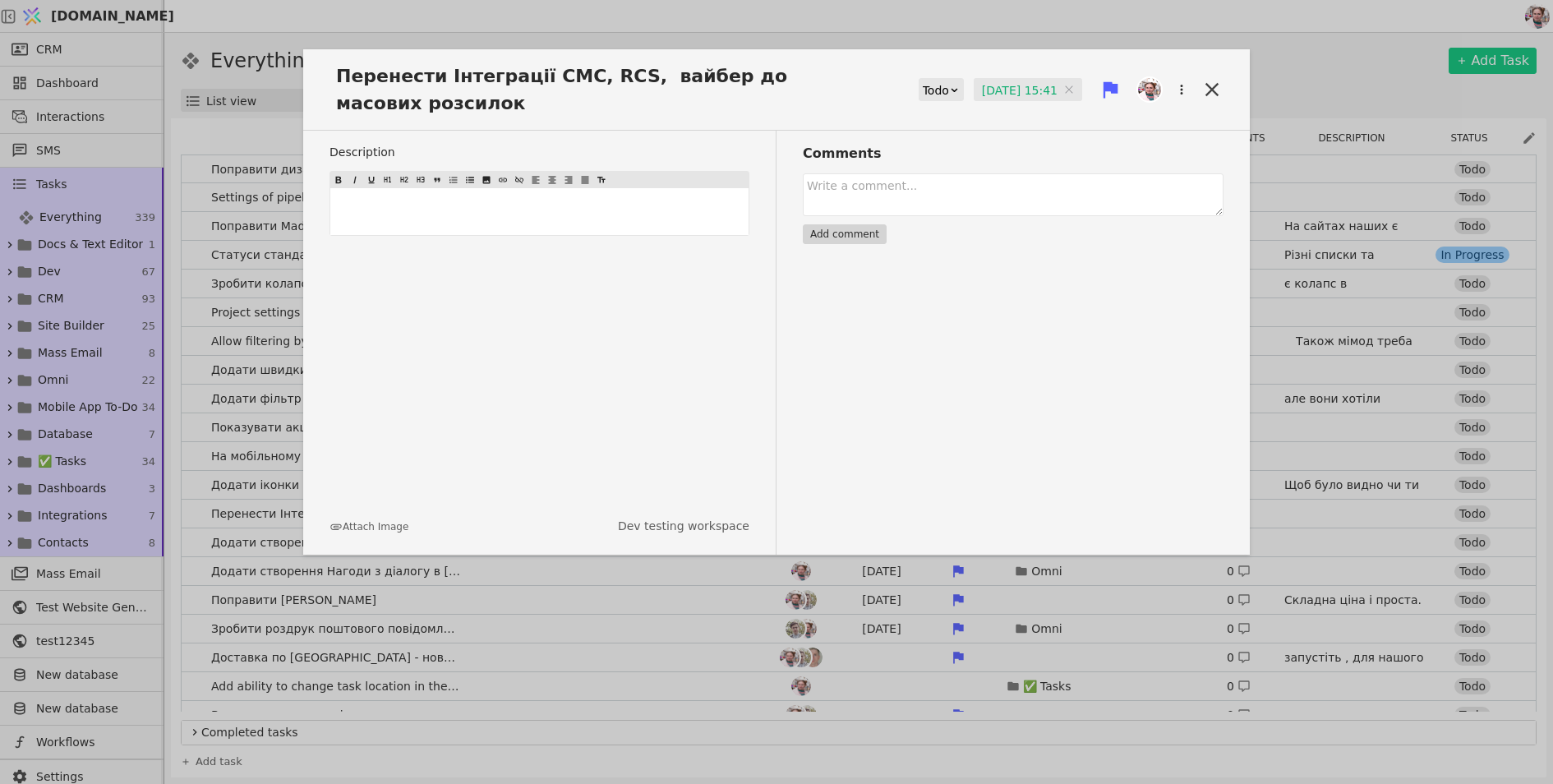
click at [1083, 29] on div "Перенести Інтеграції СМС, RCS, вайбер до масових розсилок Todo [DATE] 15:41 [DA…" at bounding box center [776, 392] width 1553 height 784
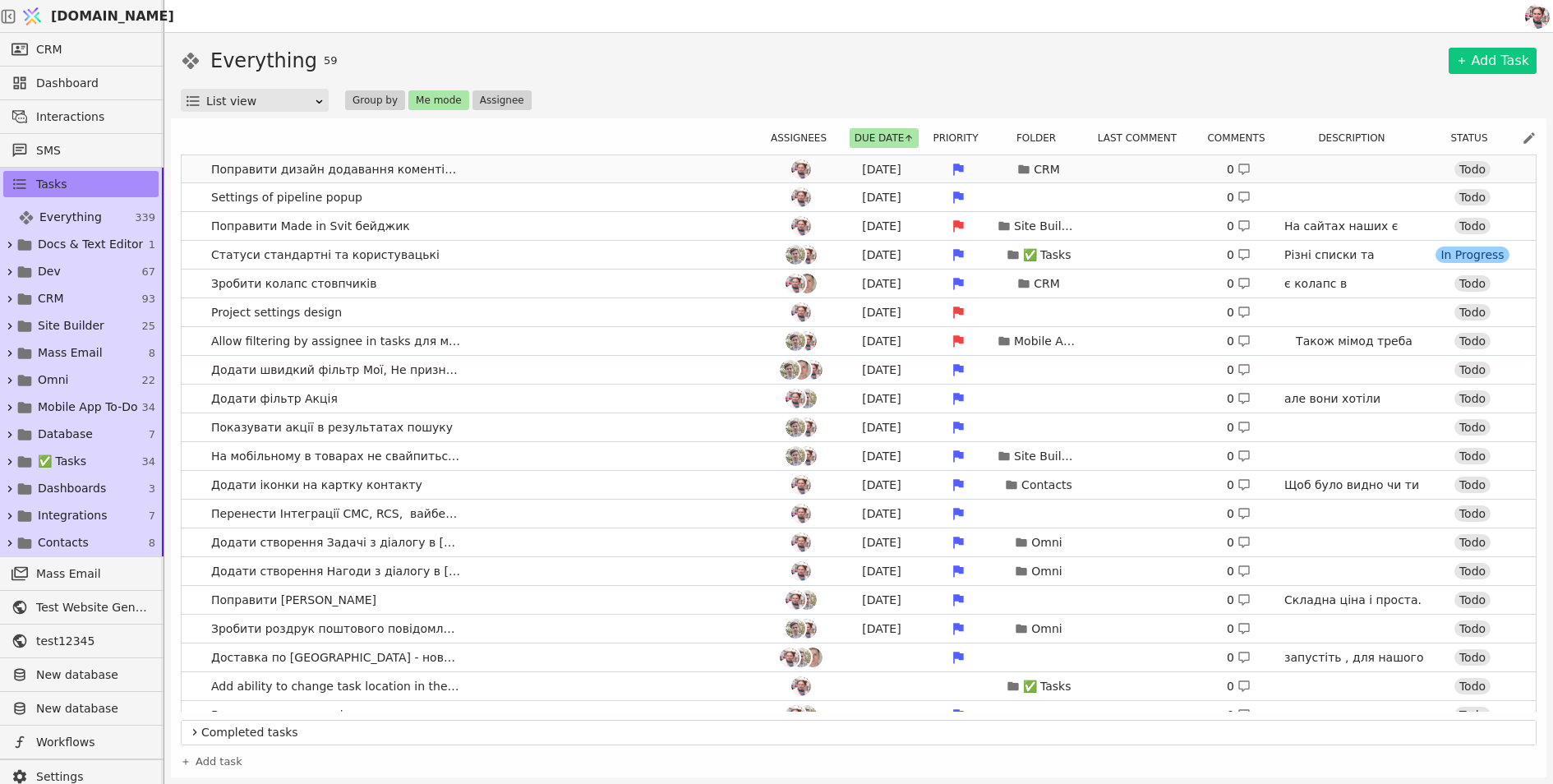
click at [536, 164] on link "Поправити дизайн додавання коментів та задач в Нагодах [DATE] CRM 0 Todo" at bounding box center [858, 168] width 1354 height 28
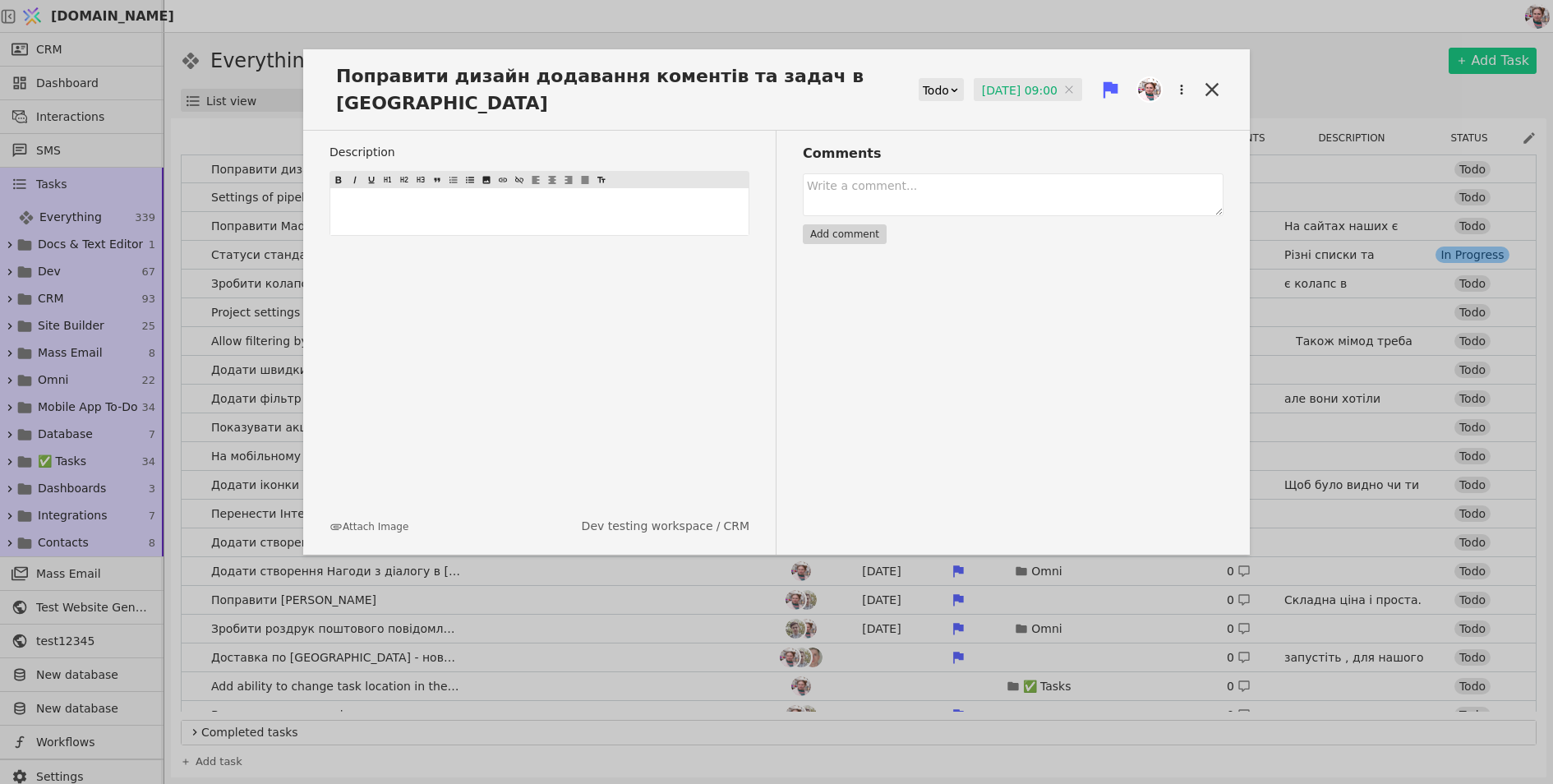
click at [1002, 92] on input "[DATE] 09:00" at bounding box center [1028, 90] width 109 height 25
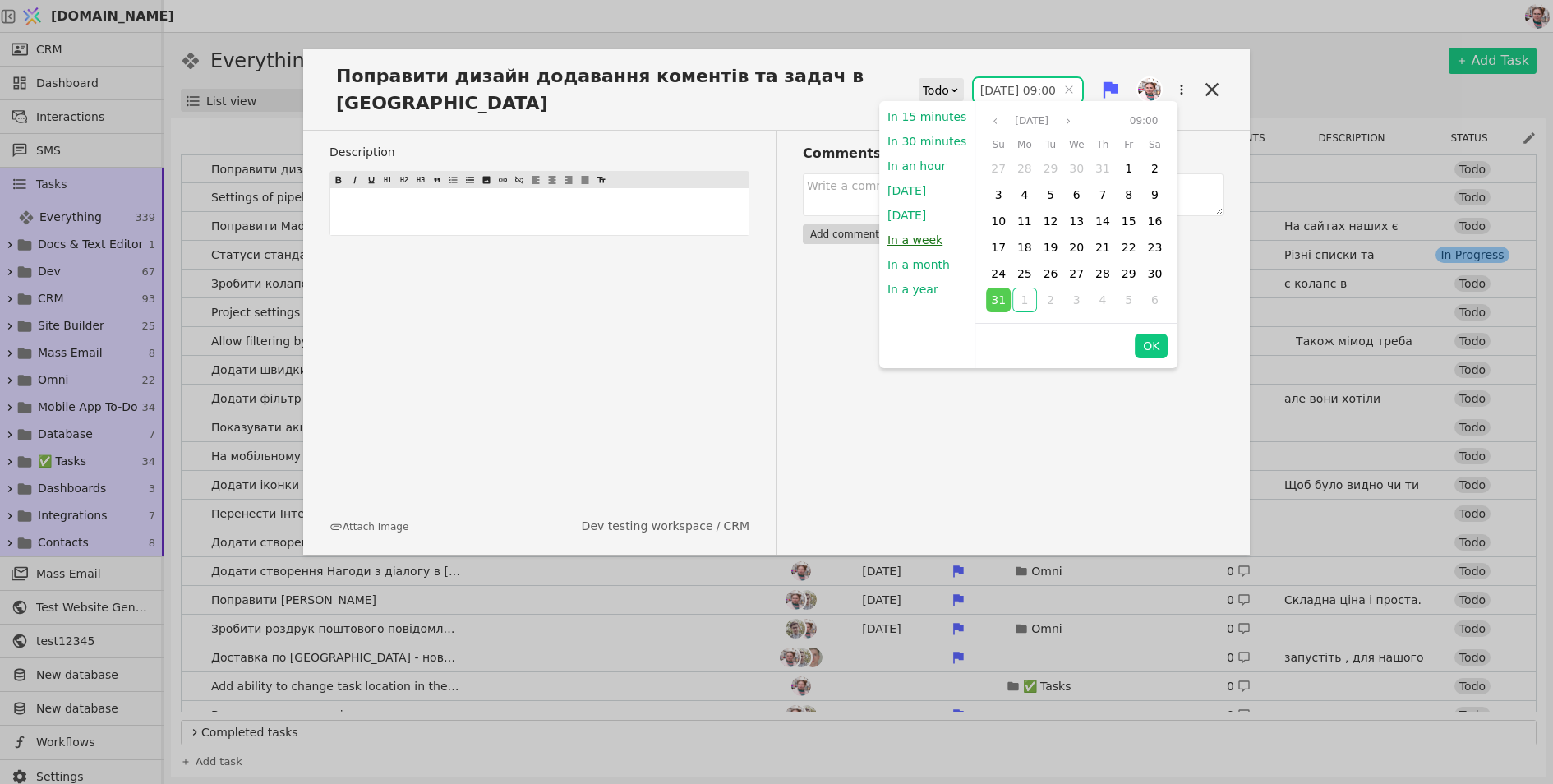
click at [909, 240] on button "In a week" at bounding box center [915, 240] width 71 height 25
type input "[DATE] 15:42"
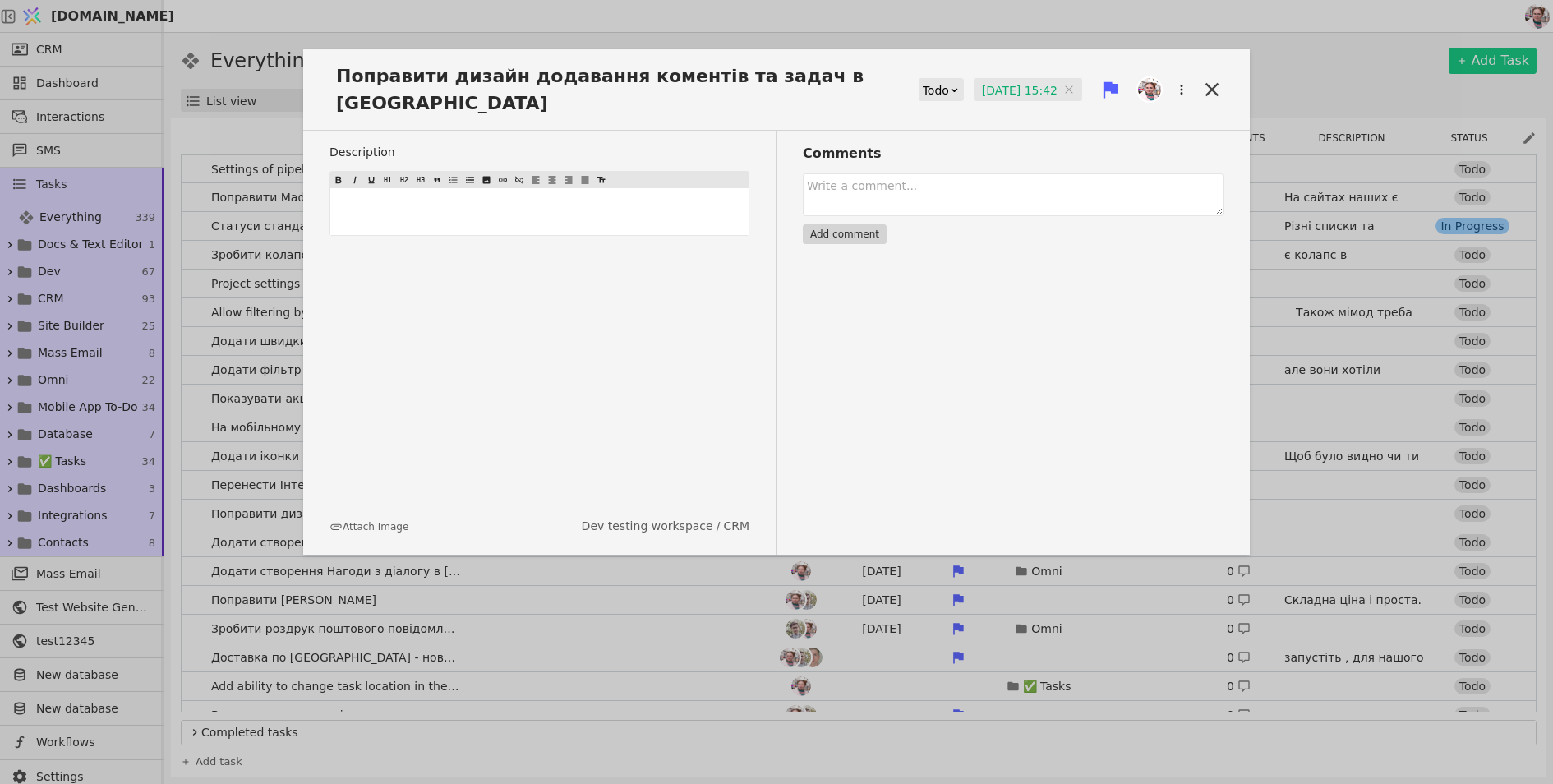
click at [932, 35] on div "Поправити дизайн додавання коментів та задач в Нагодах Todo [DATE] 15:42 [DATE]…" at bounding box center [776, 392] width 1553 height 784
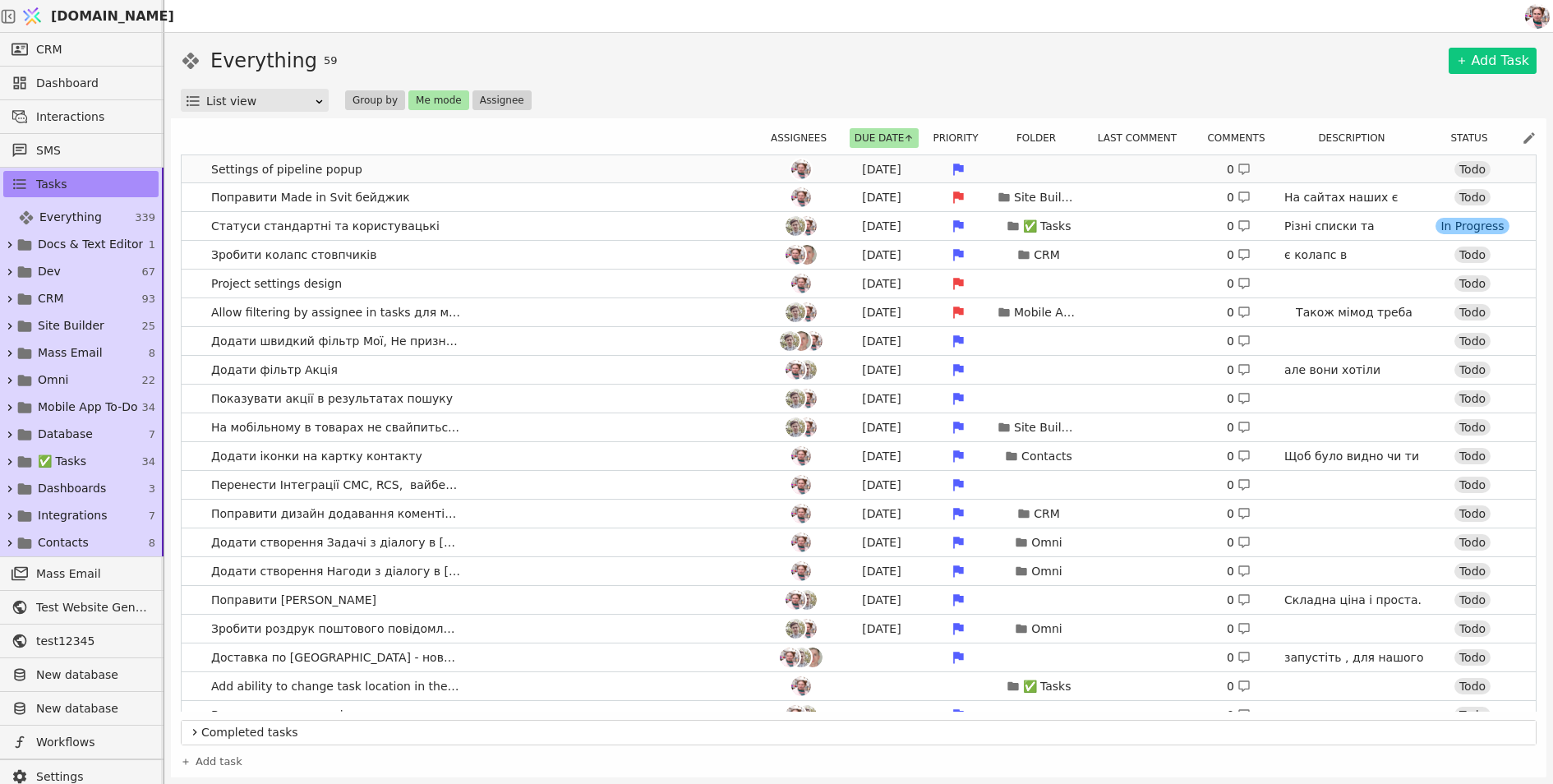
click at [770, 159] on div "[DATE] 0 Todo" at bounding box center [1138, 169] width 749 height 23
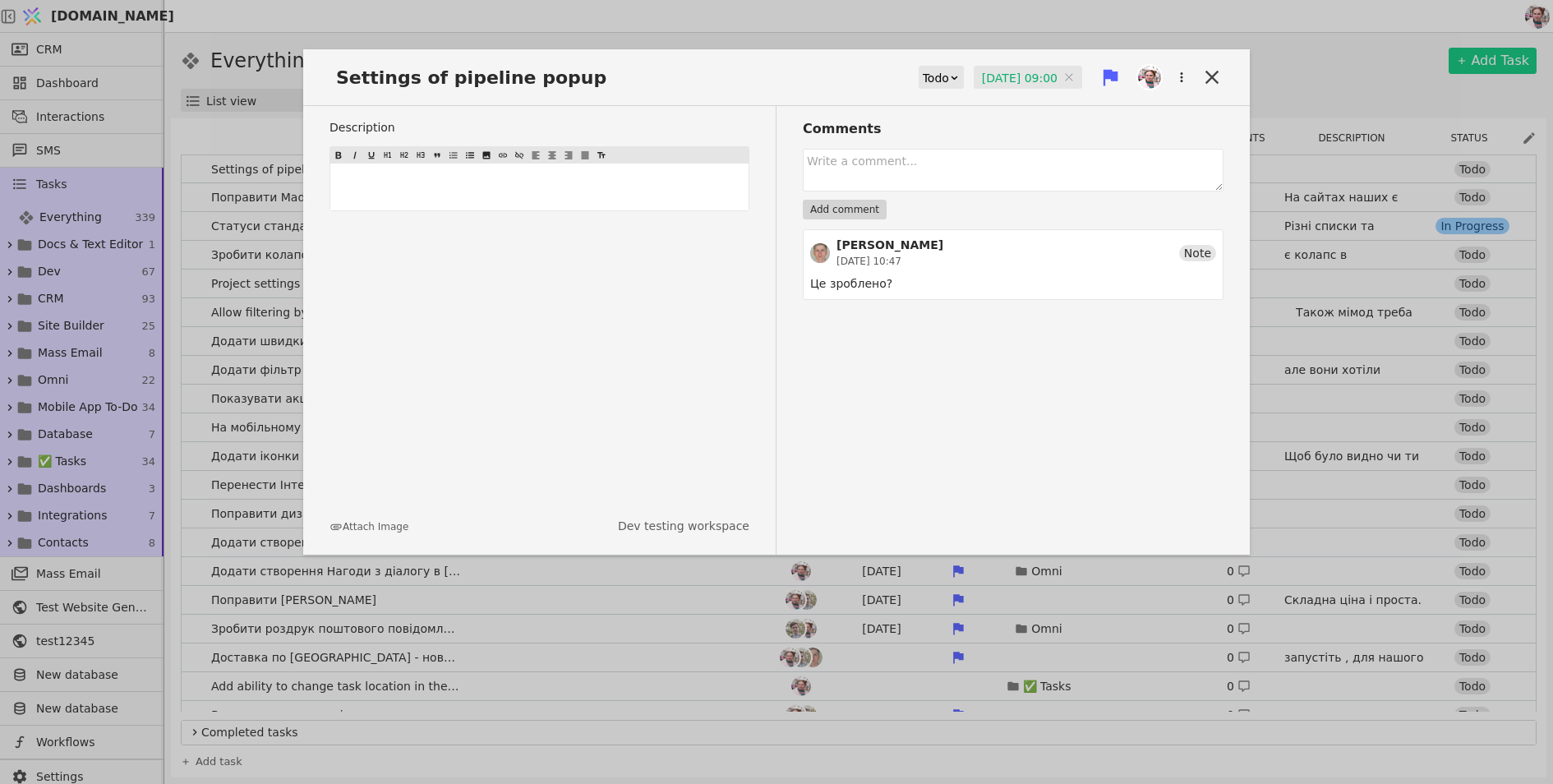
click at [986, 78] on input "[DATE] 09:00" at bounding box center [1028, 78] width 109 height 25
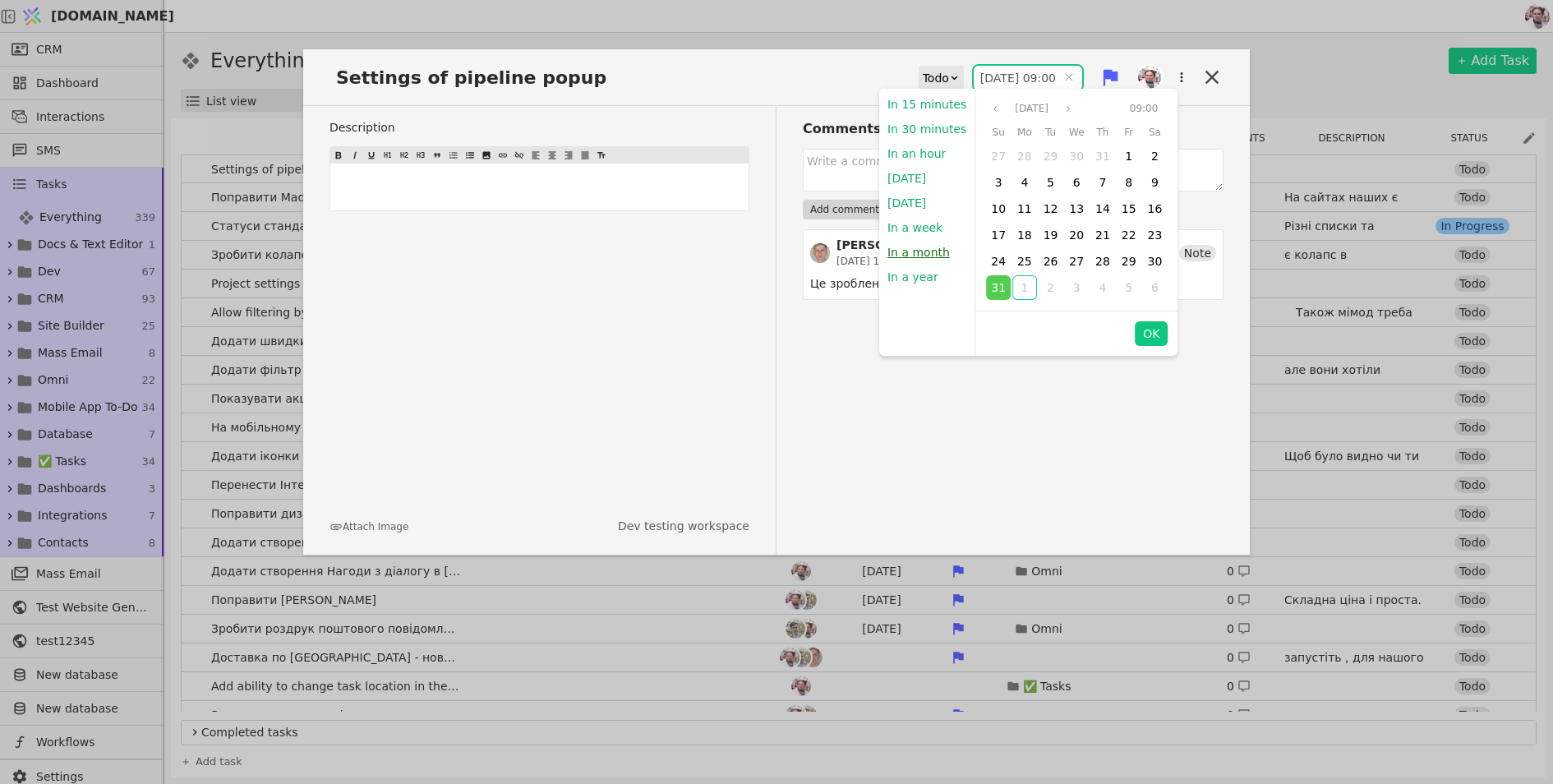
click at [906, 242] on button "In a month" at bounding box center [919, 252] width 79 height 25
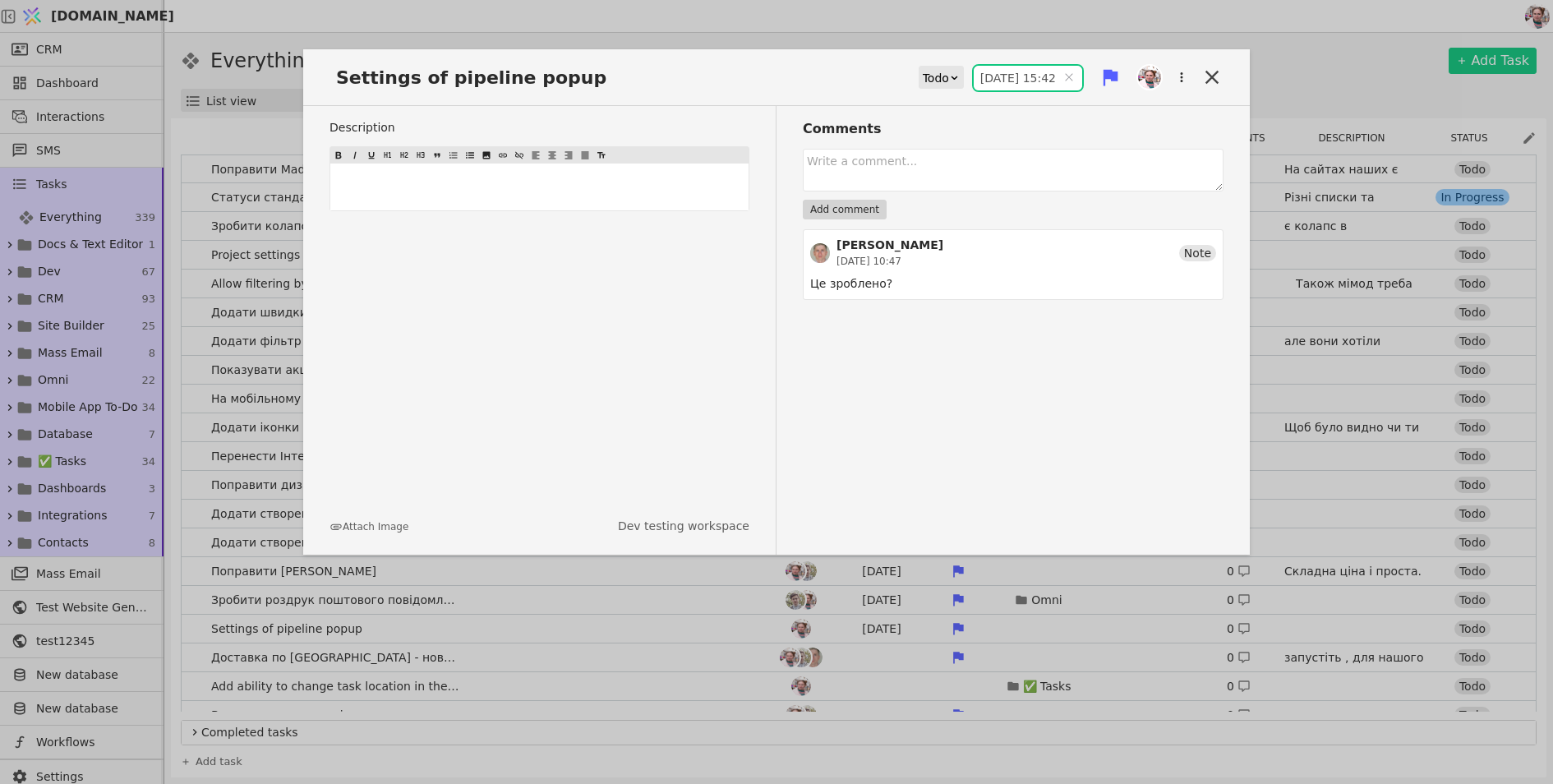
type input "[DATE] 15:42"
click at [915, 21] on div "Settings of pipeline popup Todo [DATE] 15:42 [DATE] 15:42 Description ﻿ Attach …" at bounding box center [776, 392] width 1553 height 784
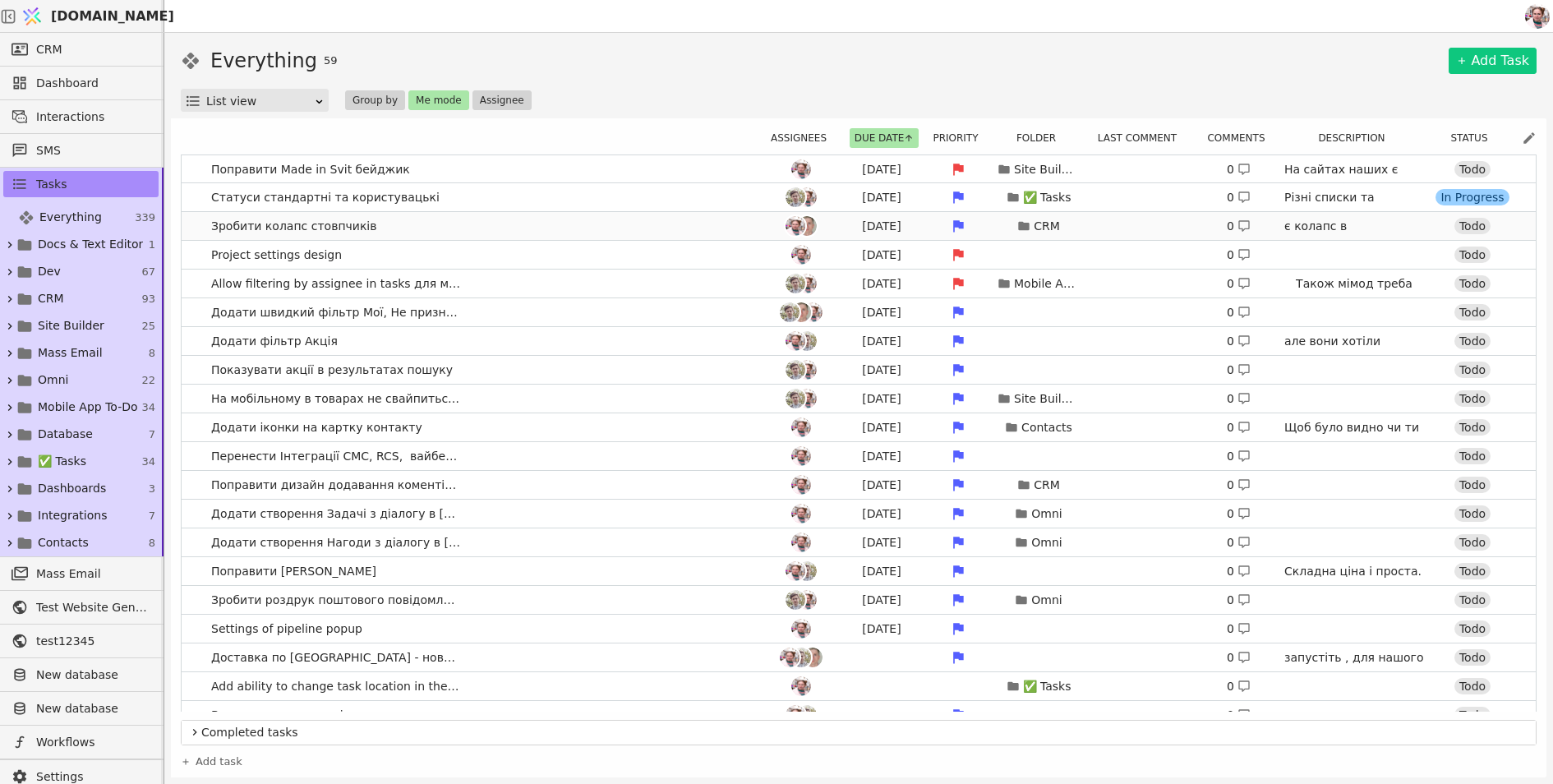
click at [663, 212] on link "Зробити колапс стовпчиків [DATE] CRM 0 є колапс в автоматизаціях, не знаю чи мо…" at bounding box center [858, 225] width 1354 height 28
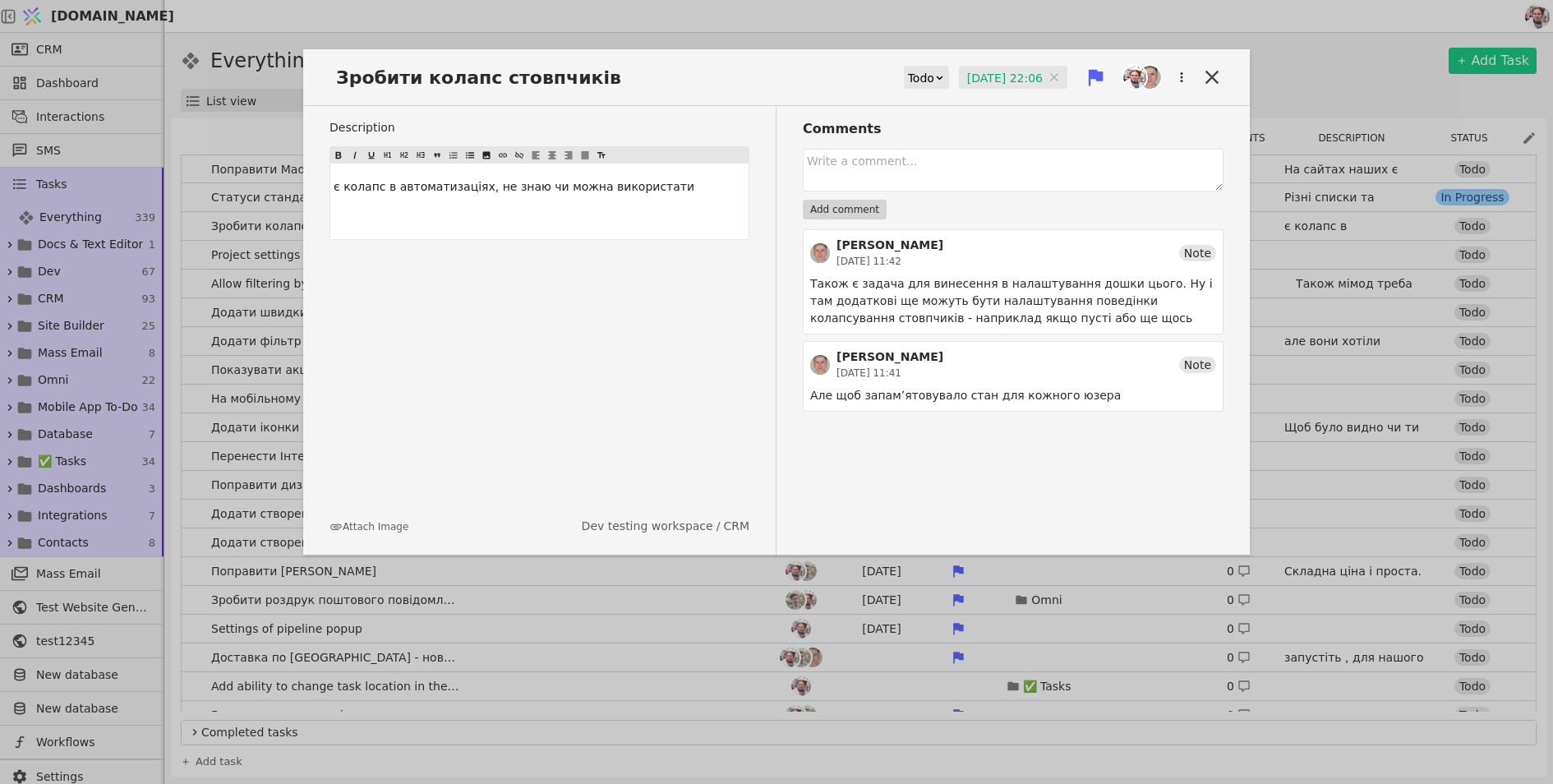
click at [586, 41] on div "Зробити колапс стовпчиків Todo [DATE] 22:06 [DATE] 22:06 Description є колапс в…" at bounding box center [776, 392] width 1553 height 784
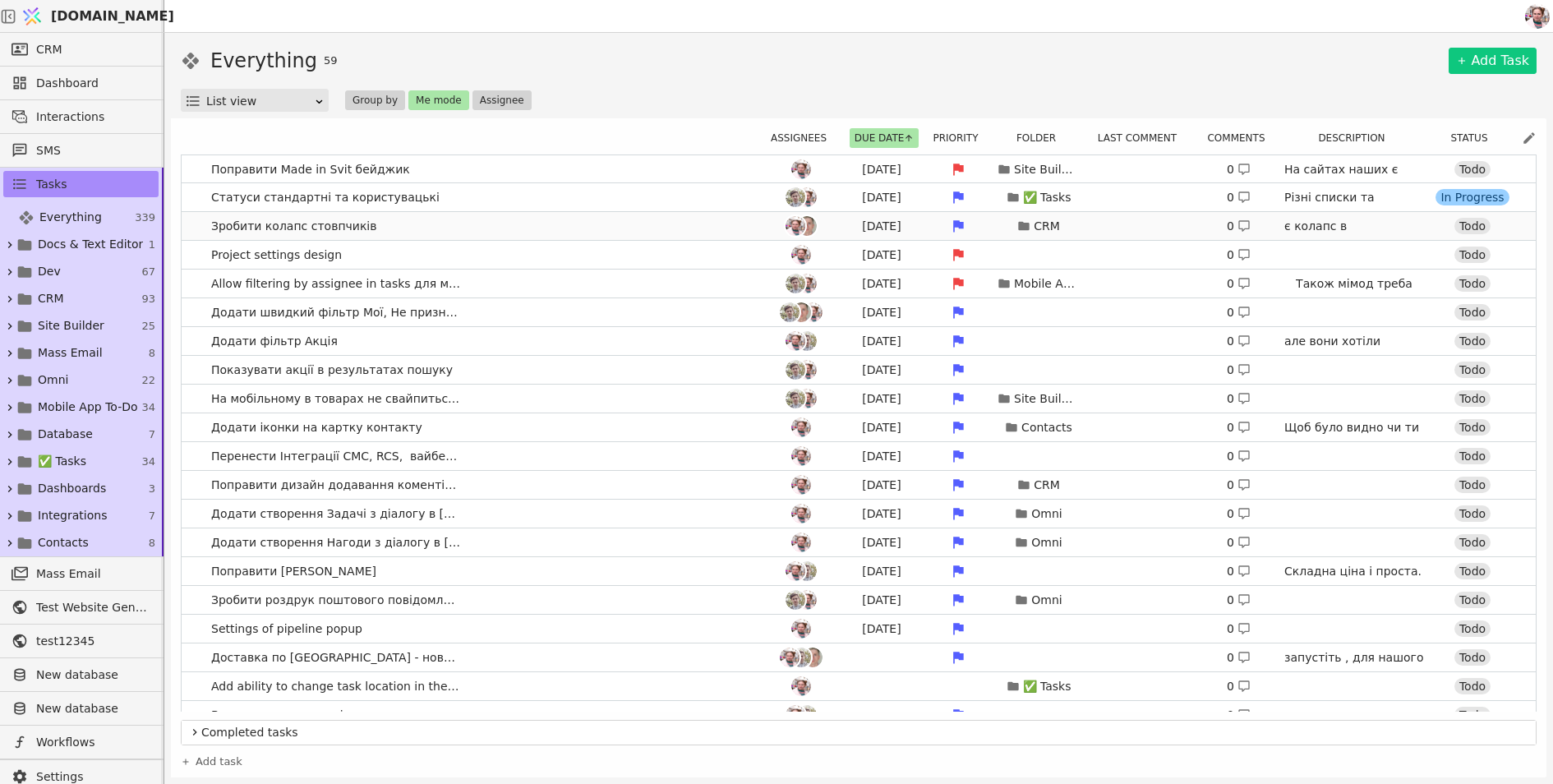
click at [586, 213] on link "Зробити колапс стовпчиків [DATE] CRM 0 є колапс в автоматизаціях, не знаю чи мо…" at bounding box center [858, 225] width 1354 height 28
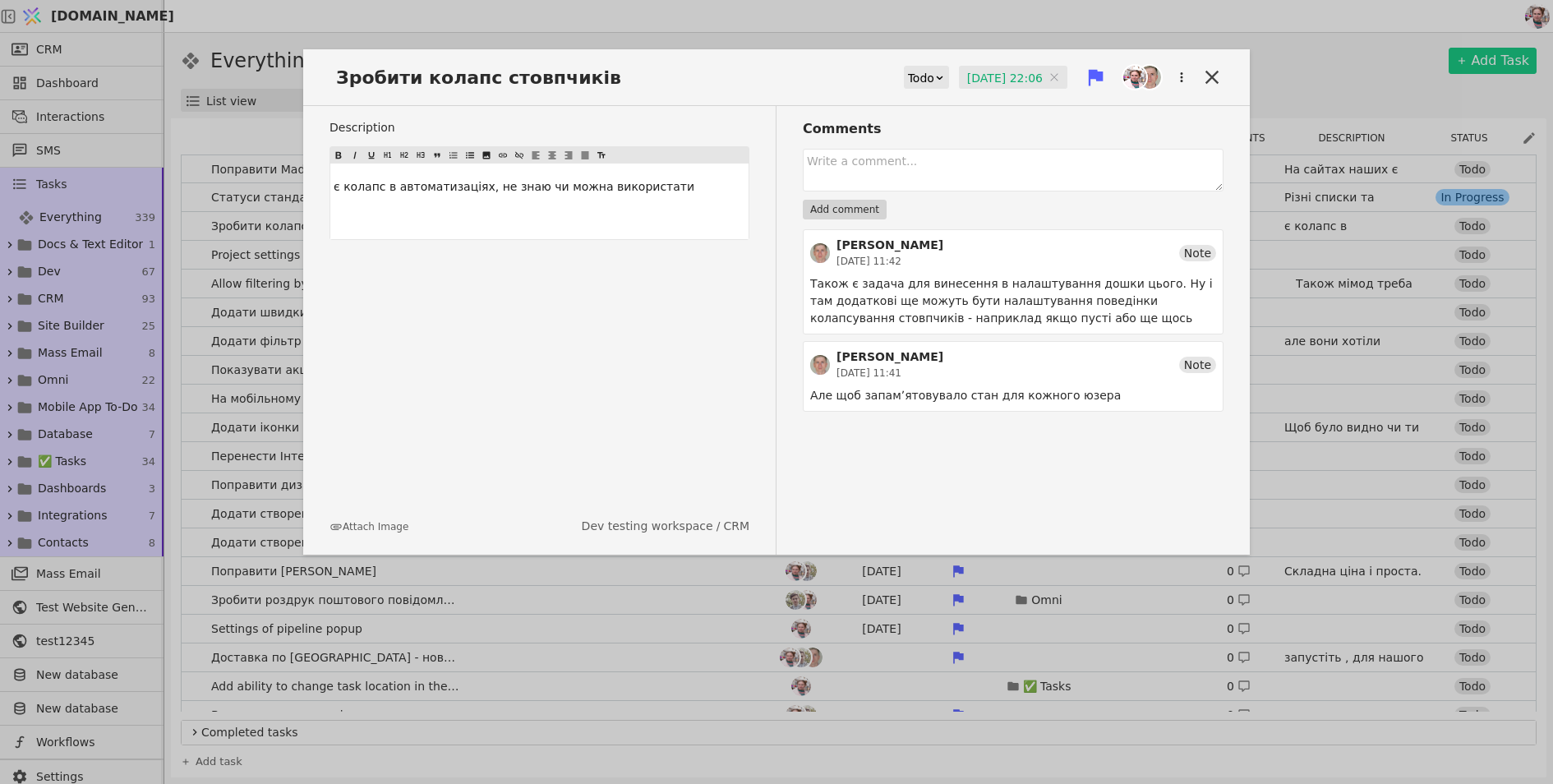
click at [549, 2] on div "Зробити колапс стовпчиків Todo [DATE] 22:06 [DATE] 22:06 Description є колапс в…" at bounding box center [776, 392] width 1553 height 784
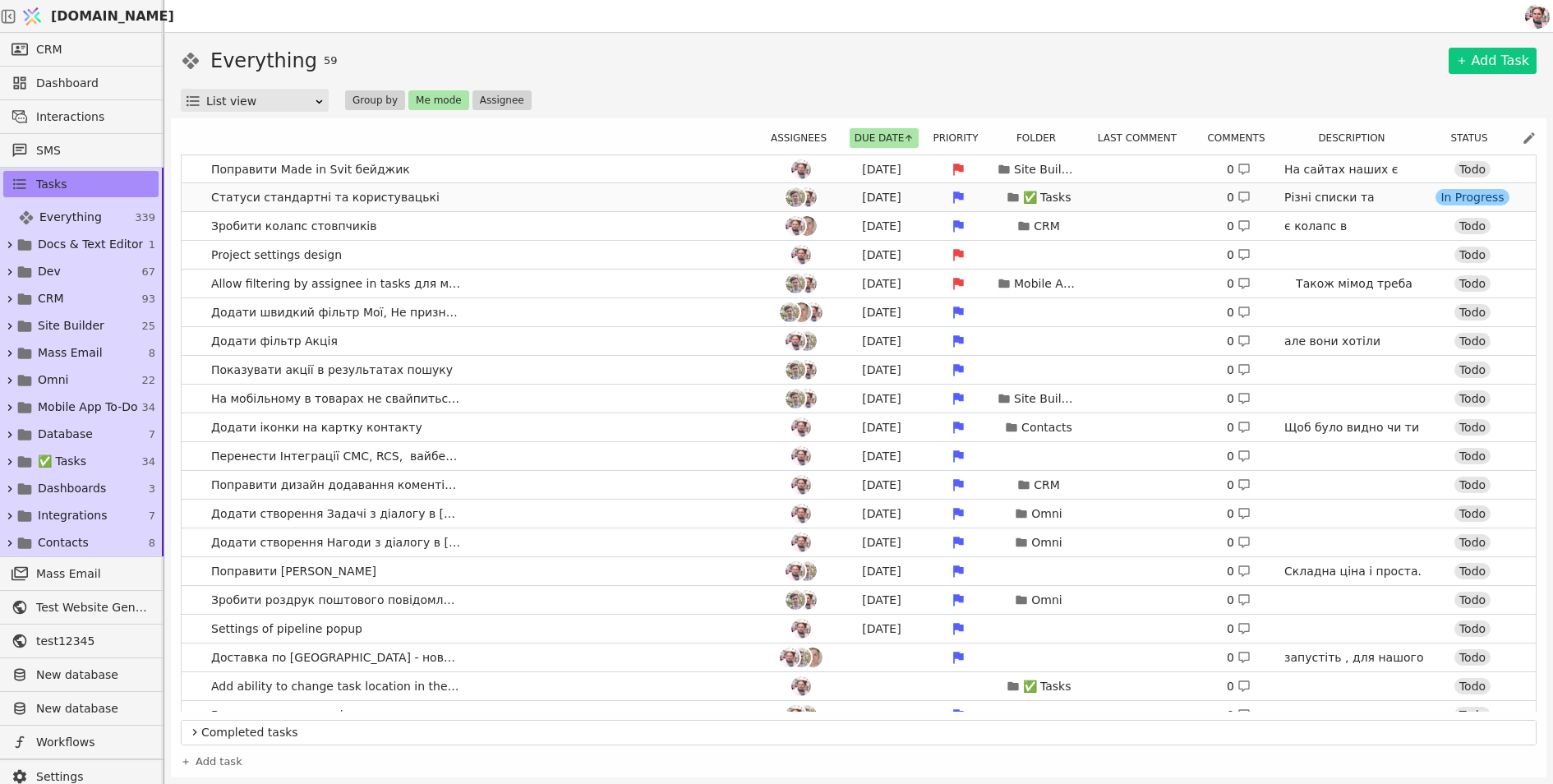
click at [489, 197] on link "Статуси стандартні та користувацькі [DATE] ✅ Tasks 0 Різні списки та фолдери ма…" at bounding box center [858, 196] width 1354 height 28
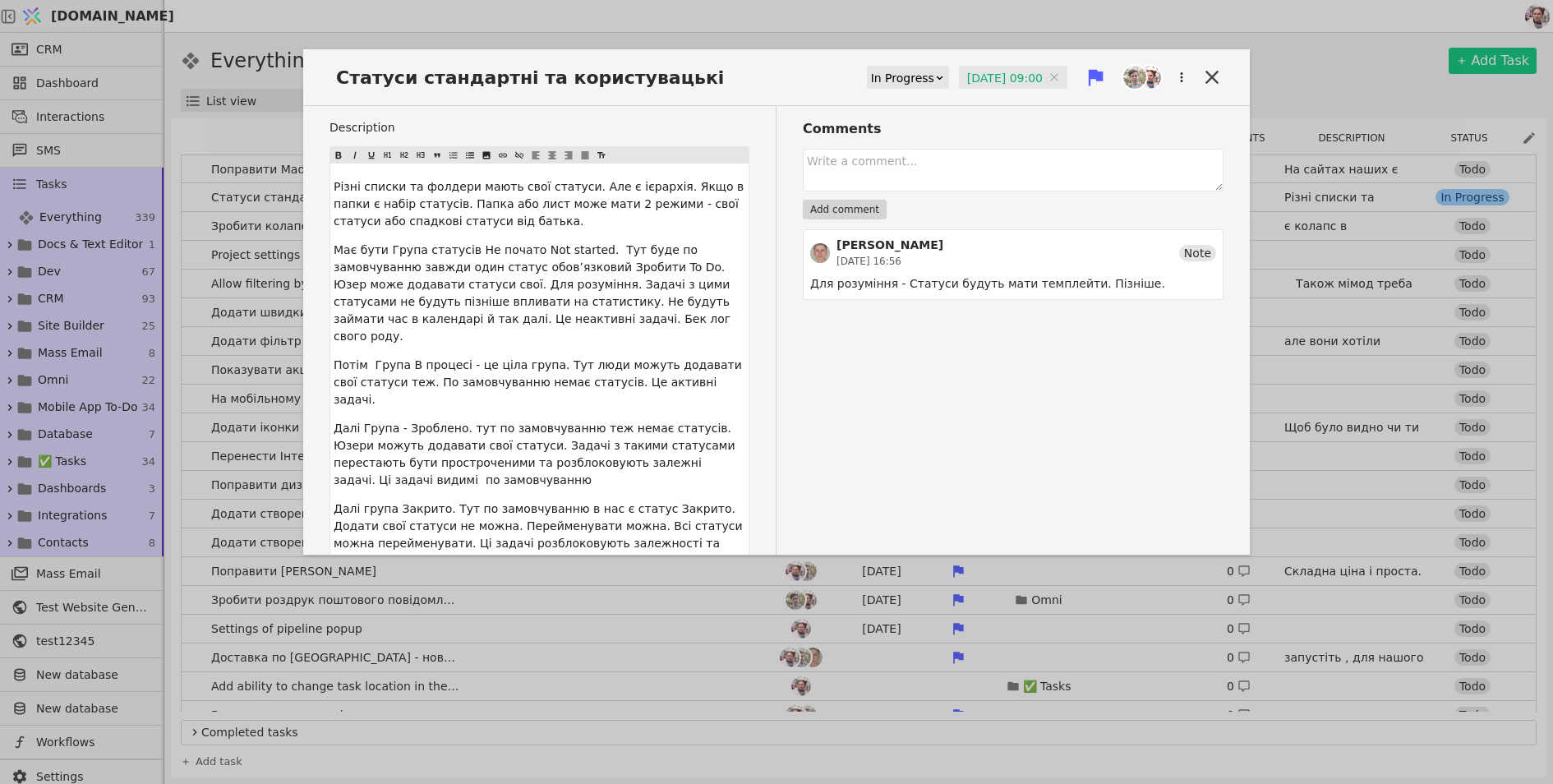
click at [992, 73] on input "[DATE] 09:00" at bounding box center [1013, 78] width 109 height 25
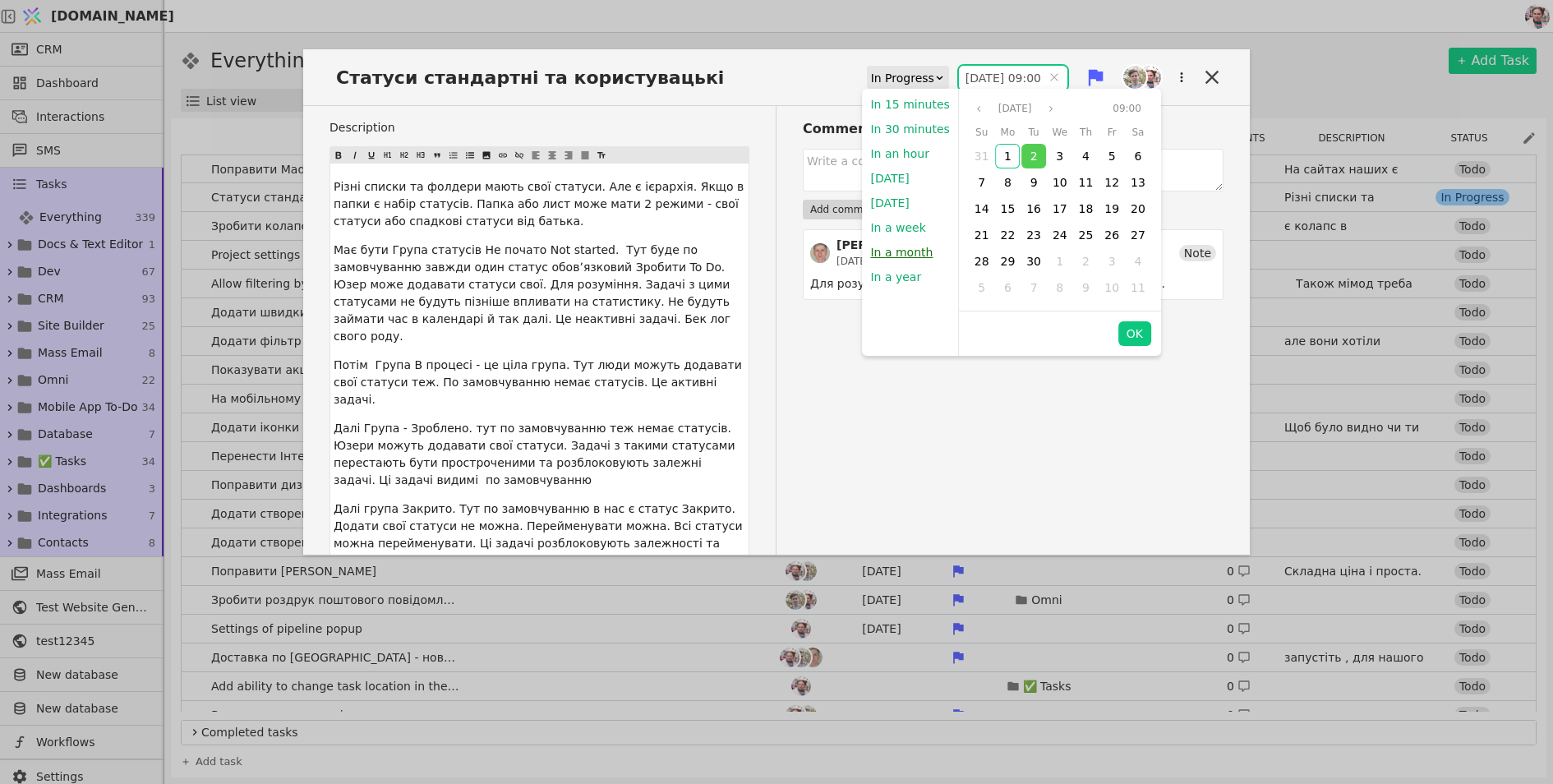
click at [896, 250] on button "In a month" at bounding box center [902, 252] width 79 height 25
type input "[DATE] 15:54"
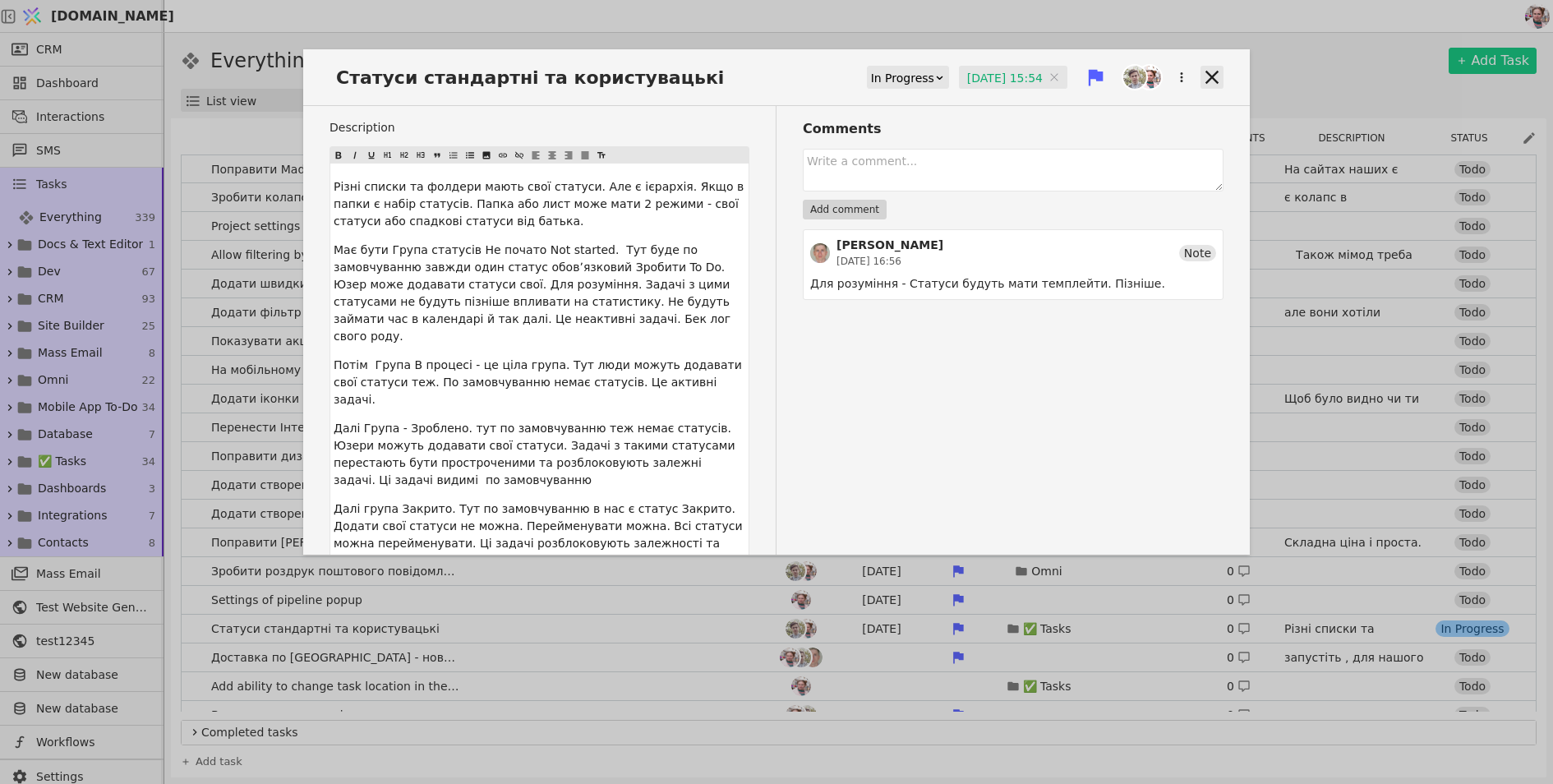
click at [1204, 68] on icon at bounding box center [1212, 77] width 23 height 23
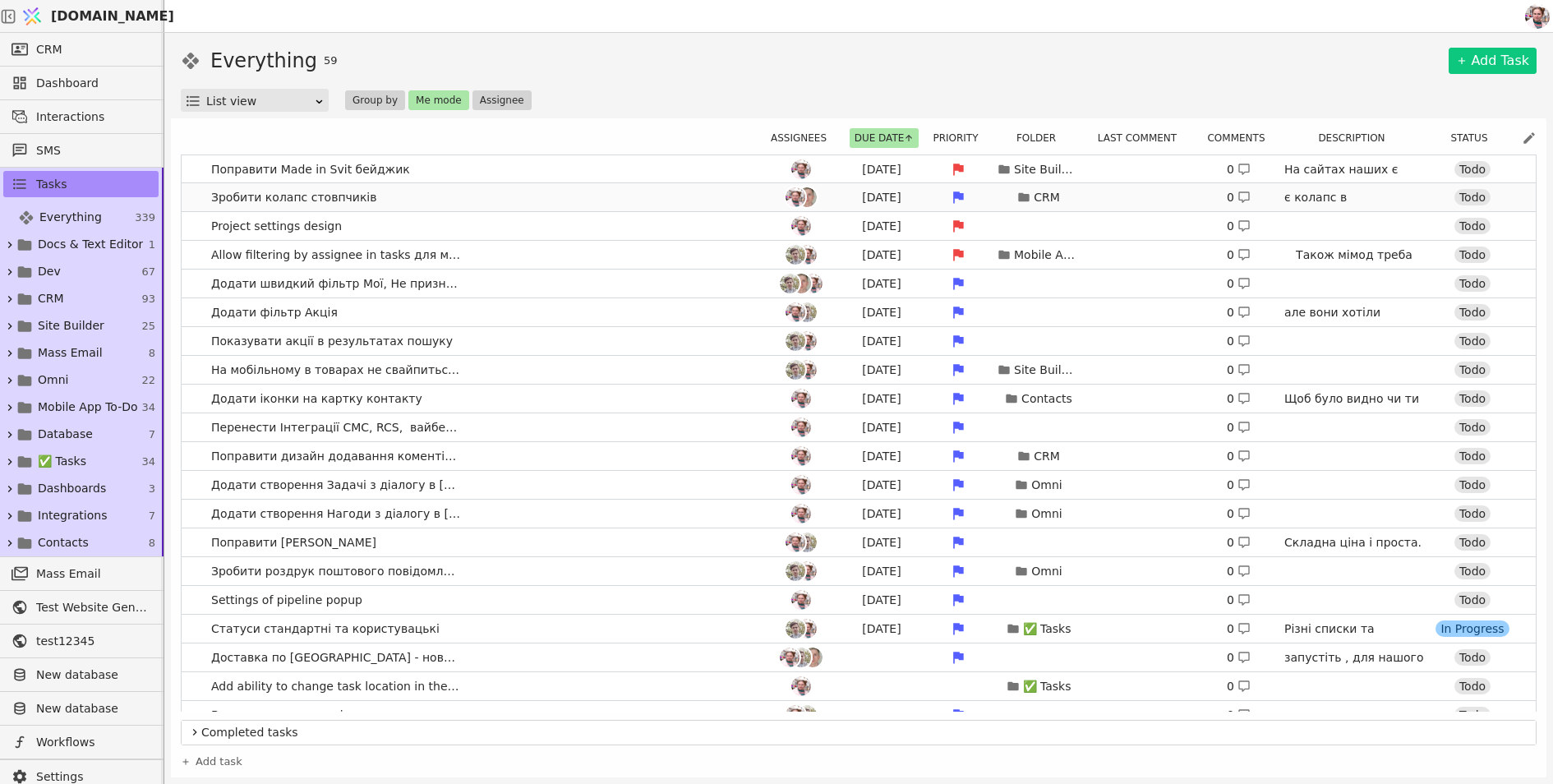
click at [572, 189] on link "Зробити колапс стовпчиків [DATE] CRM 0 є колапс в автоматизаціях, не знаю чи мо…" at bounding box center [858, 196] width 1354 height 28
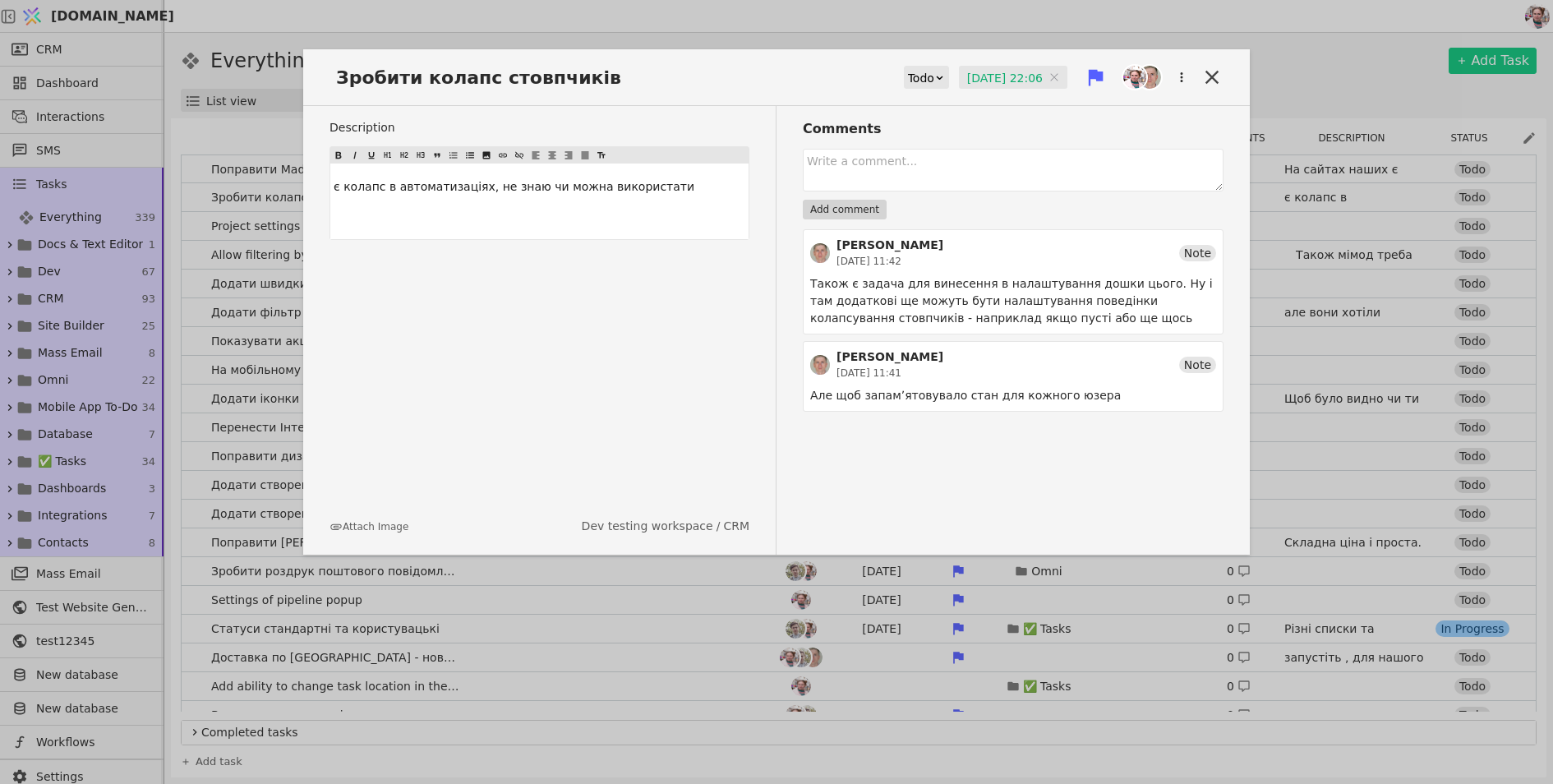
click at [620, 6] on div "Зробити колапс стовпчиків Todo [DATE] 22:06 [DATE] 22:06 Description є колапс в…" at bounding box center [776, 392] width 1553 height 784
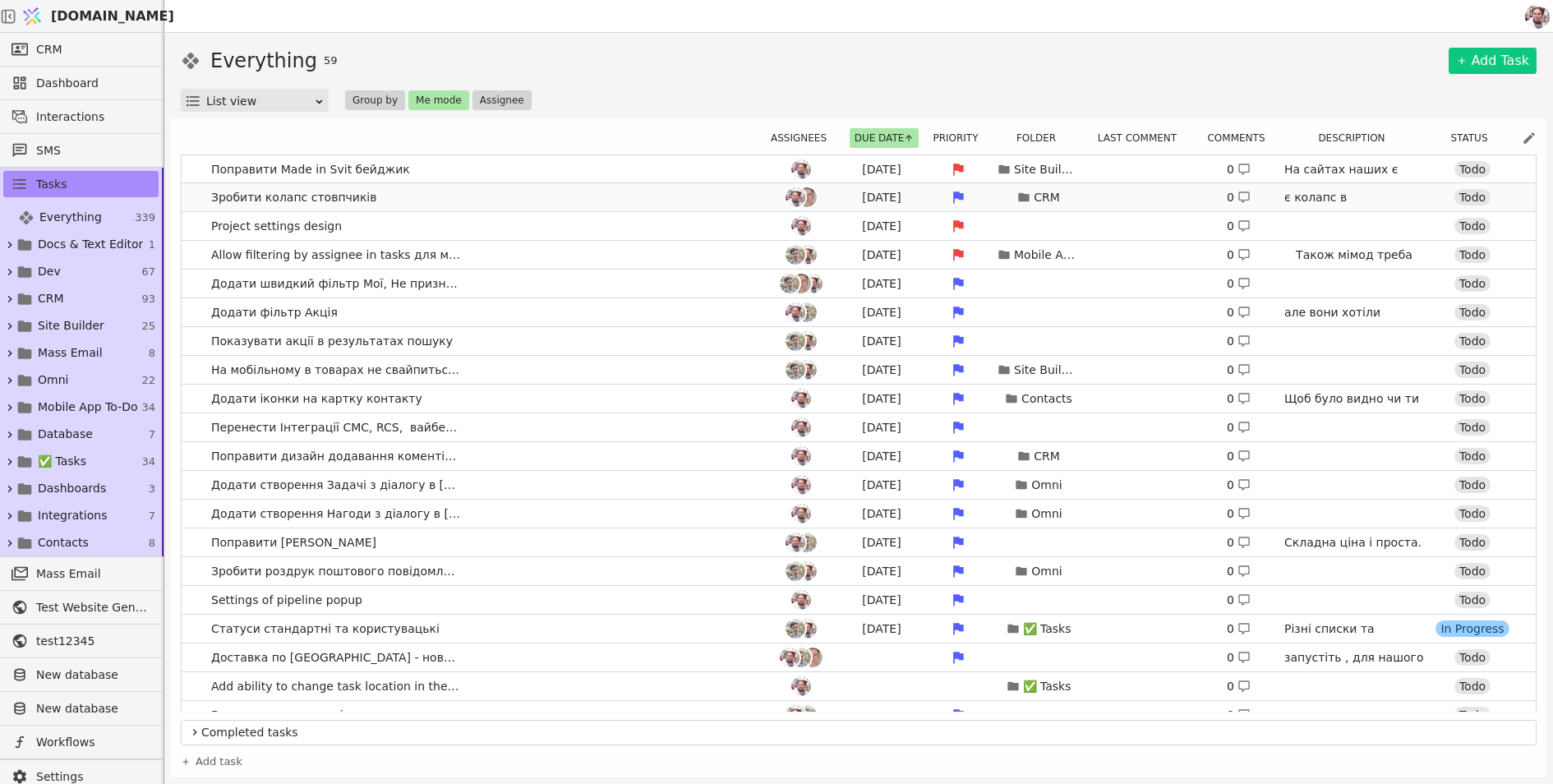
click at [741, 197] on link "Зробити колапс стовпчиків [DATE] CRM 0 є колапс в автоматизаціях, не знаю чи мо…" at bounding box center [858, 196] width 1354 height 28
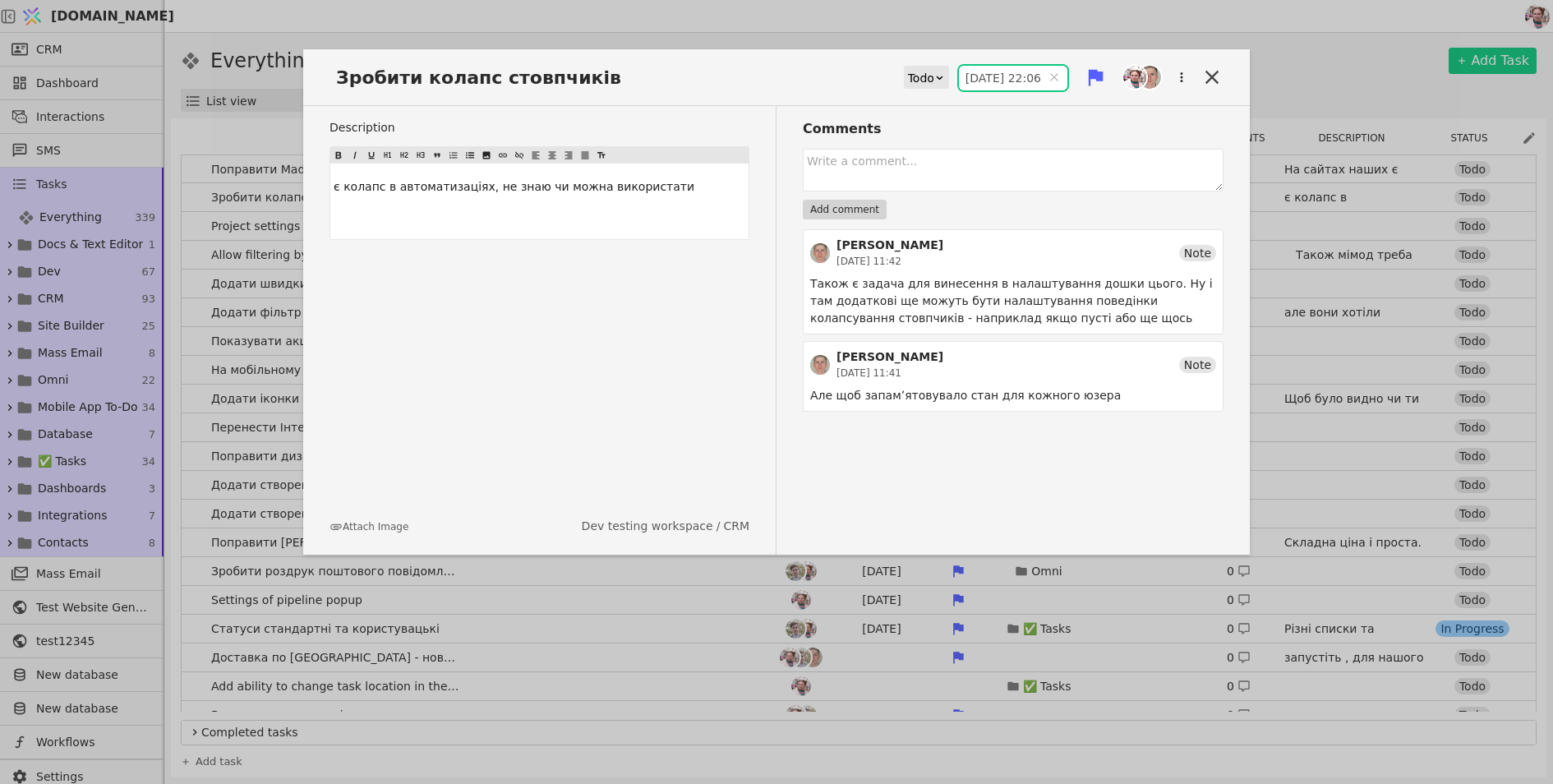
click at [1004, 74] on input "[DATE] 22:06" at bounding box center [1013, 78] width 109 height 25
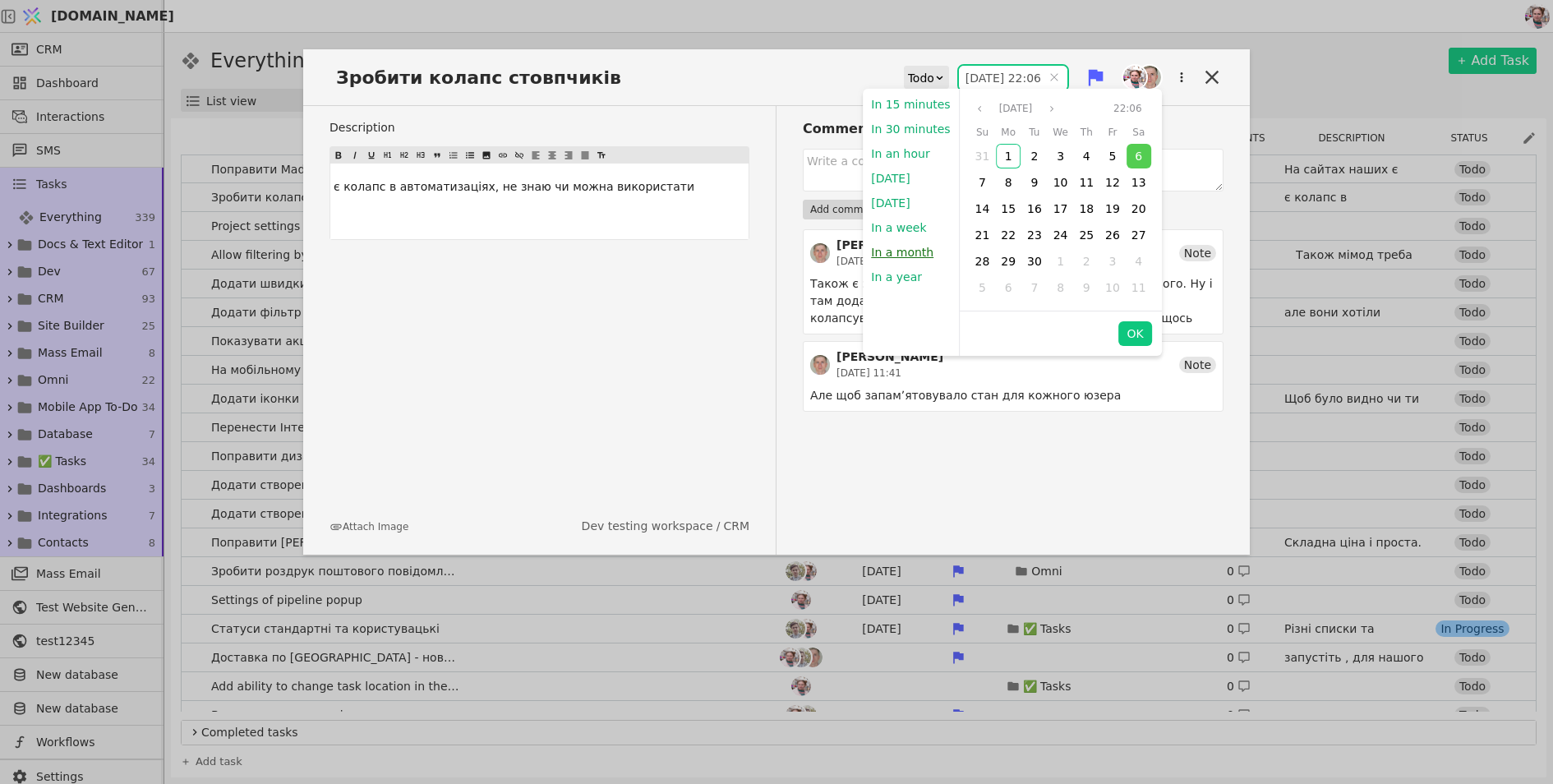
click at [895, 241] on button "In a month" at bounding box center [903, 252] width 79 height 25
type input "[DATE] 15:55"
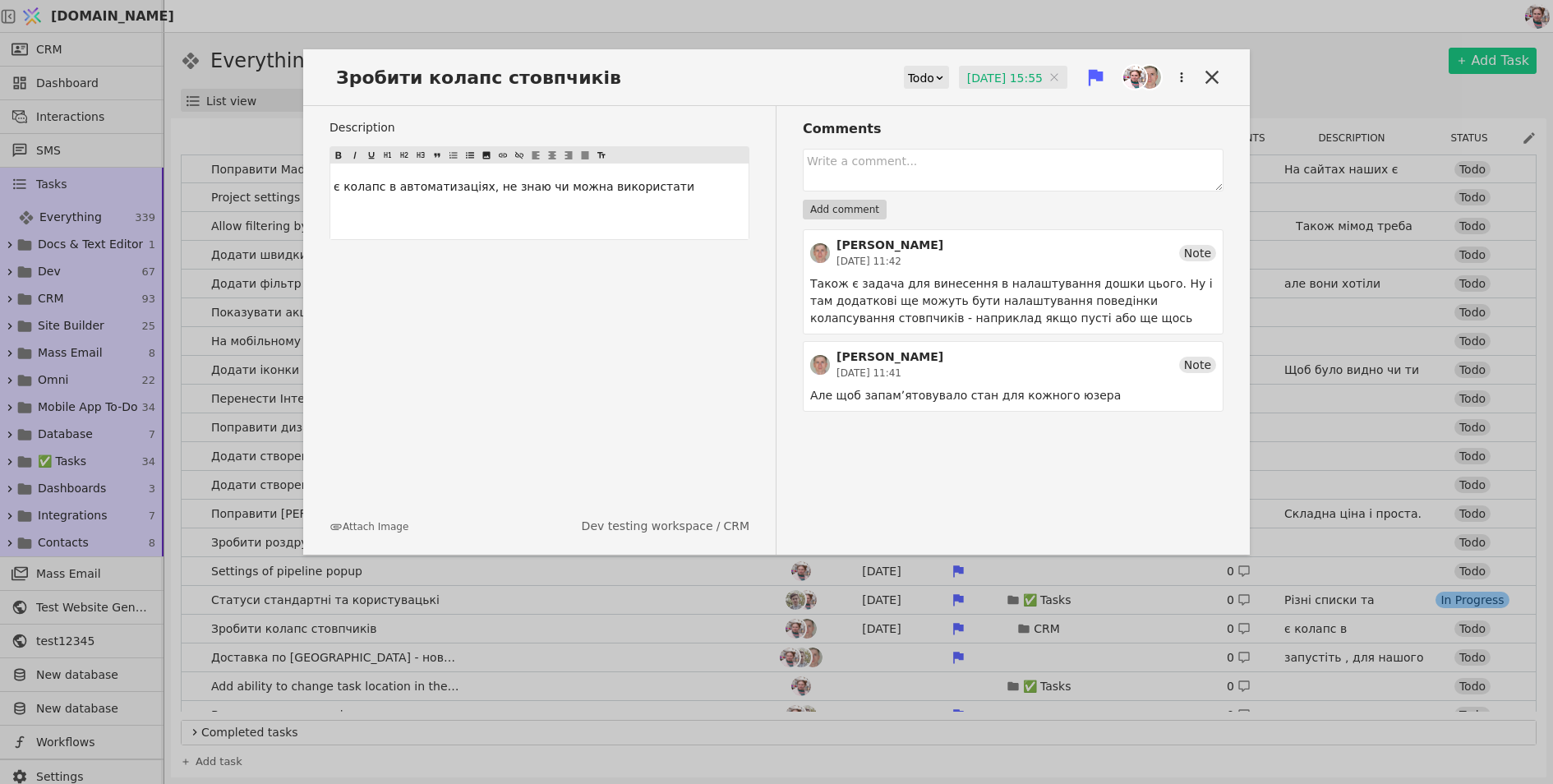
click at [1224, 79] on div "Зробити колапс стовпчиків Todo [DATE] 15:55 [DATE] 15:55" at bounding box center [776, 84] width 947 height 43
click at [1213, 79] on icon at bounding box center [1212, 77] width 13 height 13
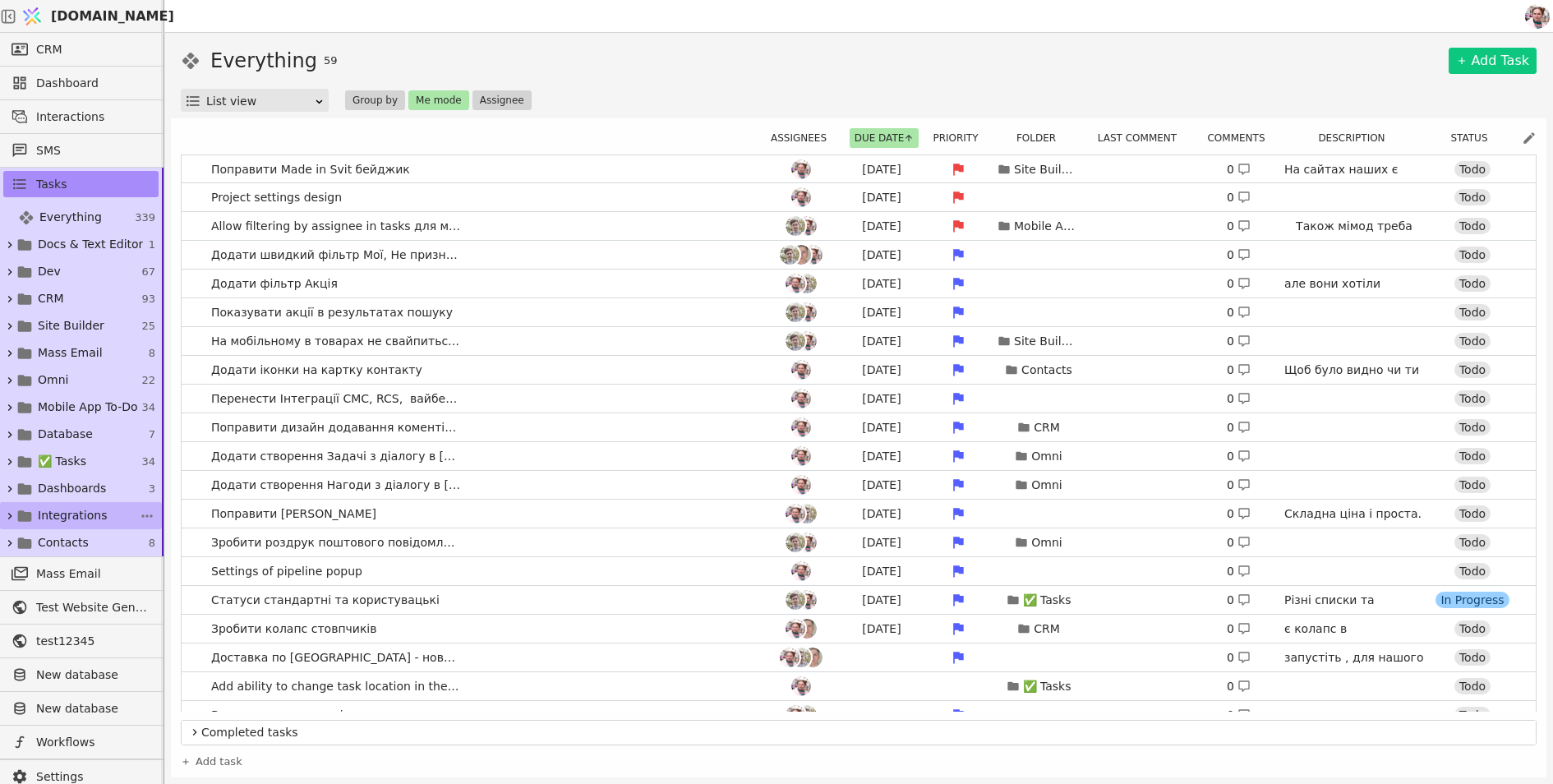
scroll to position [29, 0]
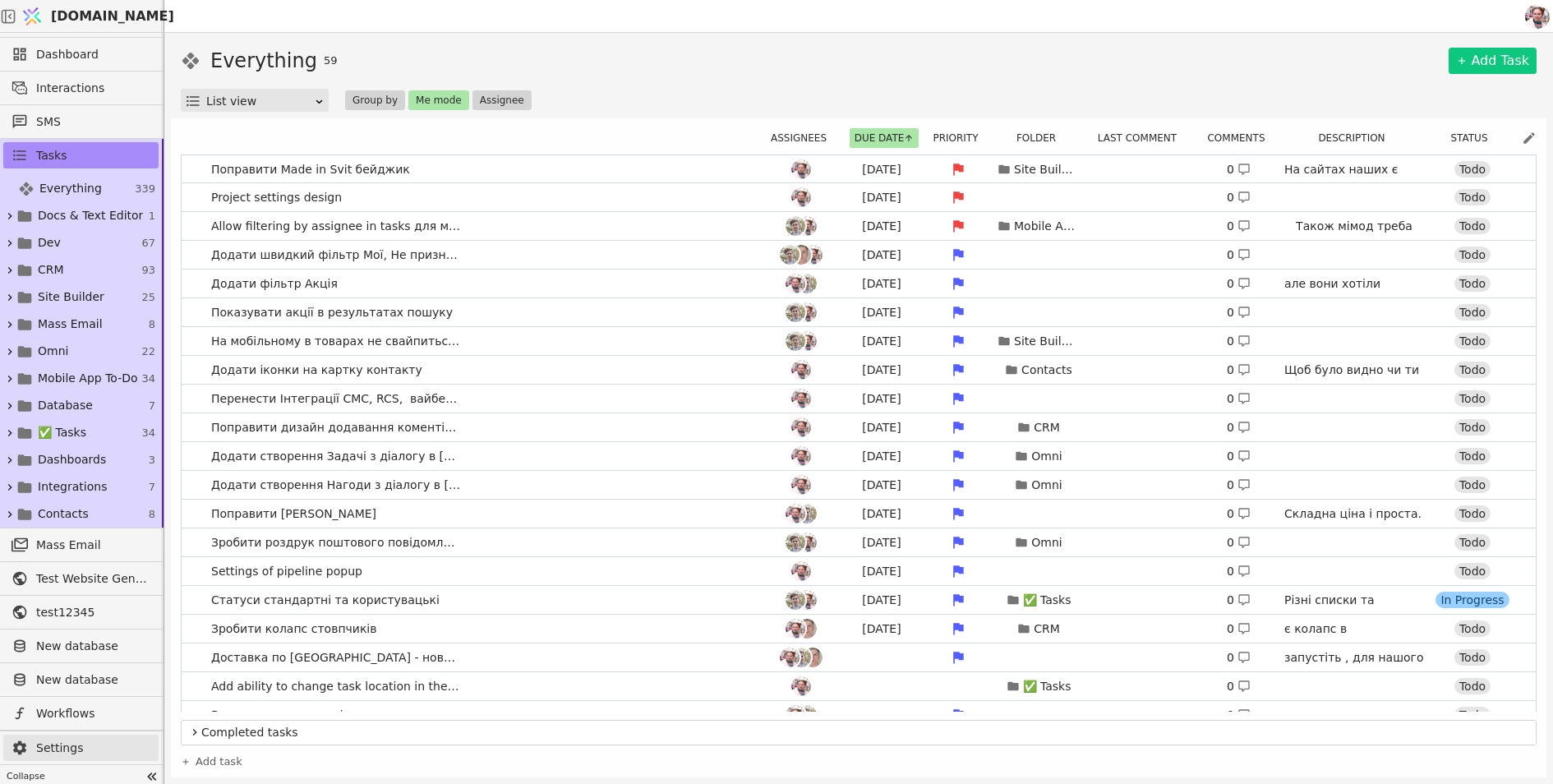
click at [49, 742] on span "Settings" at bounding box center [93, 748] width 115 height 17
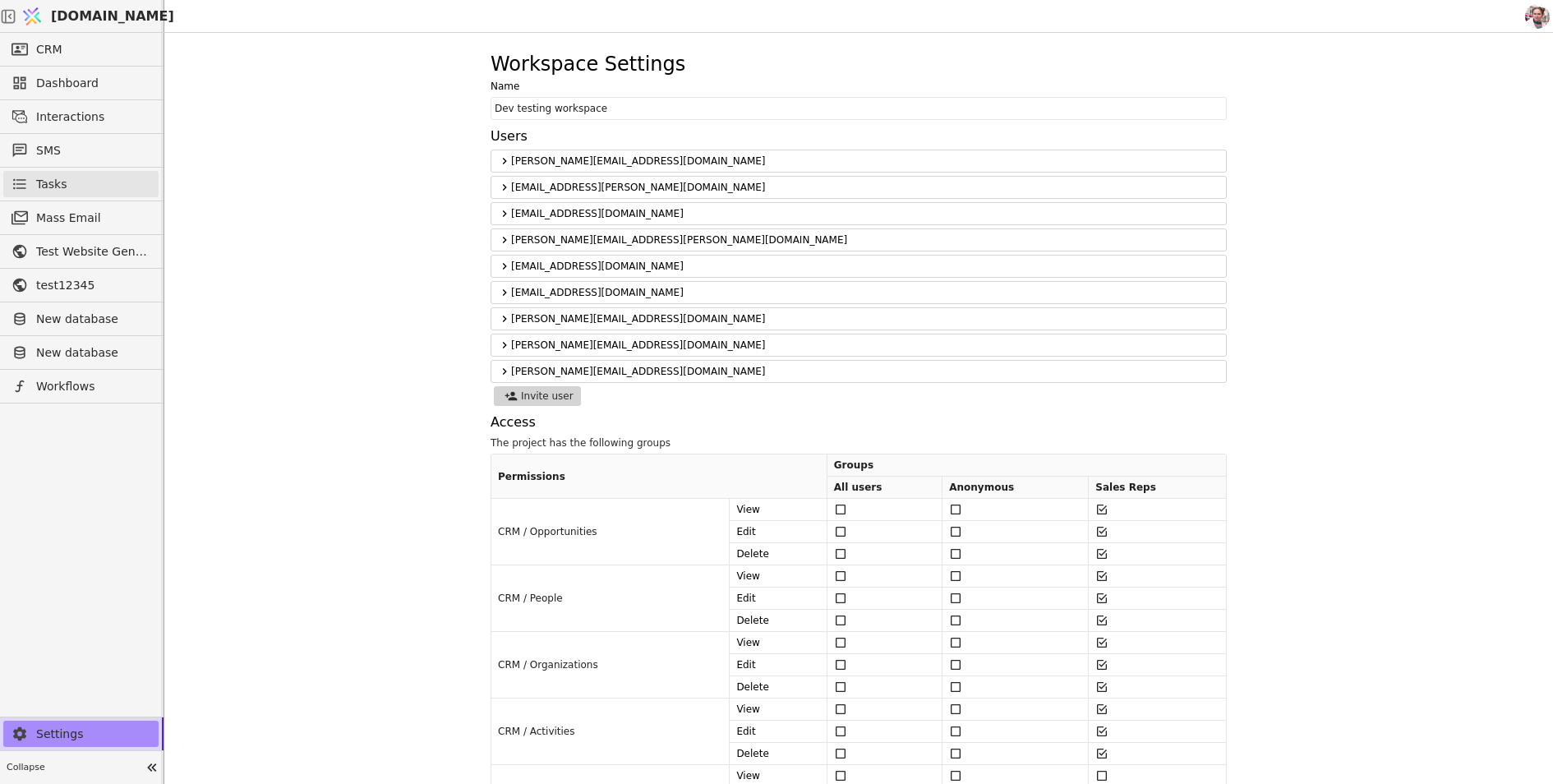
click at [103, 194] on link "Tasks" at bounding box center [80, 184] width 155 height 26
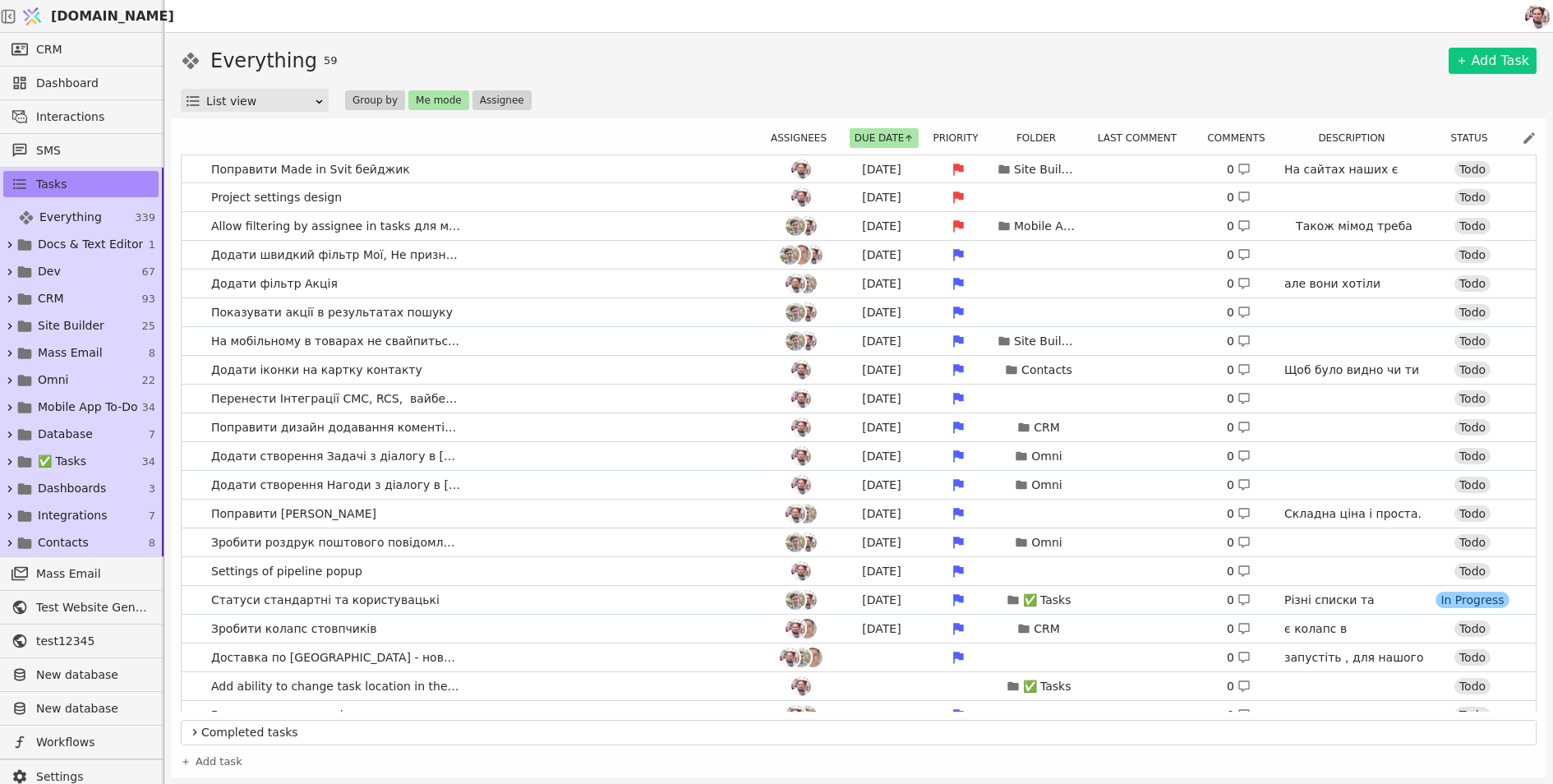
click at [44, 19] on img at bounding box center [32, 16] width 25 height 31
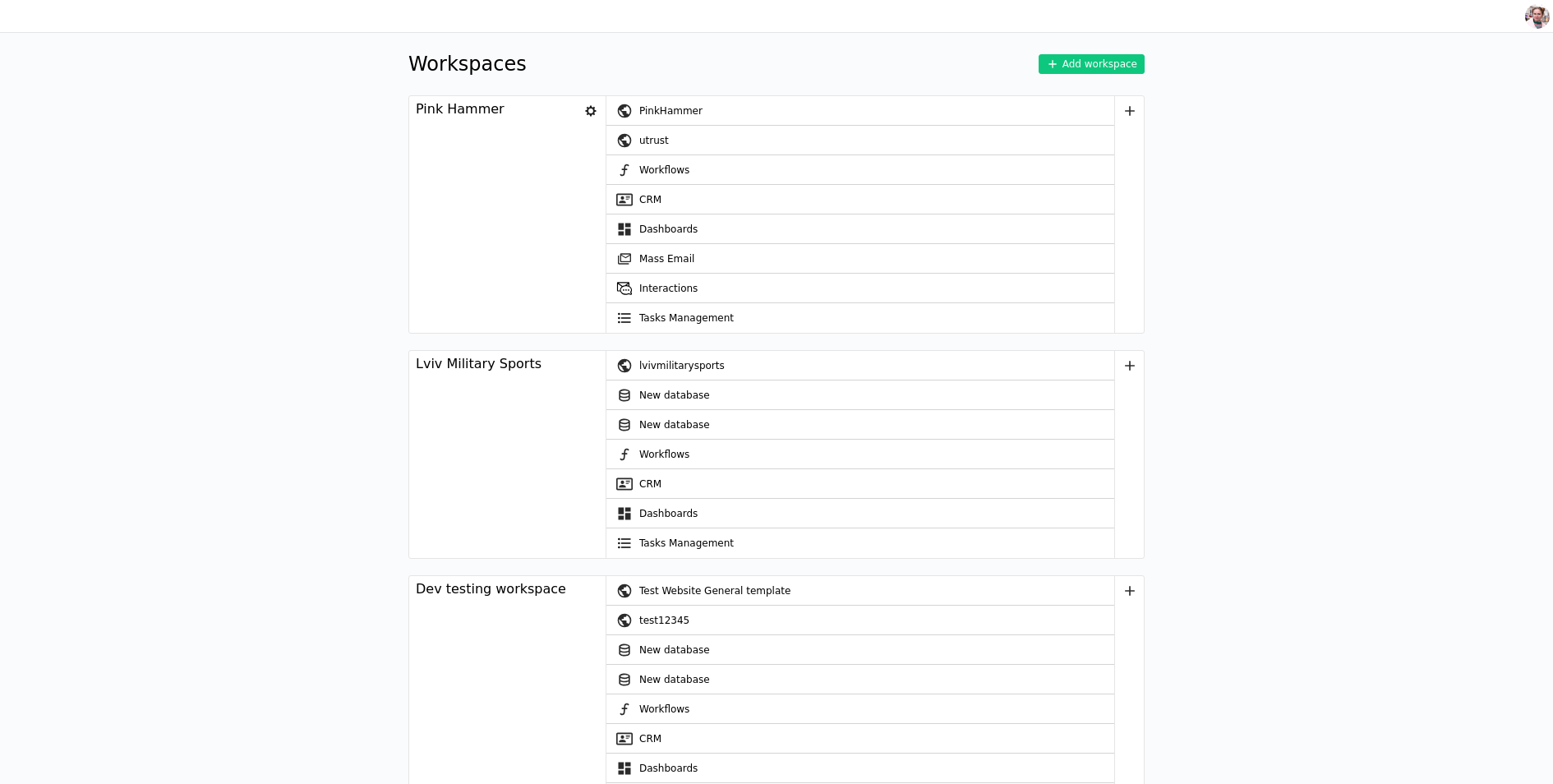
click at [588, 114] on icon at bounding box center [591, 111] width 23 height 23
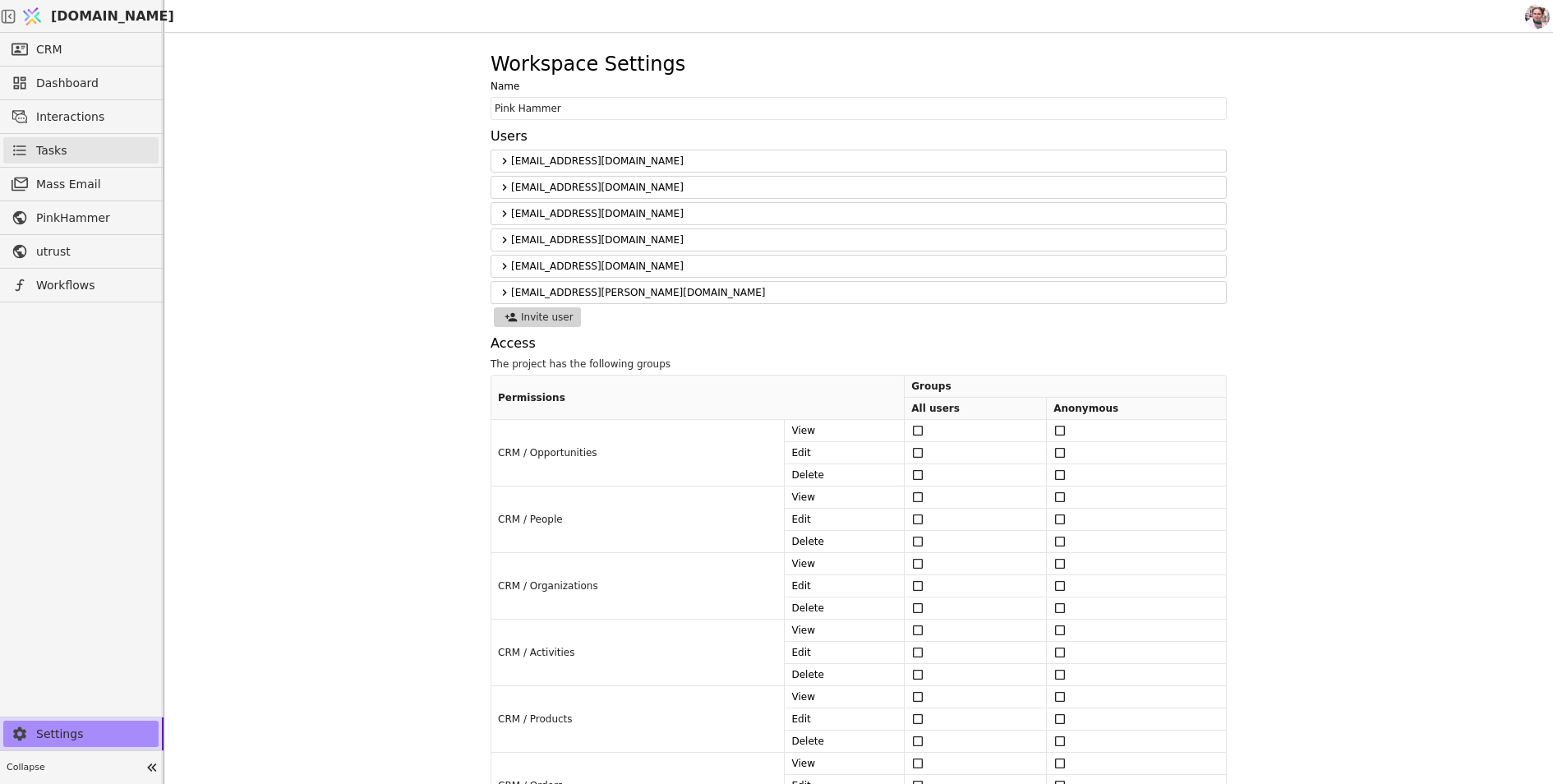
click at [47, 142] on span "Tasks" at bounding box center [52, 151] width 31 height 17
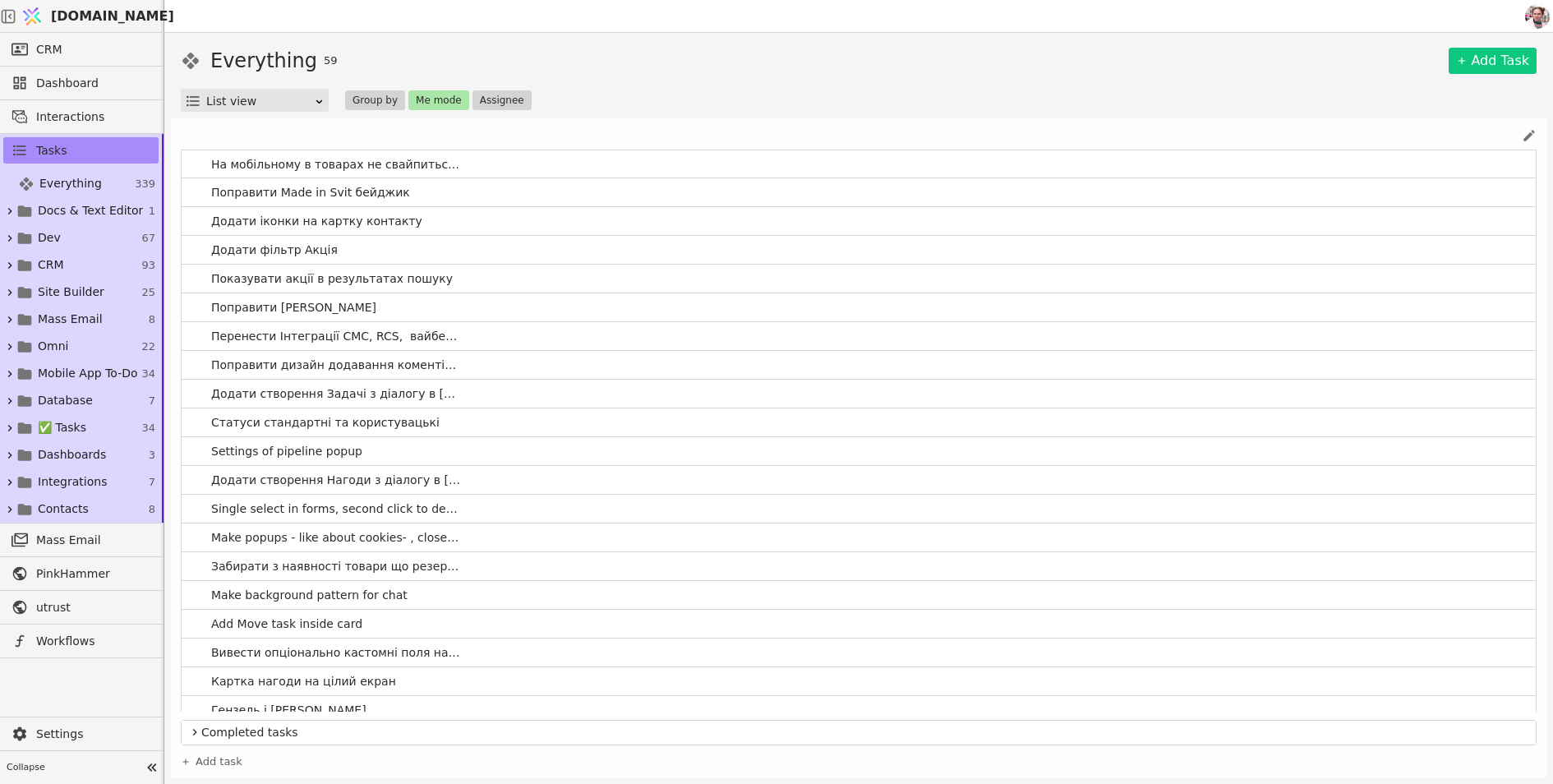
click at [280, 110] on body "[DOMAIN_NAME] CRM Dashboard Interactions Tasks Everything 339 Docs & Text Edito…" at bounding box center [776, 392] width 1553 height 784
click at [262, 119] on div "List view" at bounding box center [255, 124] width 142 height 25
click at [72, 188] on span "Everything" at bounding box center [70, 184] width 63 height 17
click at [44, 28] on img at bounding box center [32, 16] width 25 height 31
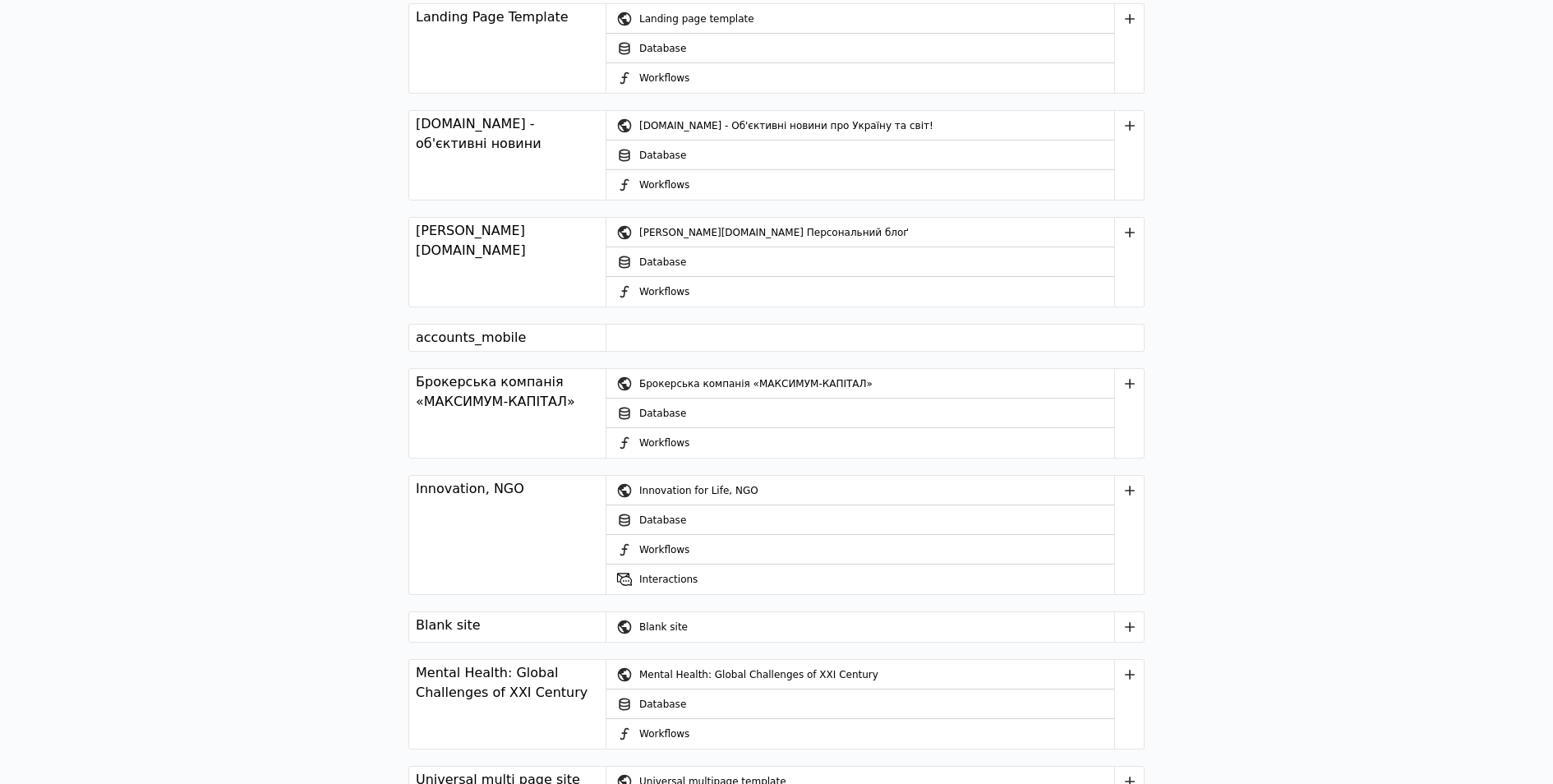
scroll to position [3767, 0]
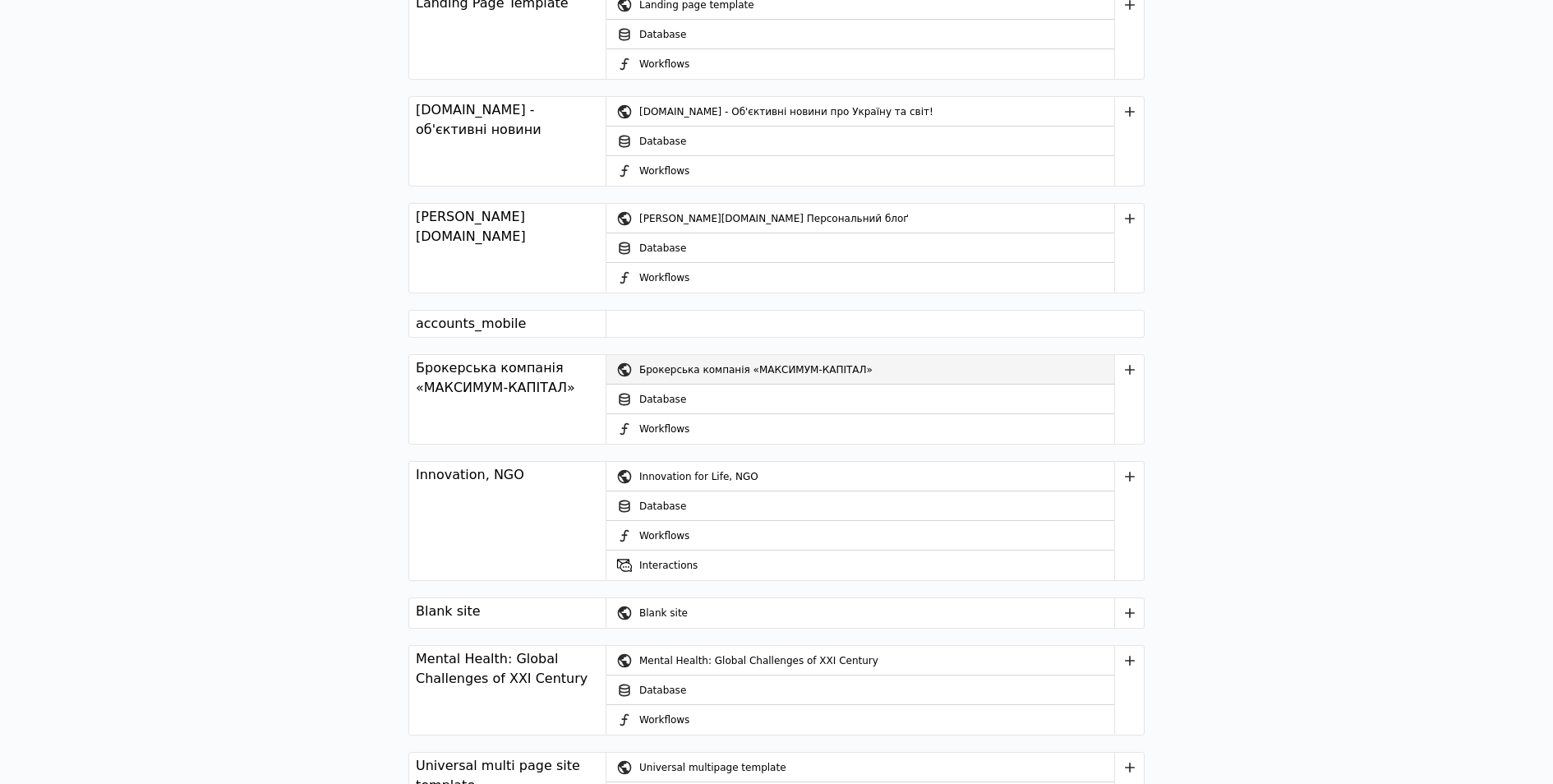
click at [656, 358] on div "Брокерська компанія «МАКСИМУМ-КАПІТАЛ»" at bounding box center [877, 369] width 475 height 30
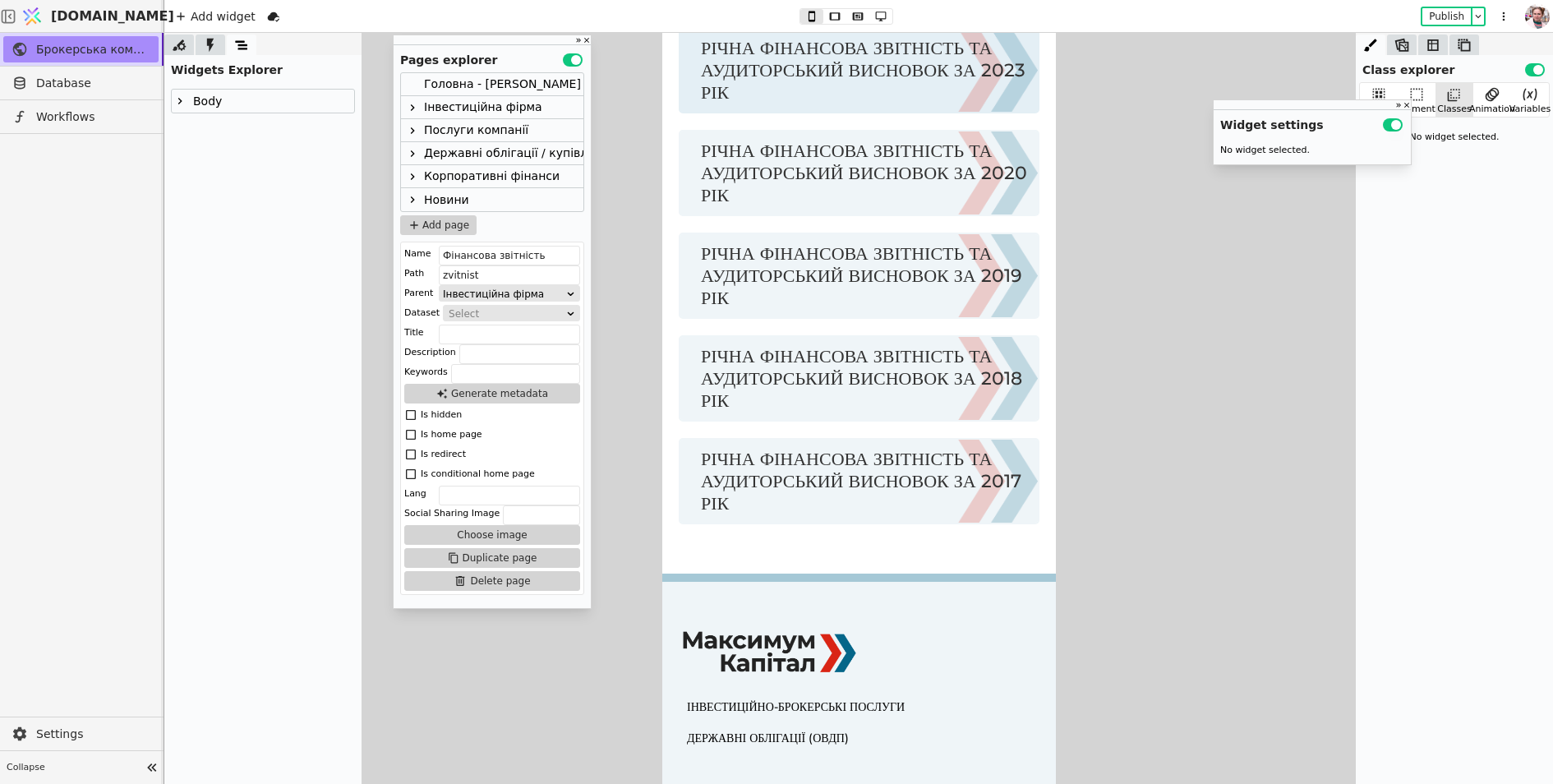
scroll to position [483, 0]
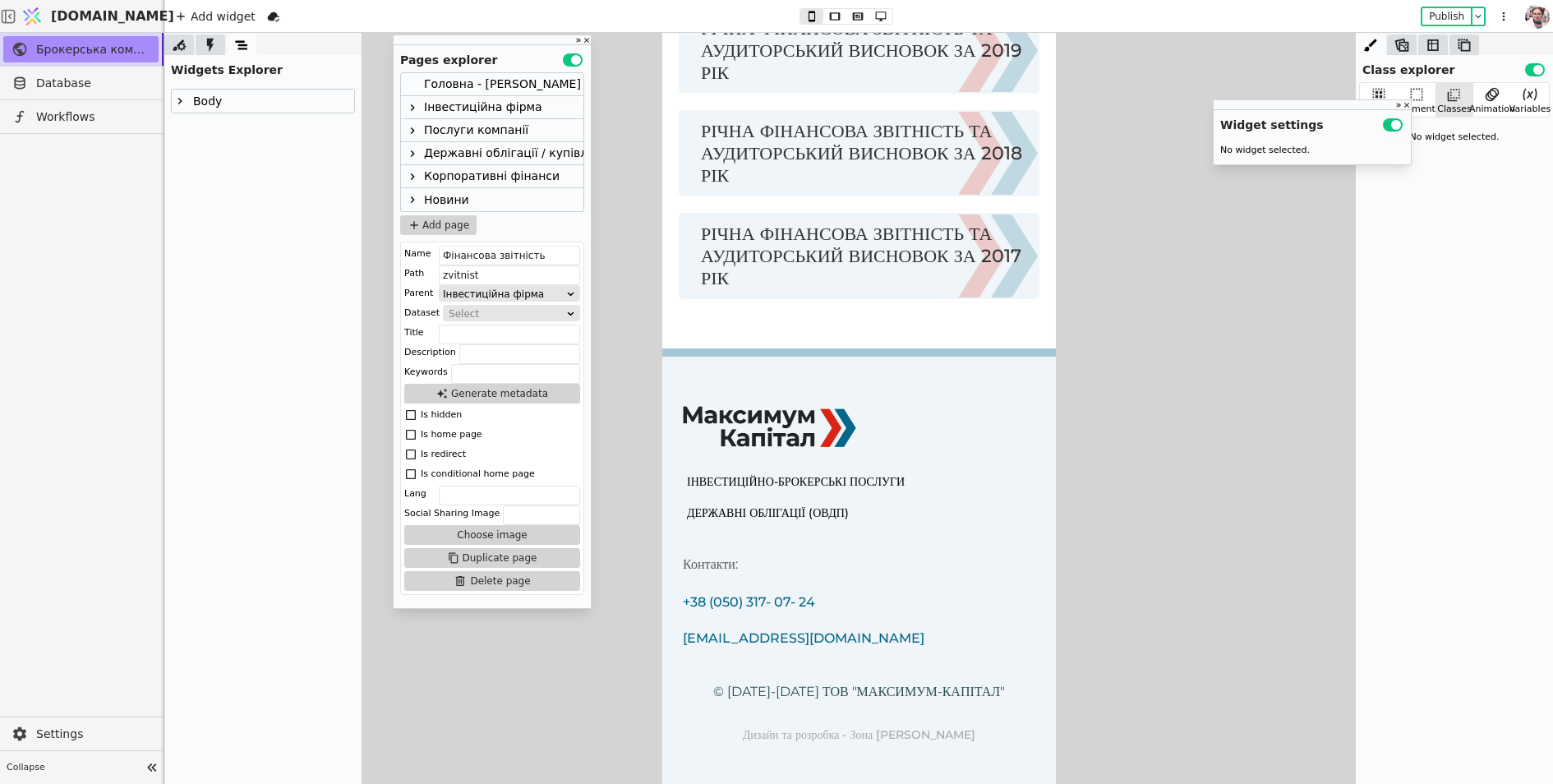
click at [493, 73] on div "Головна - Максимум Капітал" at bounding box center [502, 84] width 157 height 22
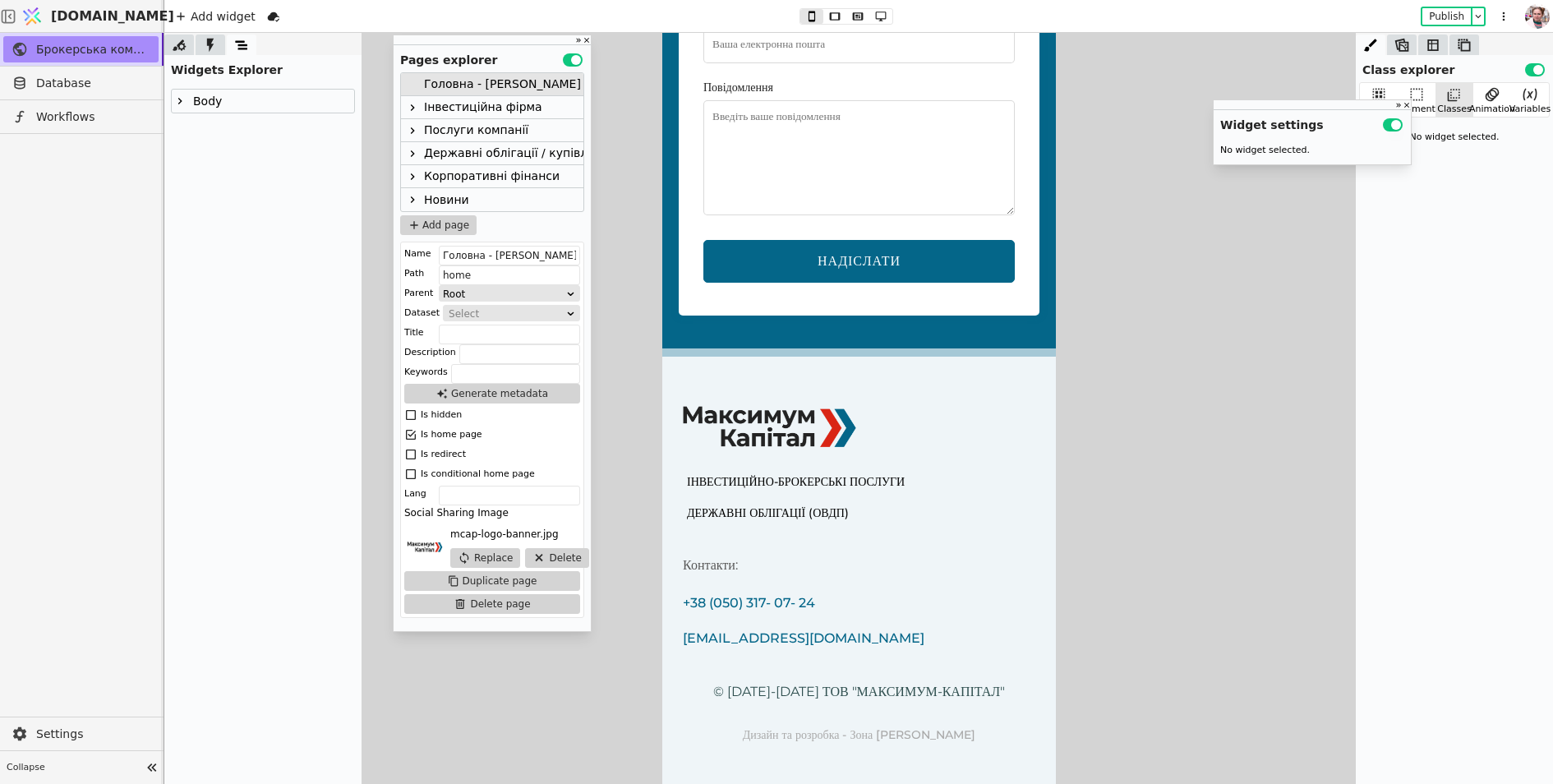
scroll to position [3380, 0]
click at [836, 83] on form "Зв'яжіться з нами Ім'я Електропошта Повідомлення НАДІСЛАТИ" at bounding box center [858, 82] width 361 height 467
